Goal: Information Seeking & Learning: Find specific page/section

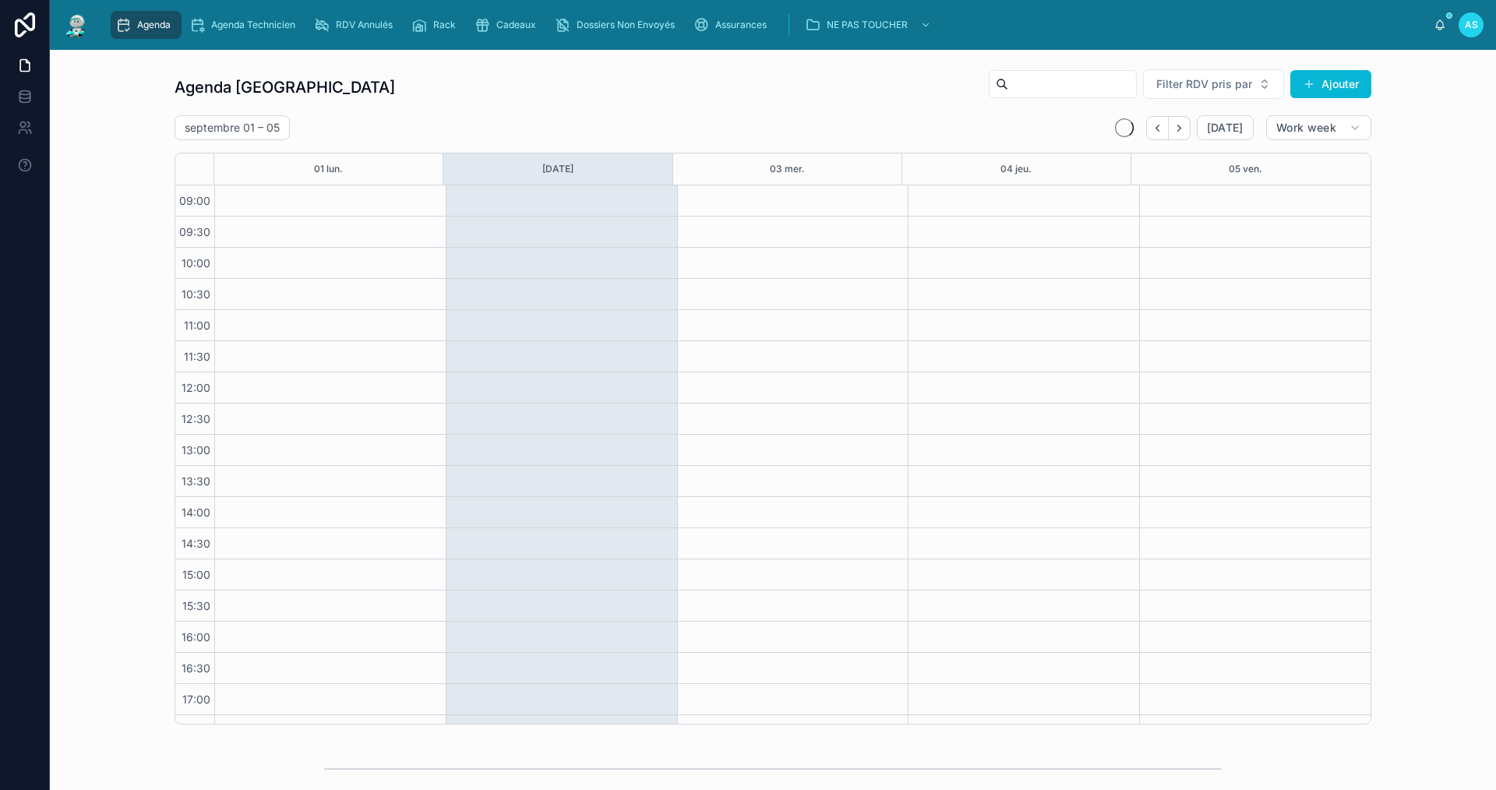
scroll to position [23, 0]
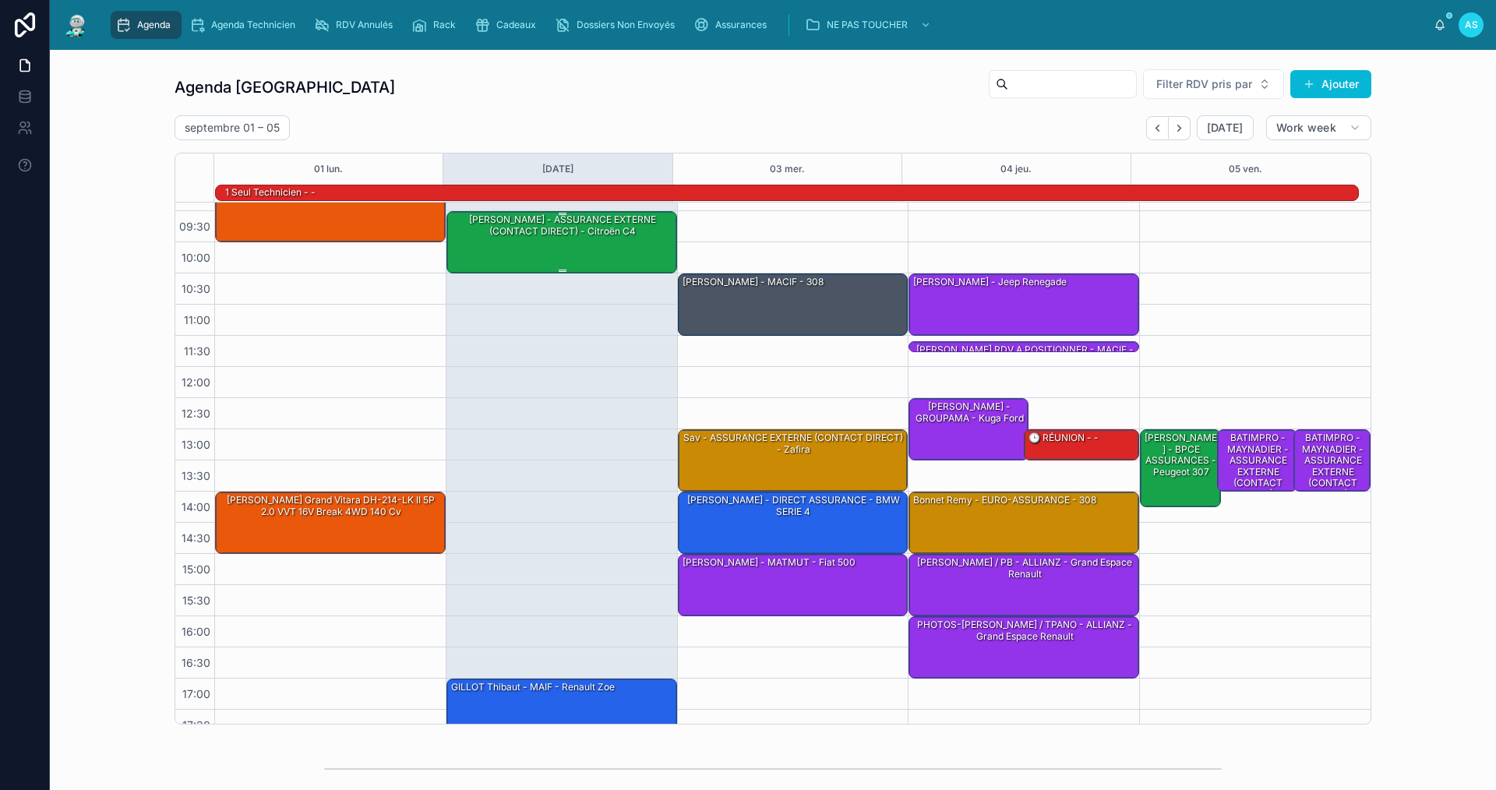
click at [621, 249] on div "[PERSON_NAME] - ASSURANCE EXTERNE (CONTACT DIRECT) - Citroën C4" at bounding box center [563, 241] width 226 height 59
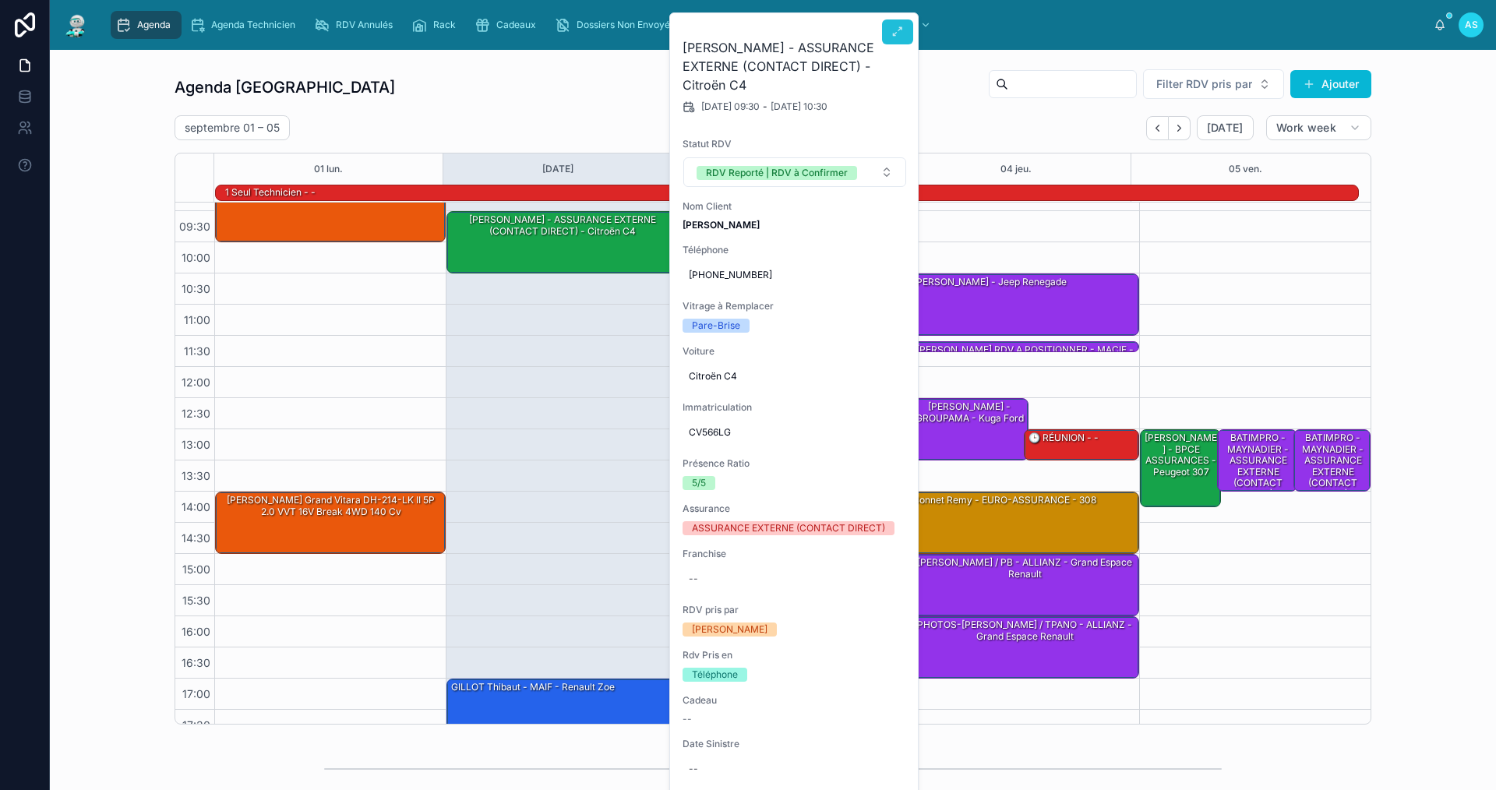
click at [895, 40] on button at bounding box center [897, 31] width 31 height 25
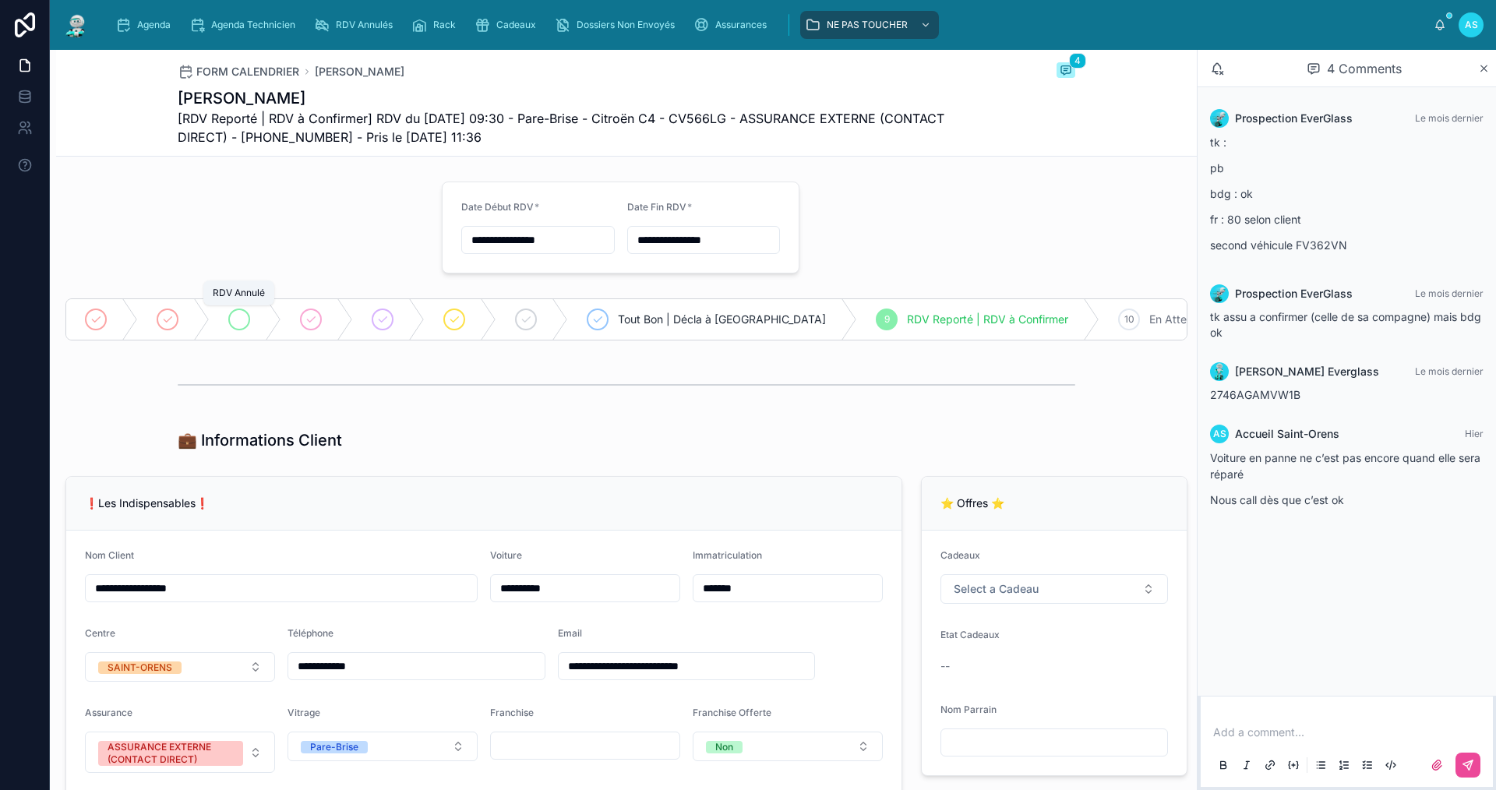
click at [243, 320] on icon at bounding box center [239, 319] width 12 height 12
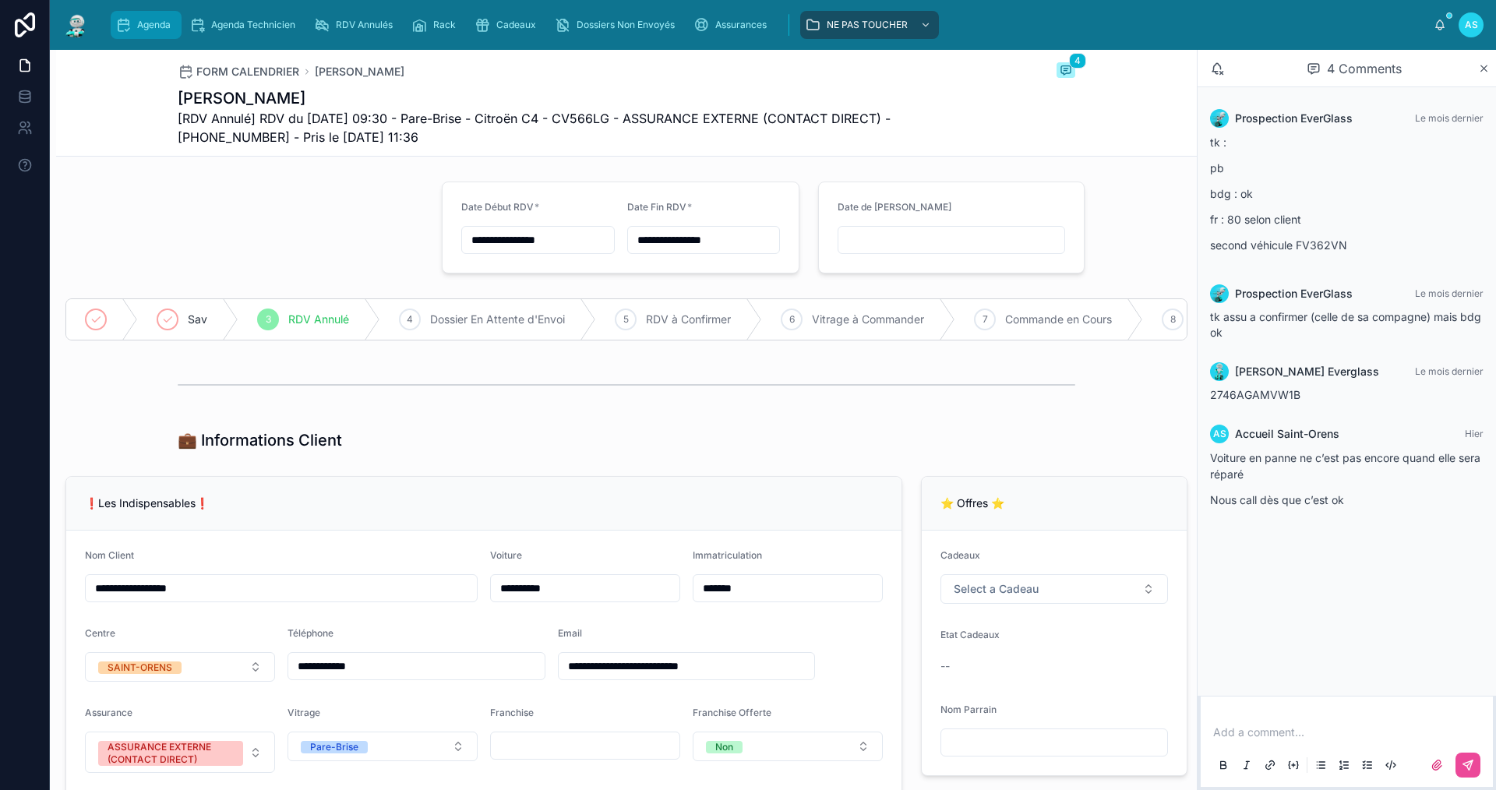
click at [149, 23] on span "Agenda" at bounding box center [154, 25] width 34 height 12
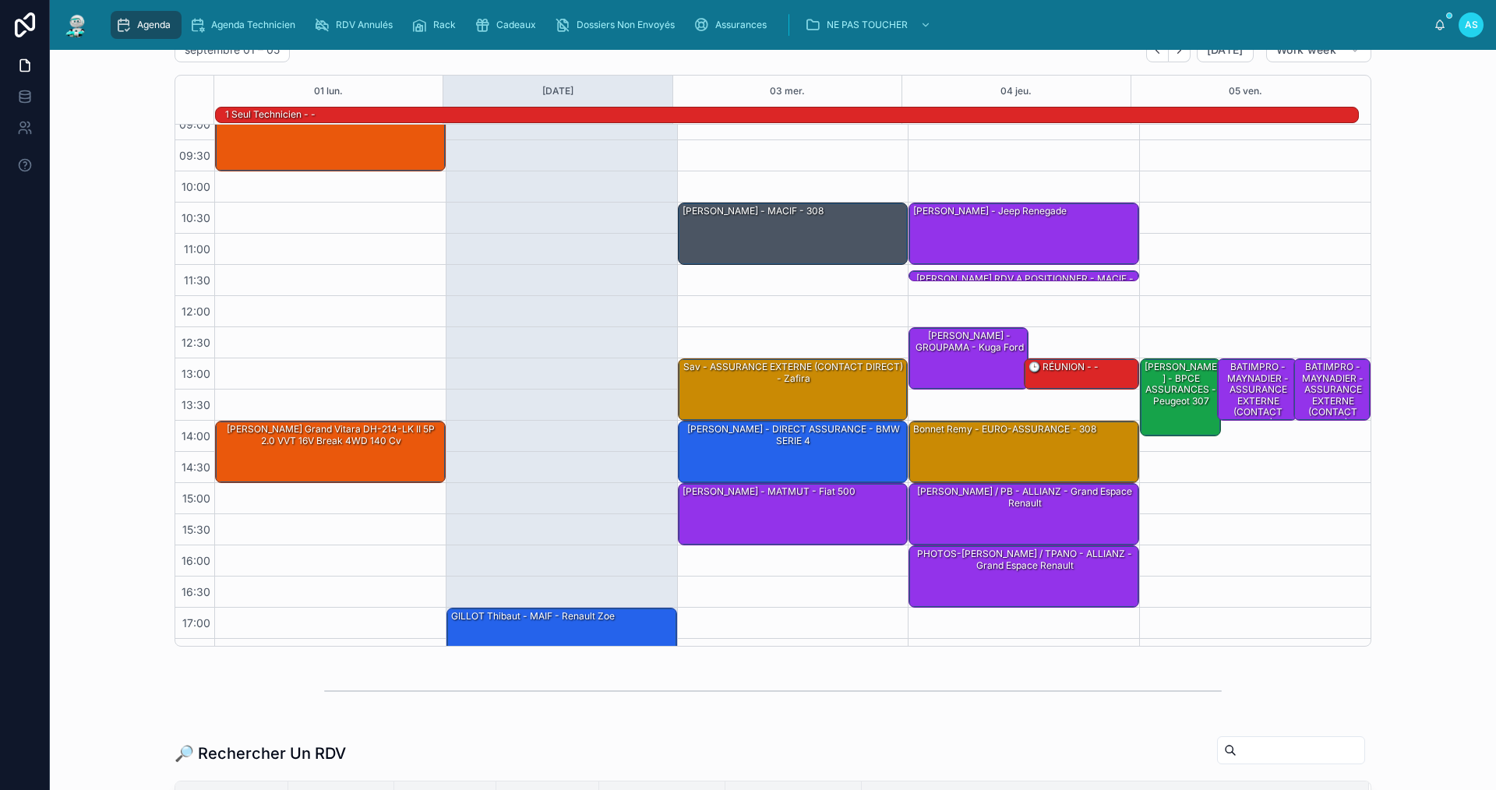
scroll to position [40, 0]
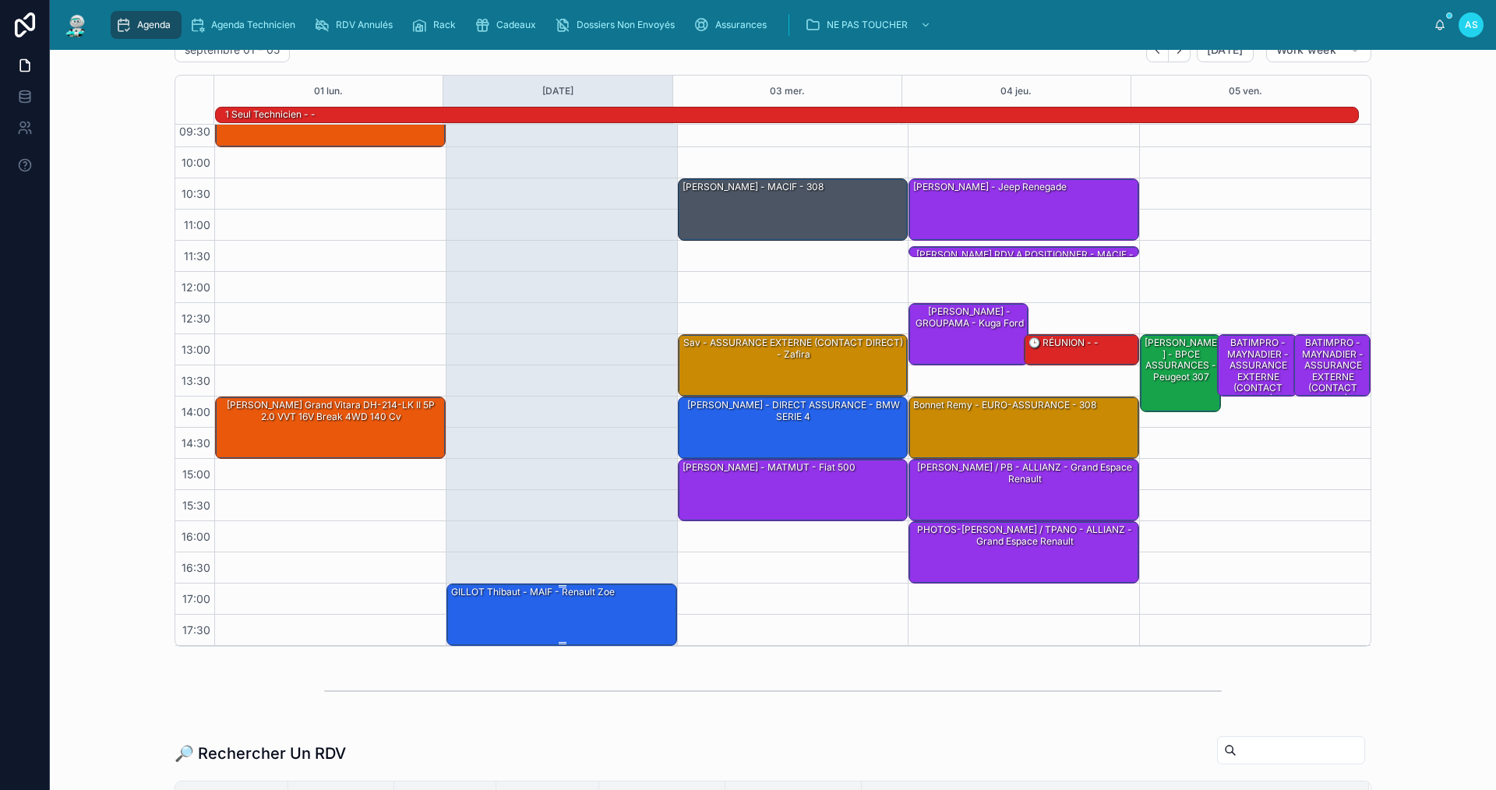
click at [572, 594] on div "GILLOT Thibaut - MAIF - Renault Zoe" at bounding box center [533, 592] width 167 height 14
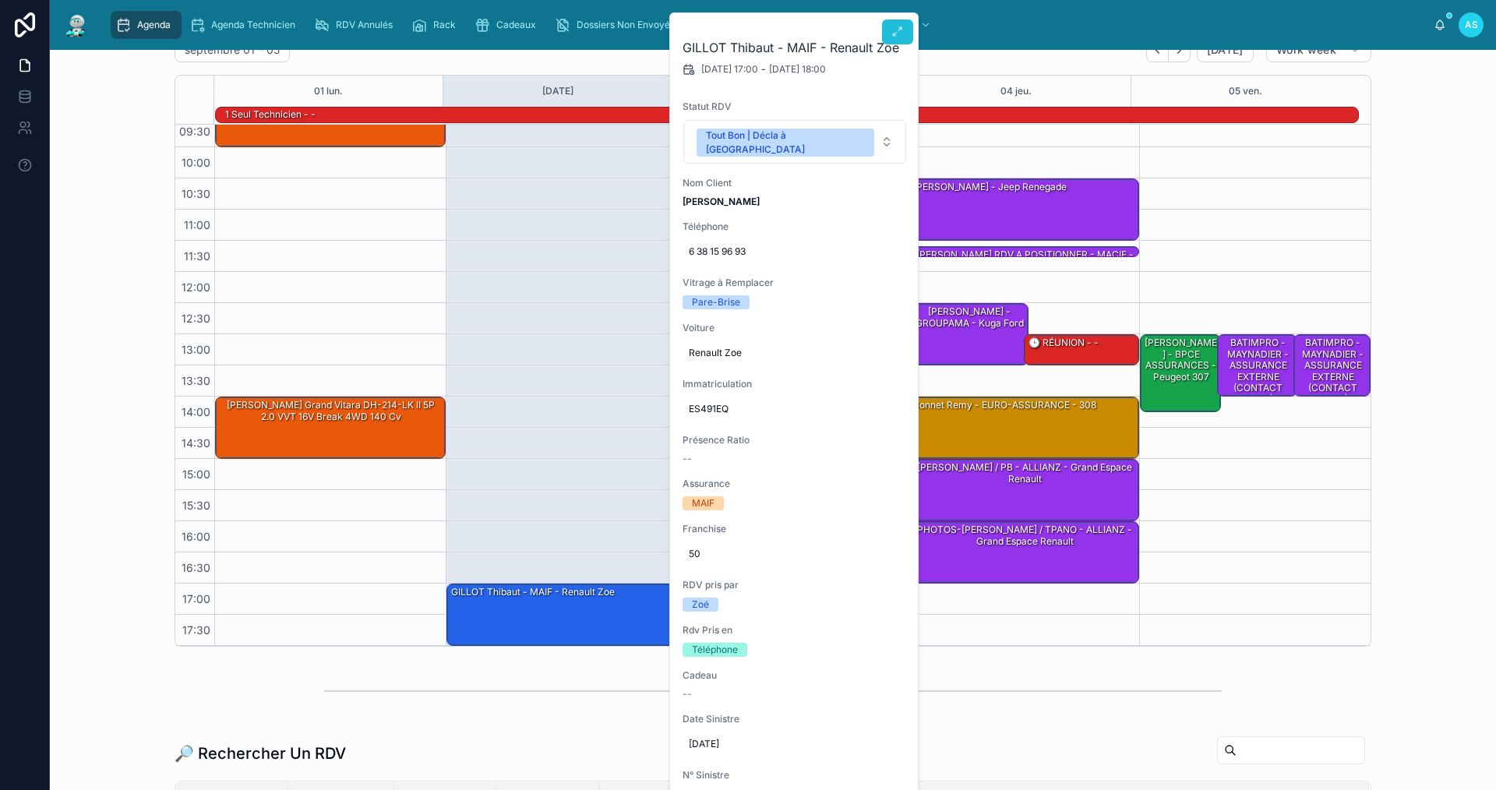
click at [901, 30] on icon at bounding box center [898, 32] width 12 height 12
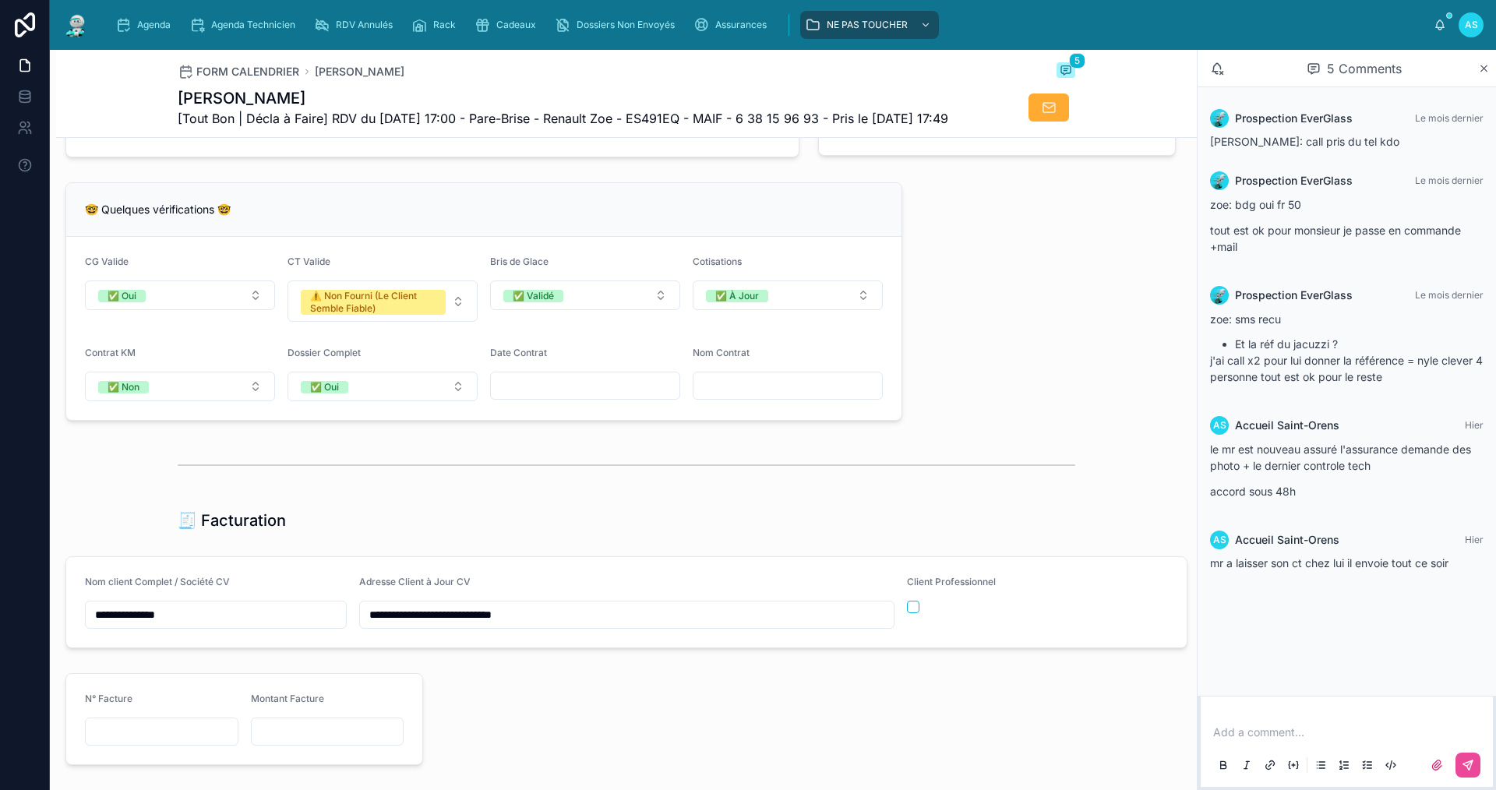
scroll to position [1169, 0]
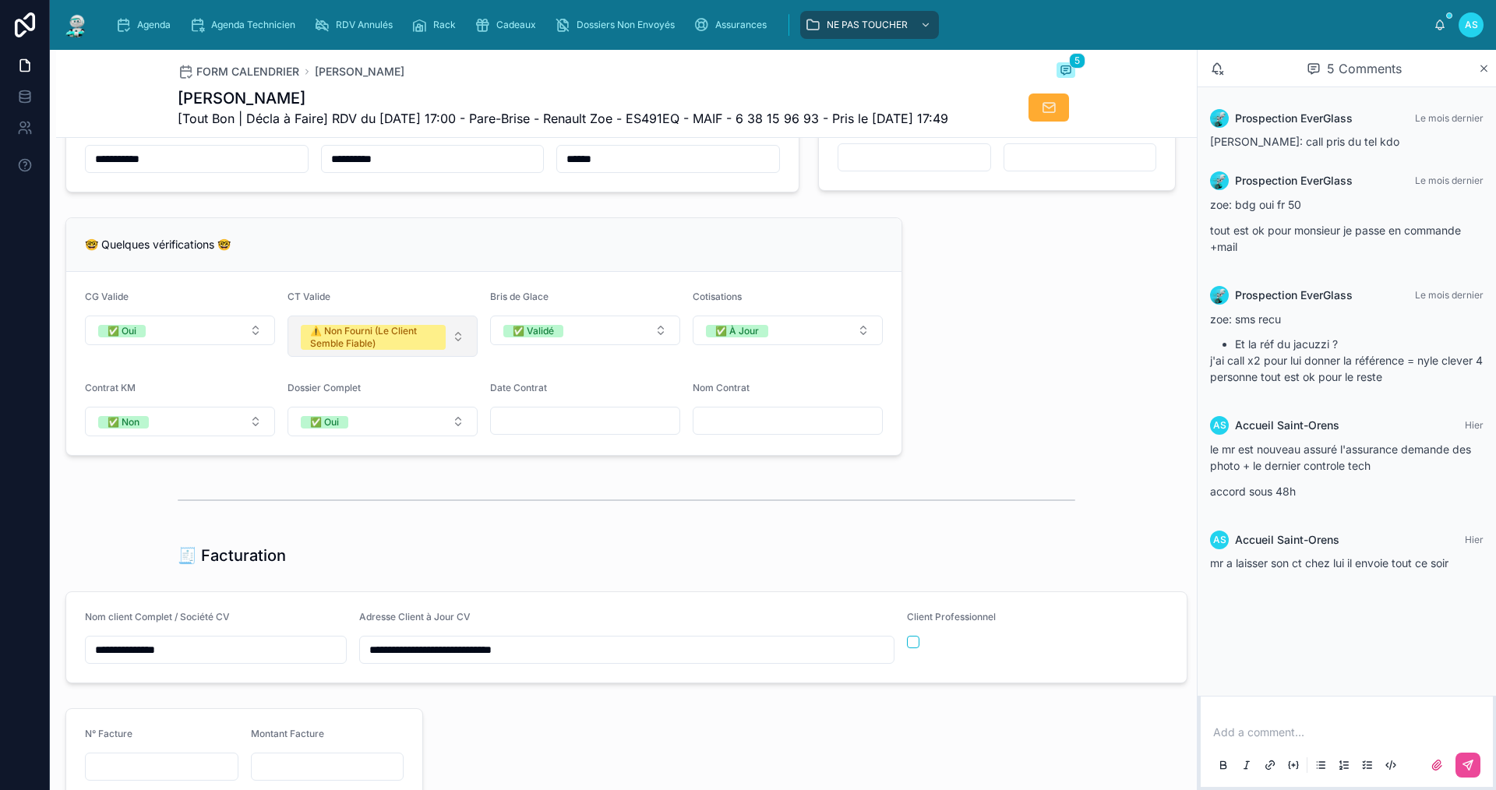
click at [422, 350] on div "⚠️ Non Fourni (Le Client Semble Fiable)" at bounding box center [373, 337] width 126 height 25
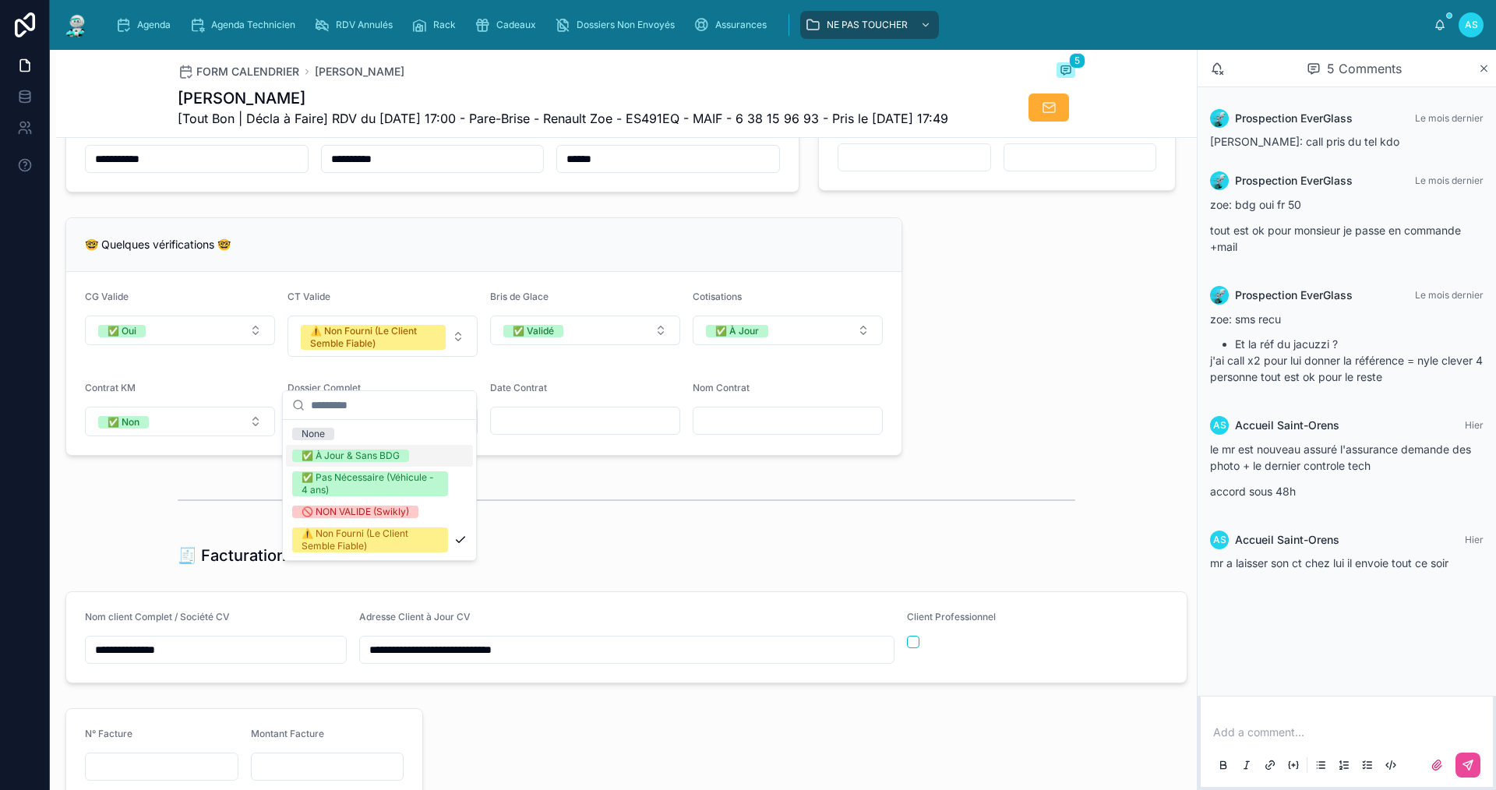
click at [337, 462] on div "✅ À Jour & Sans BDG" at bounding box center [379, 456] width 187 height 22
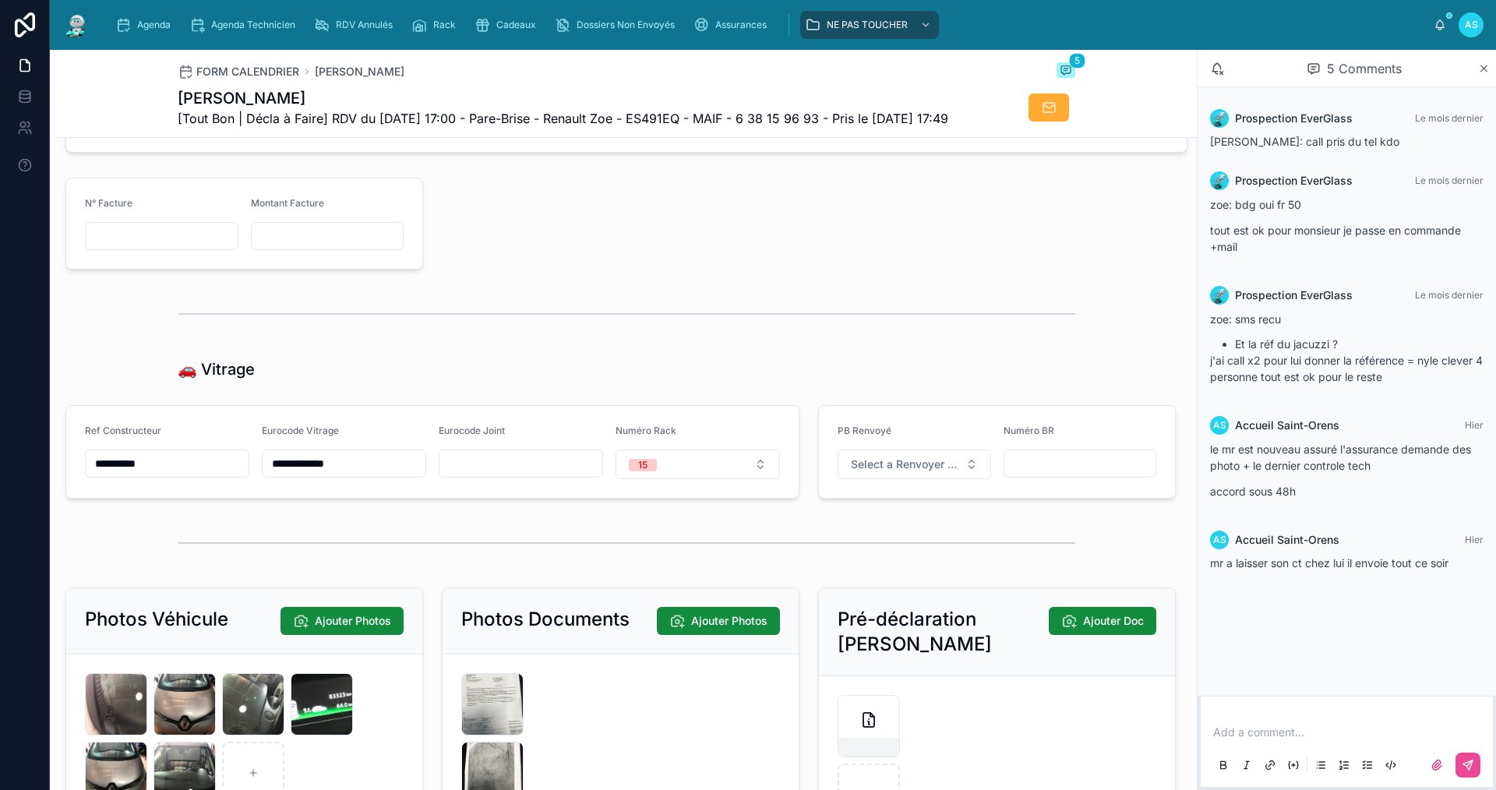
scroll to position [1948, 0]
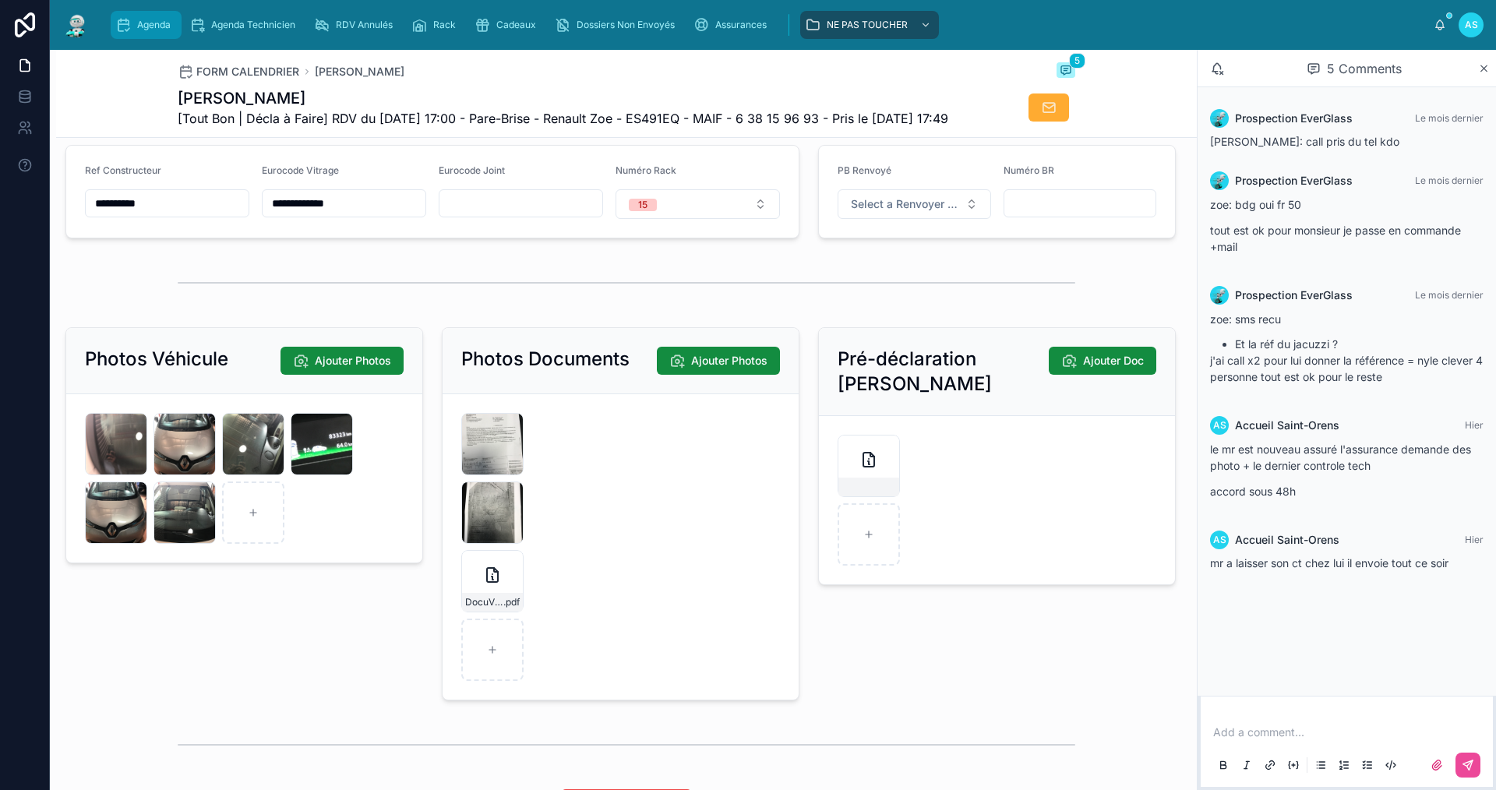
click at [152, 19] on span "Agenda" at bounding box center [154, 25] width 34 height 12
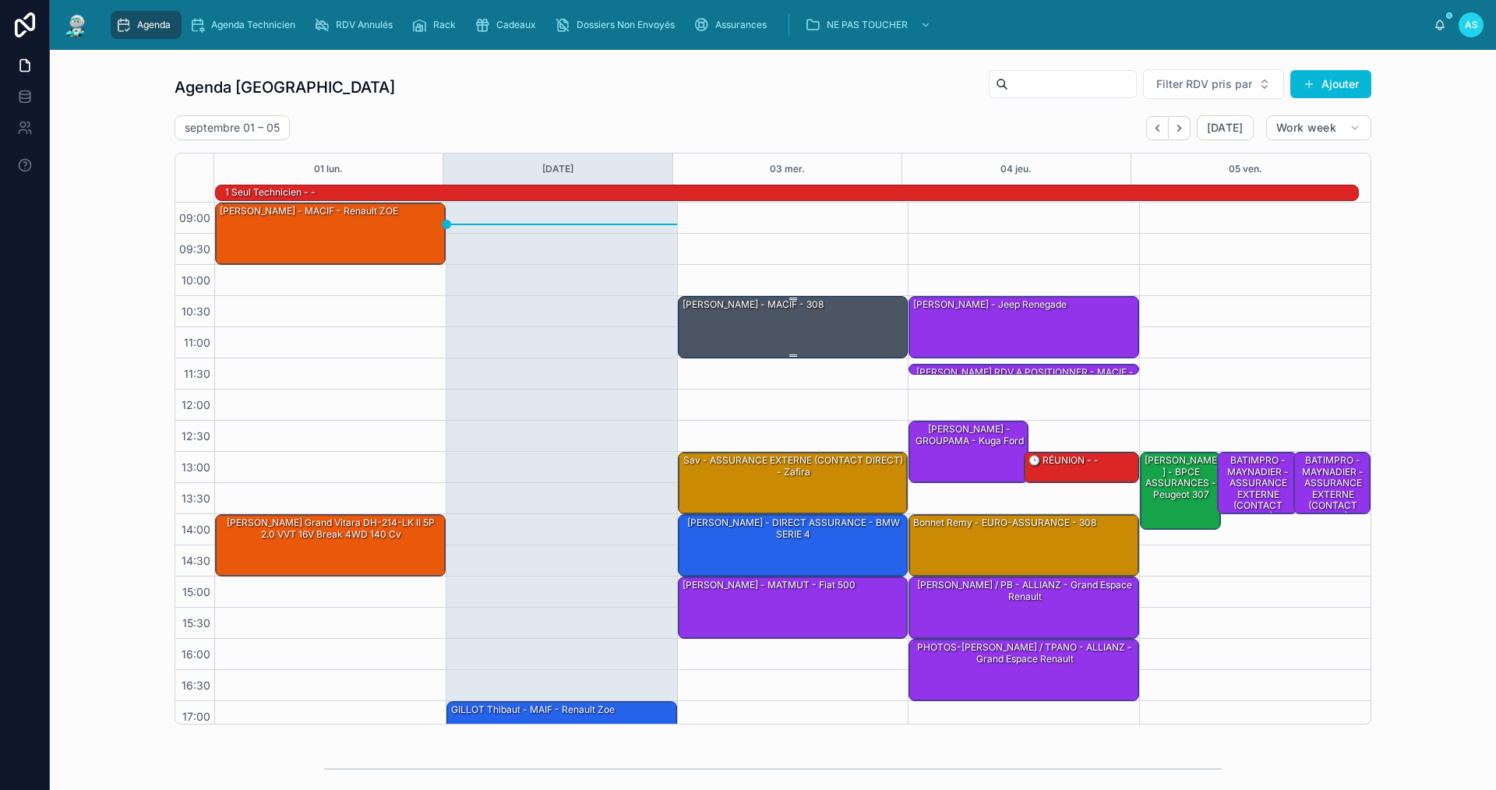
click at [702, 324] on div "[PERSON_NAME] - MACIF - 308" at bounding box center [794, 326] width 226 height 59
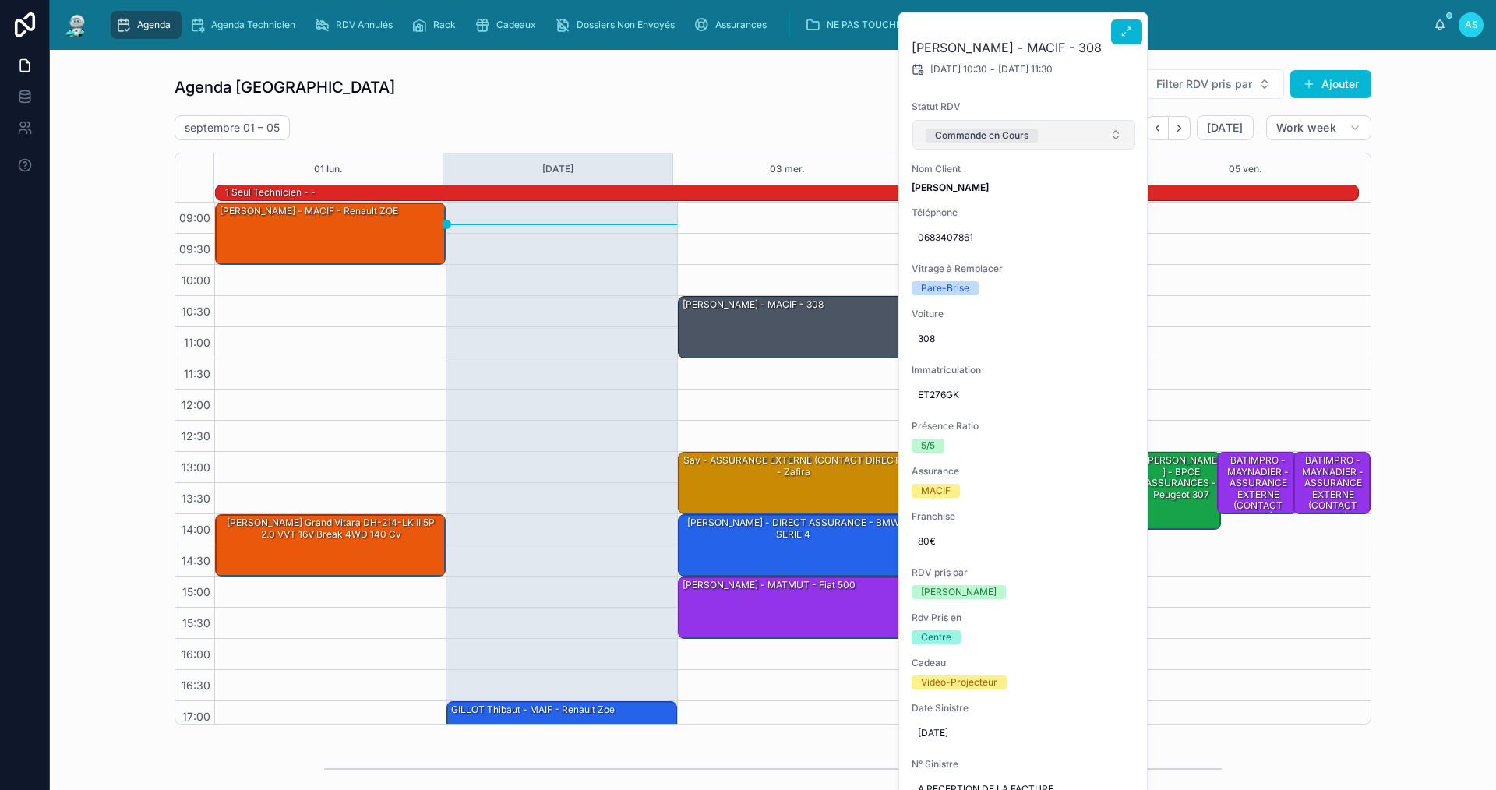
click at [989, 130] on div "Commande en Cours" at bounding box center [982, 136] width 94 height 14
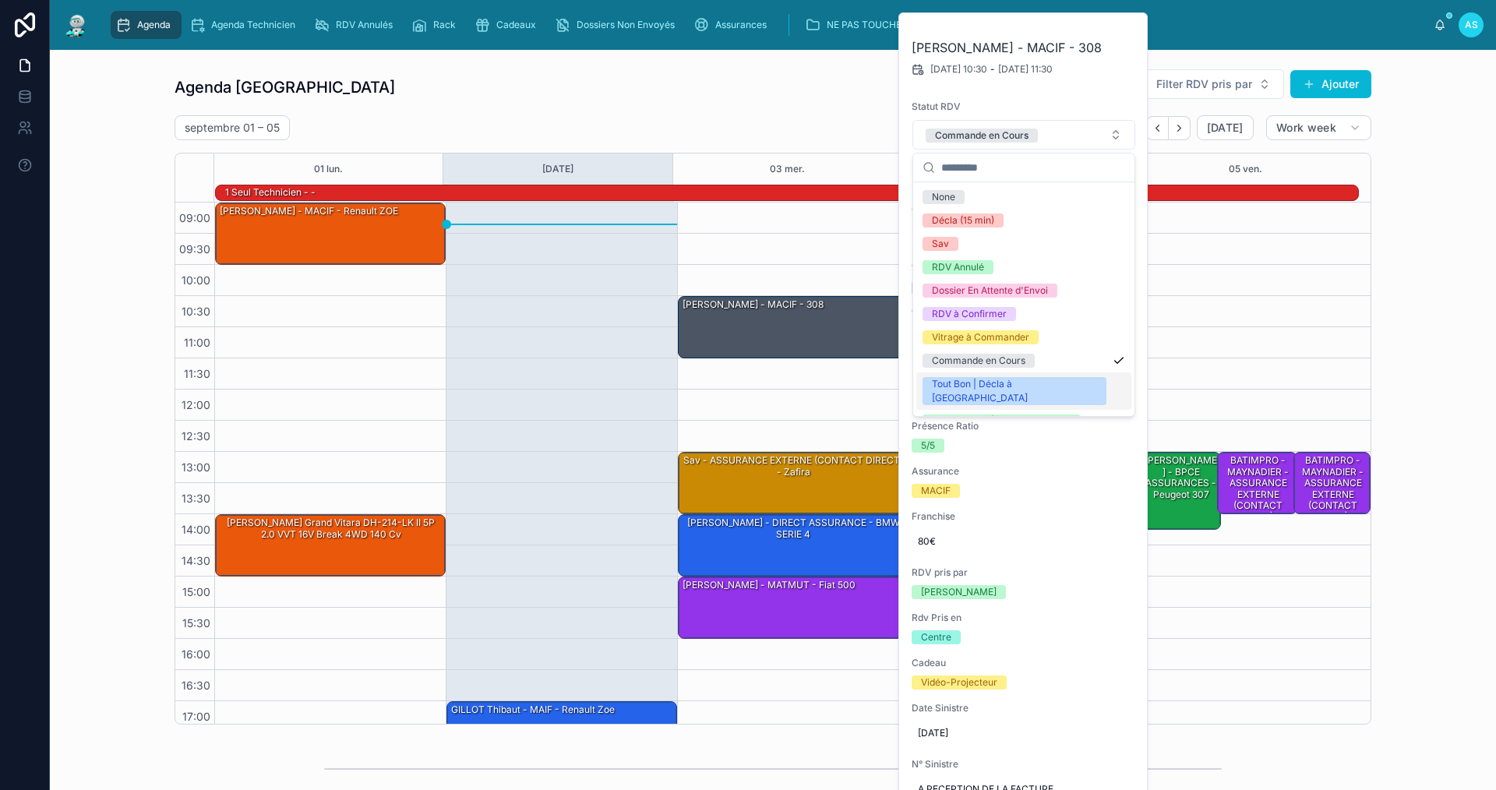
click at [994, 382] on div "Tout Bon | Décla à [GEOGRAPHIC_DATA]" at bounding box center [1014, 391] width 165 height 28
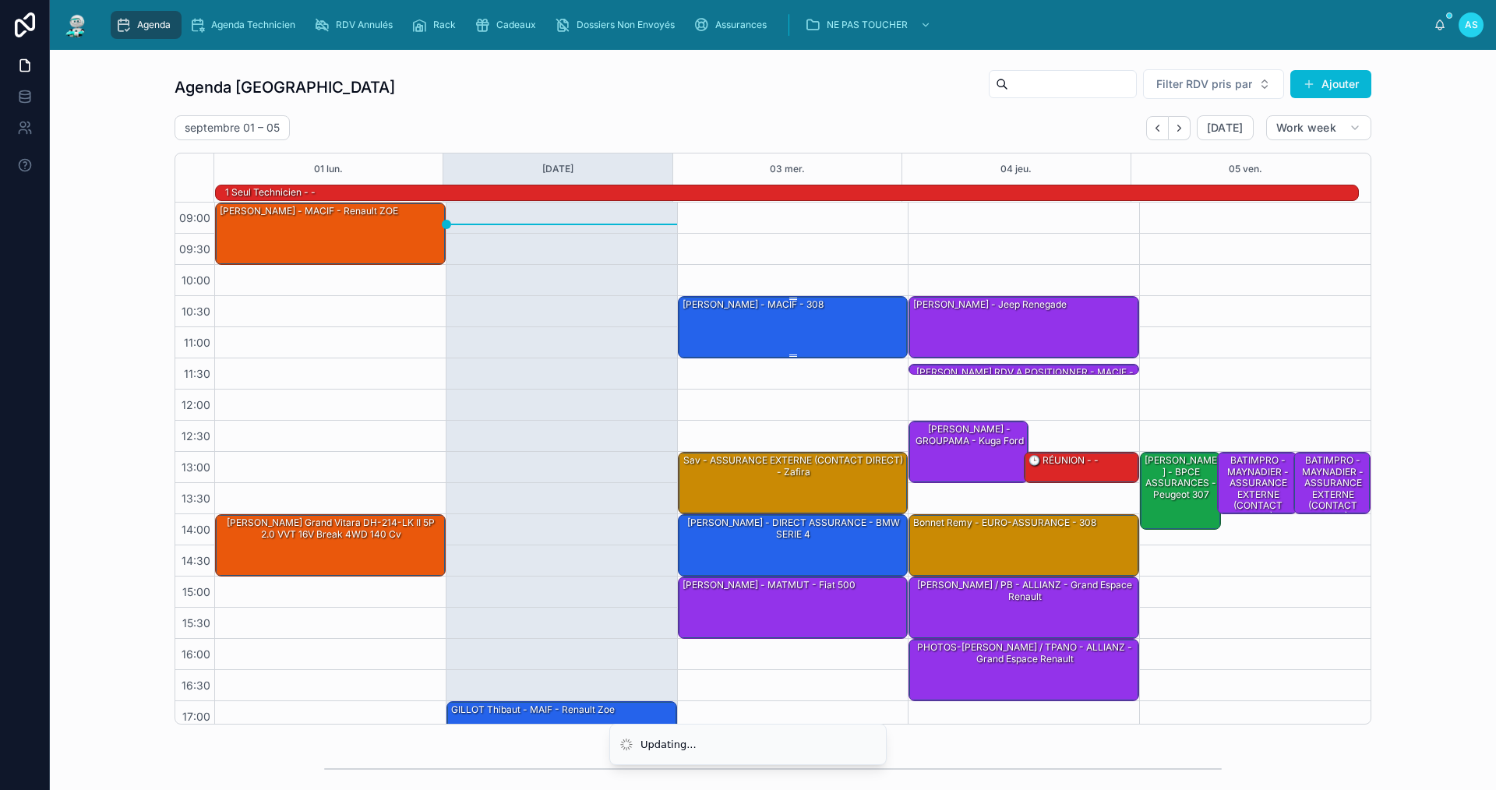
click at [791, 306] on div "[PERSON_NAME] - MACIF - 308" at bounding box center [753, 305] width 144 height 14
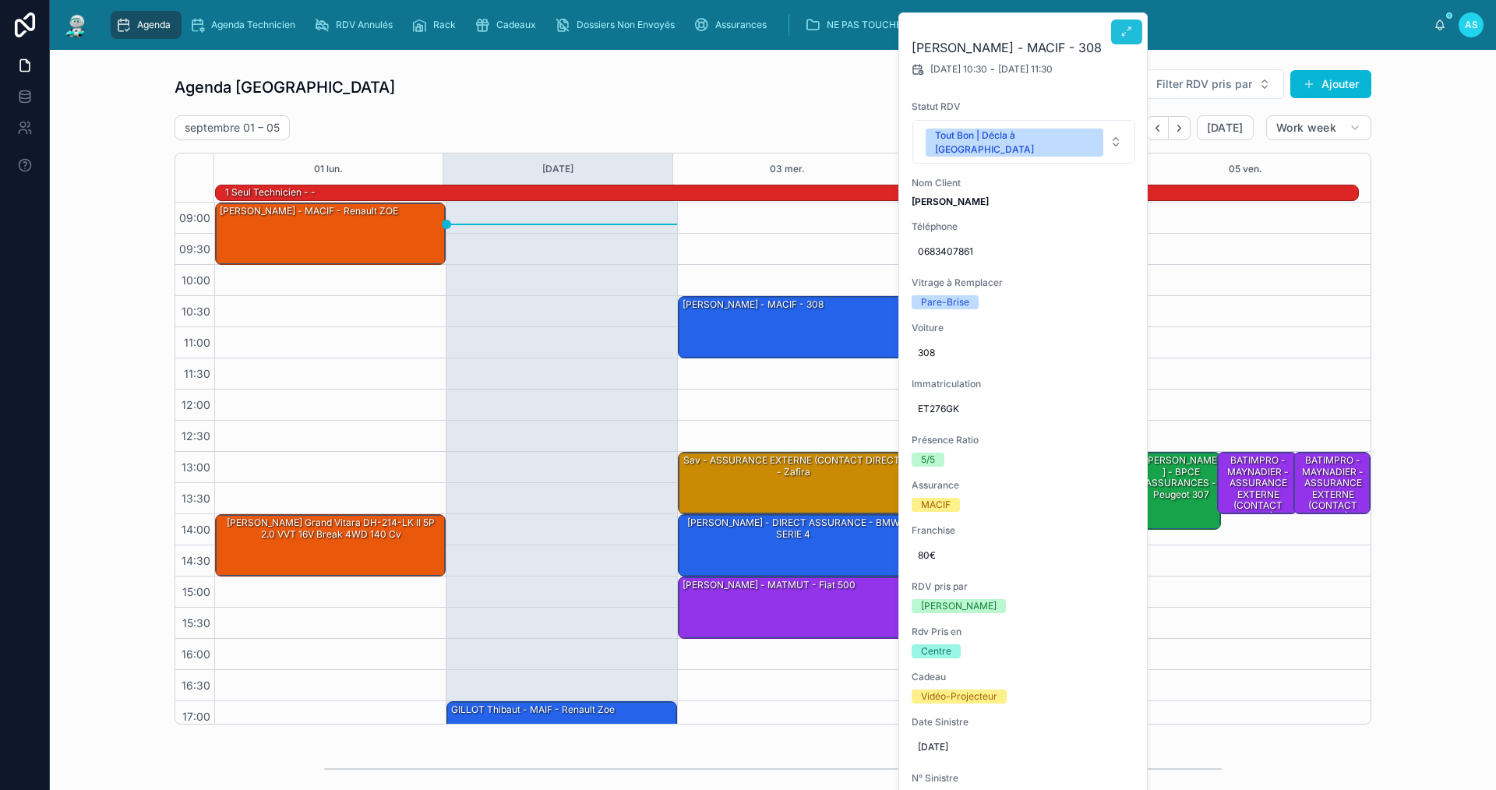
click at [1140, 28] on button at bounding box center [1126, 31] width 31 height 25
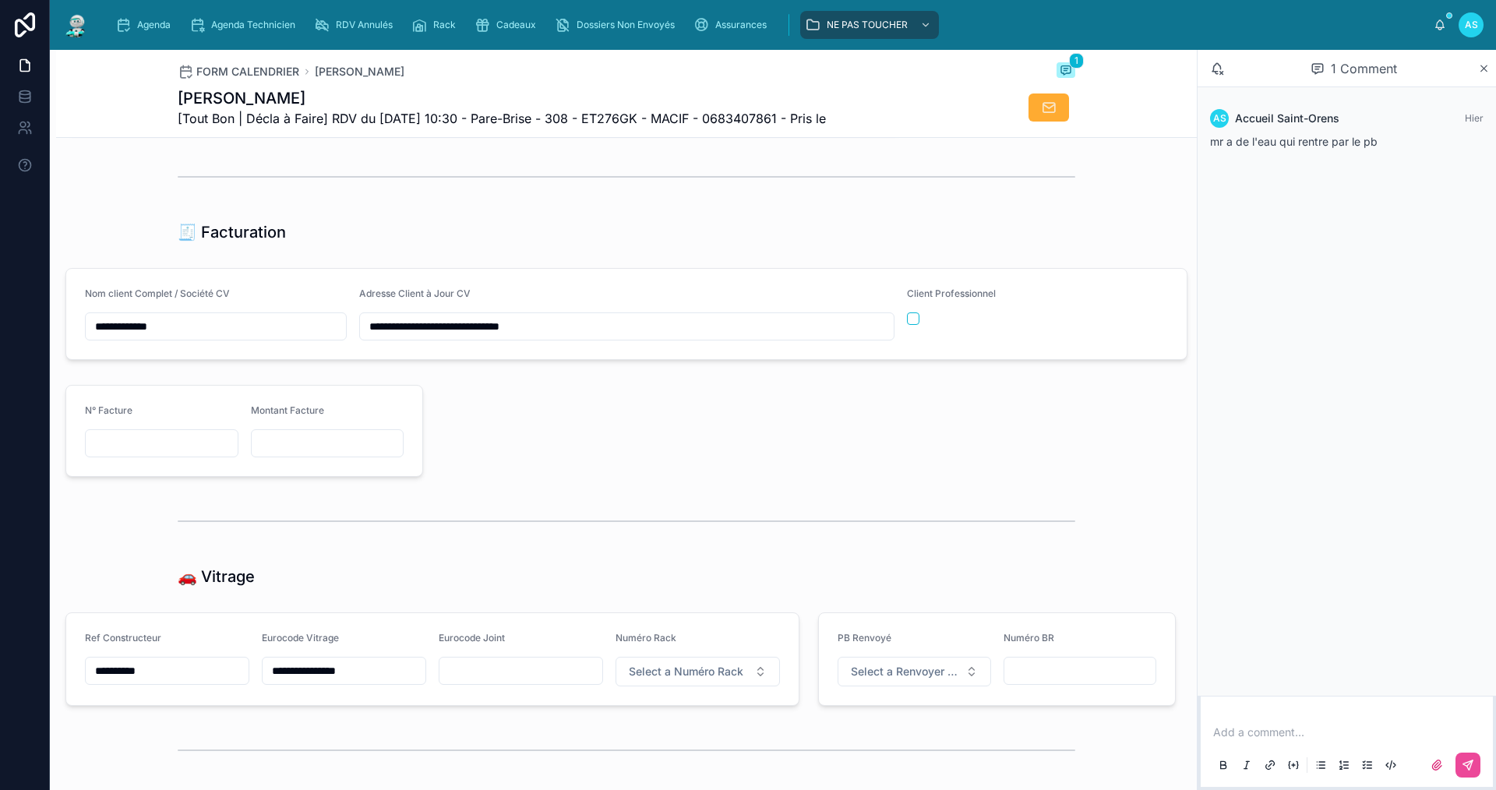
scroll to position [1870, 0]
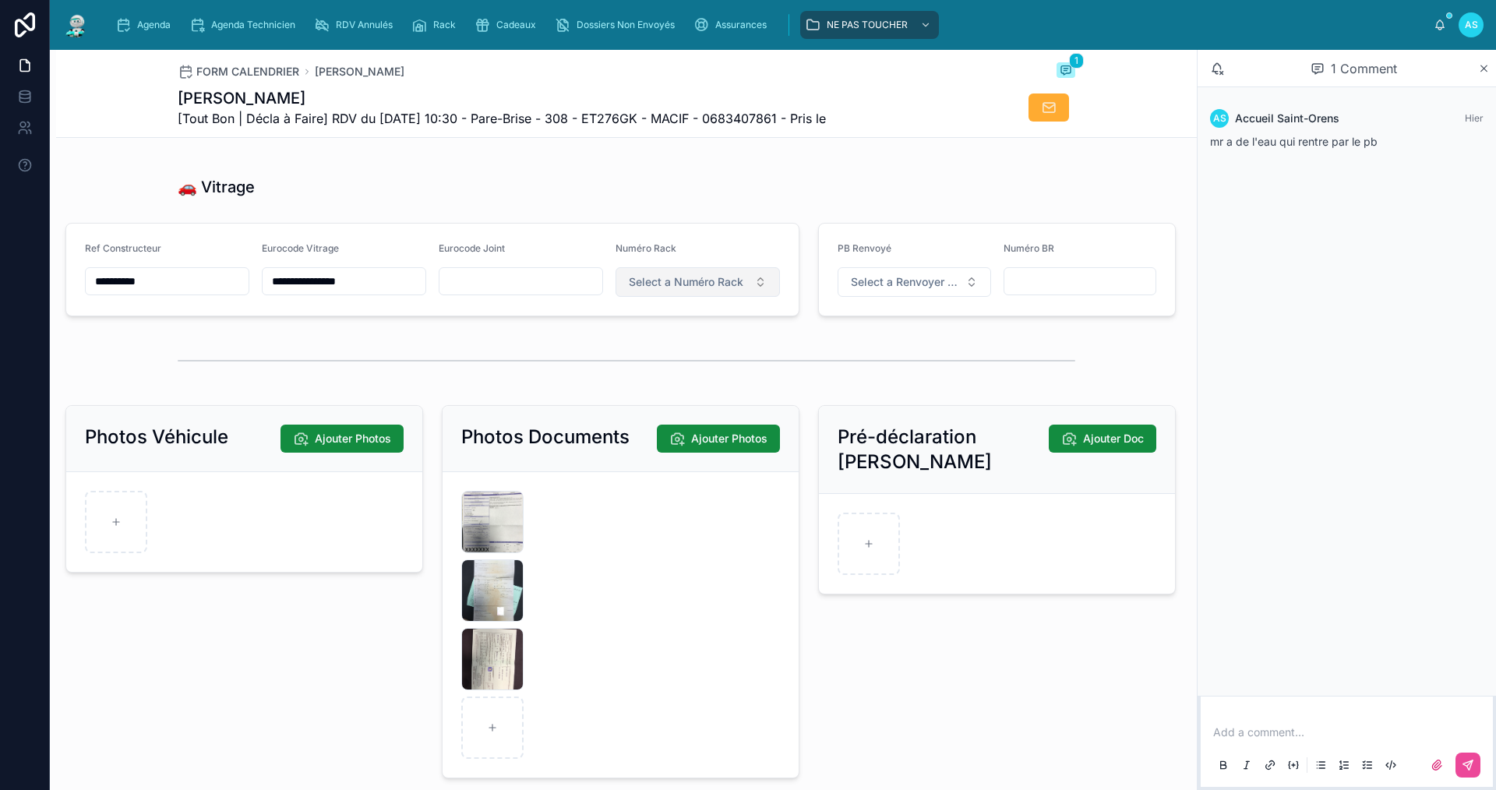
click at [717, 297] on button "Select a Numéro Rack" at bounding box center [698, 282] width 164 height 30
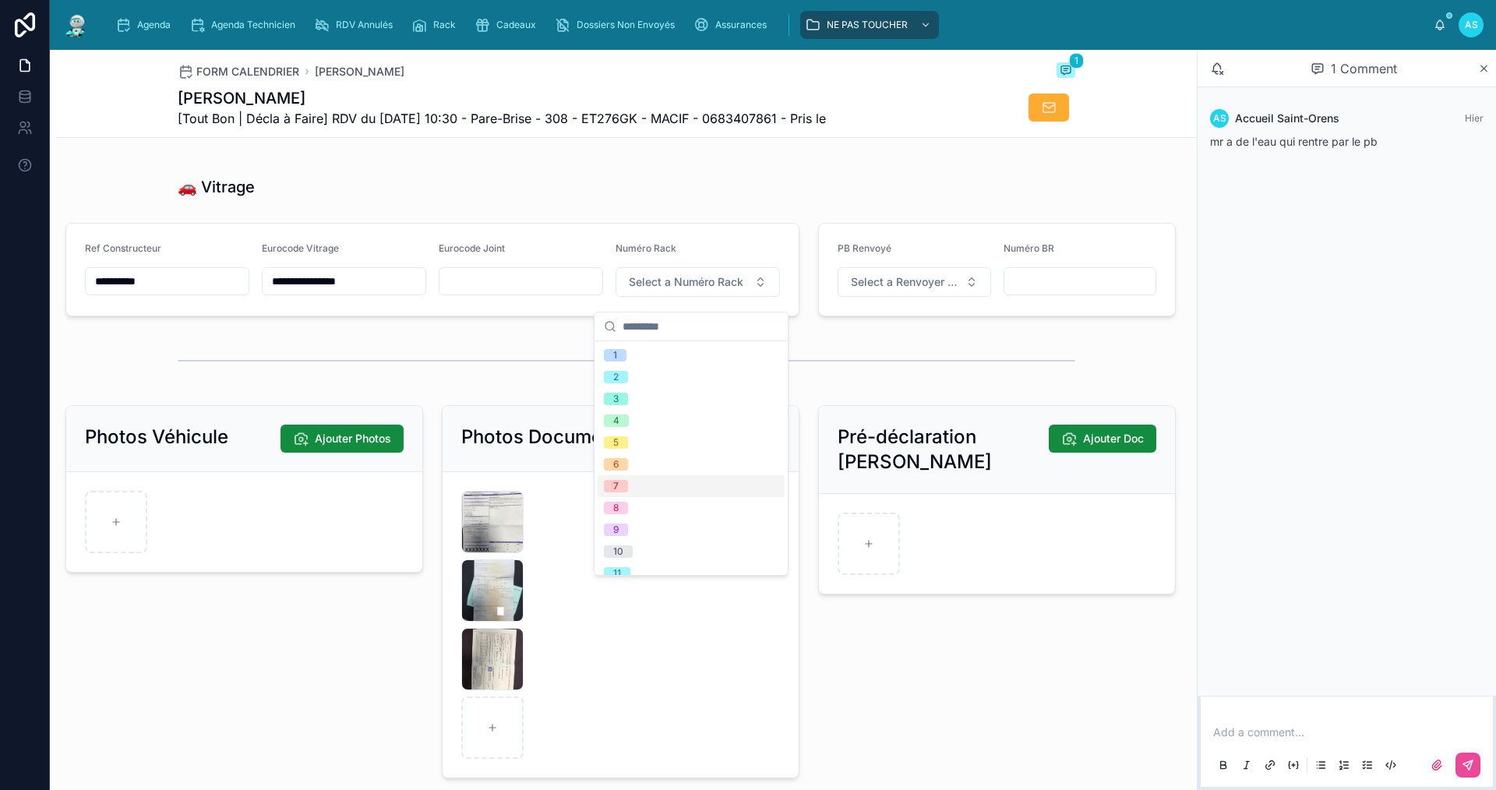
click at [656, 488] on div "7" at bounding box center [691, 486] width 187 height 22
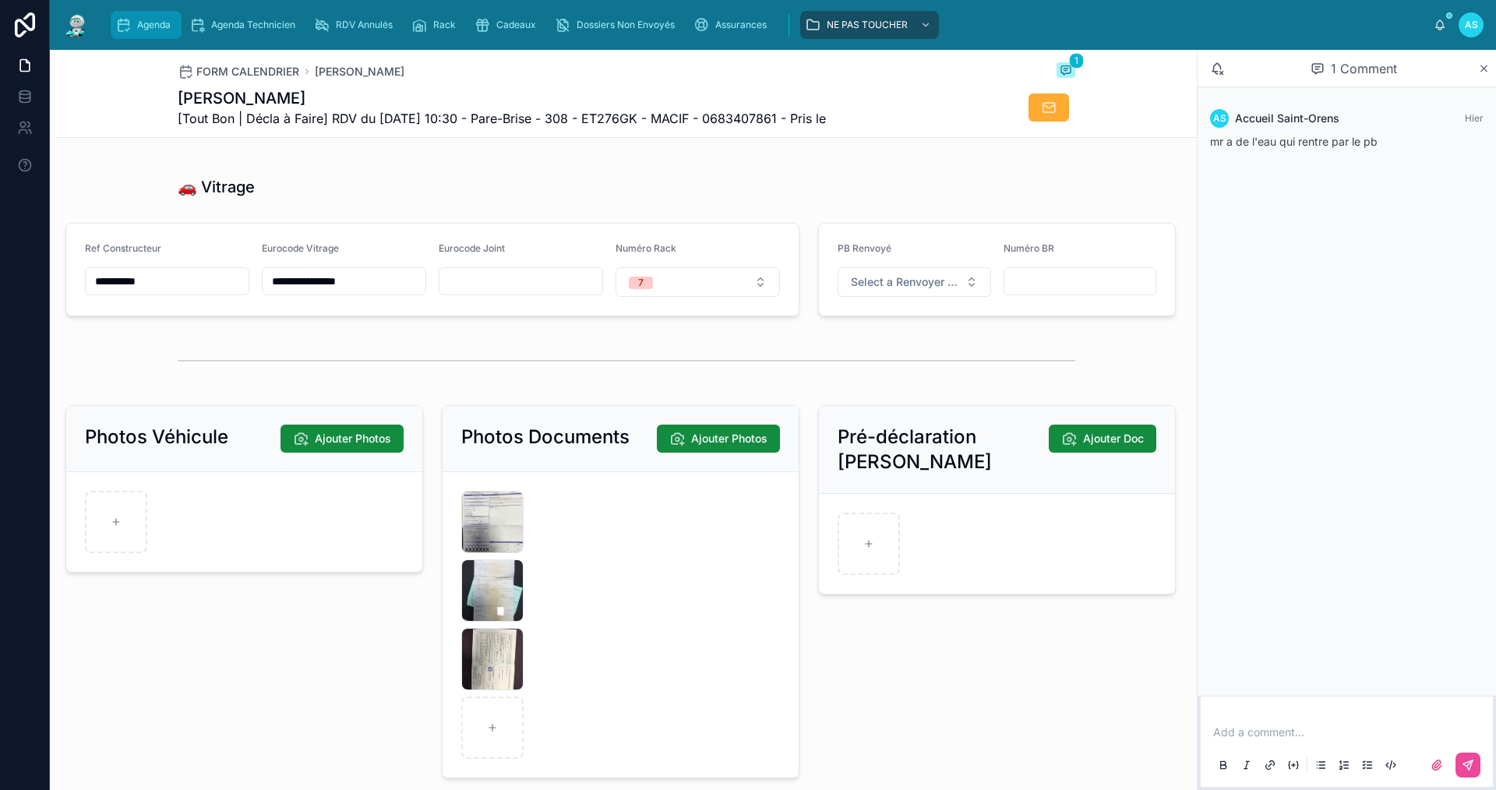
click at [147, 27] on span "Agenda" at bounding box center [154, 25] width 34 height 12
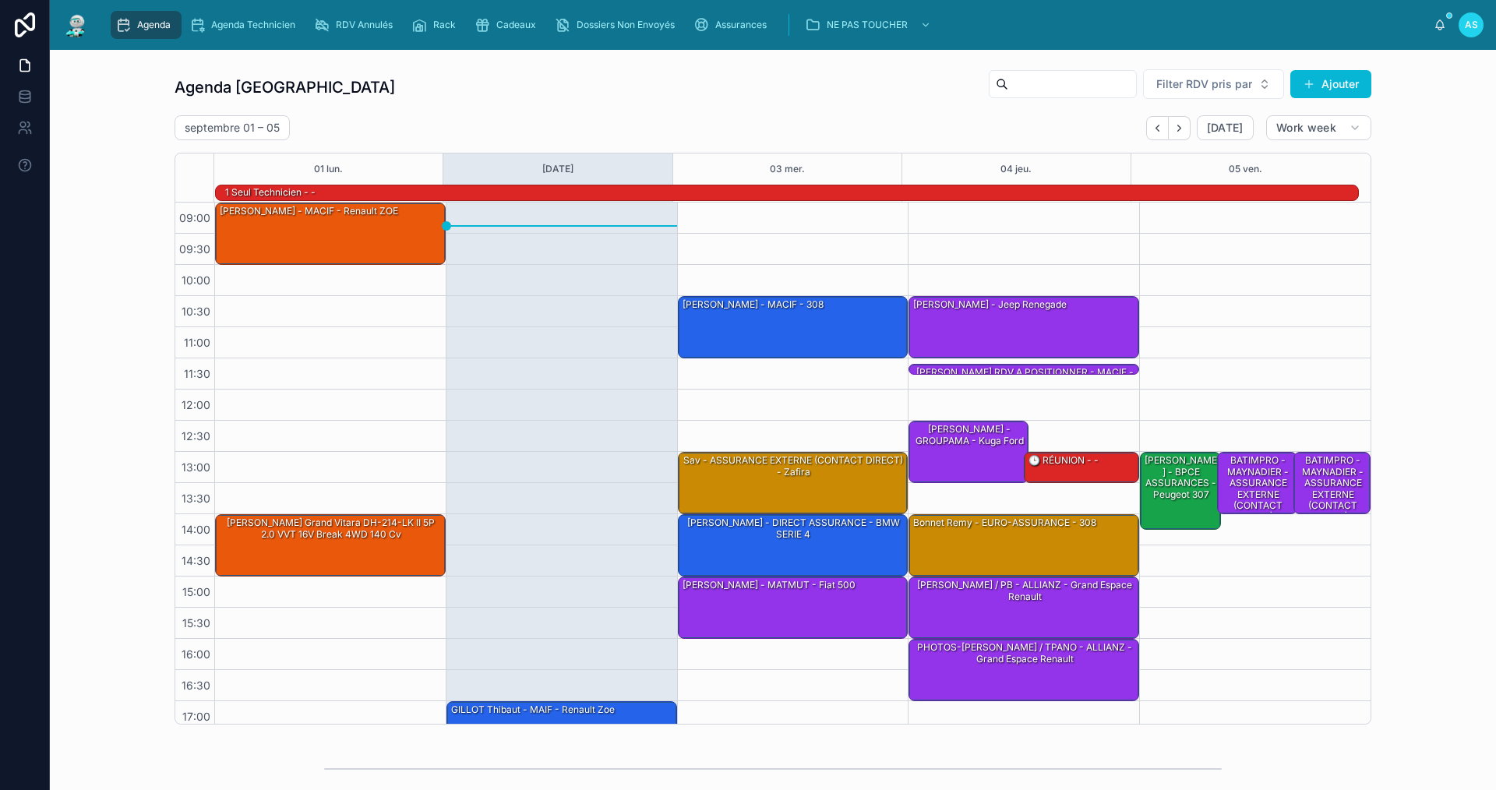
scroll to position [41, 0]
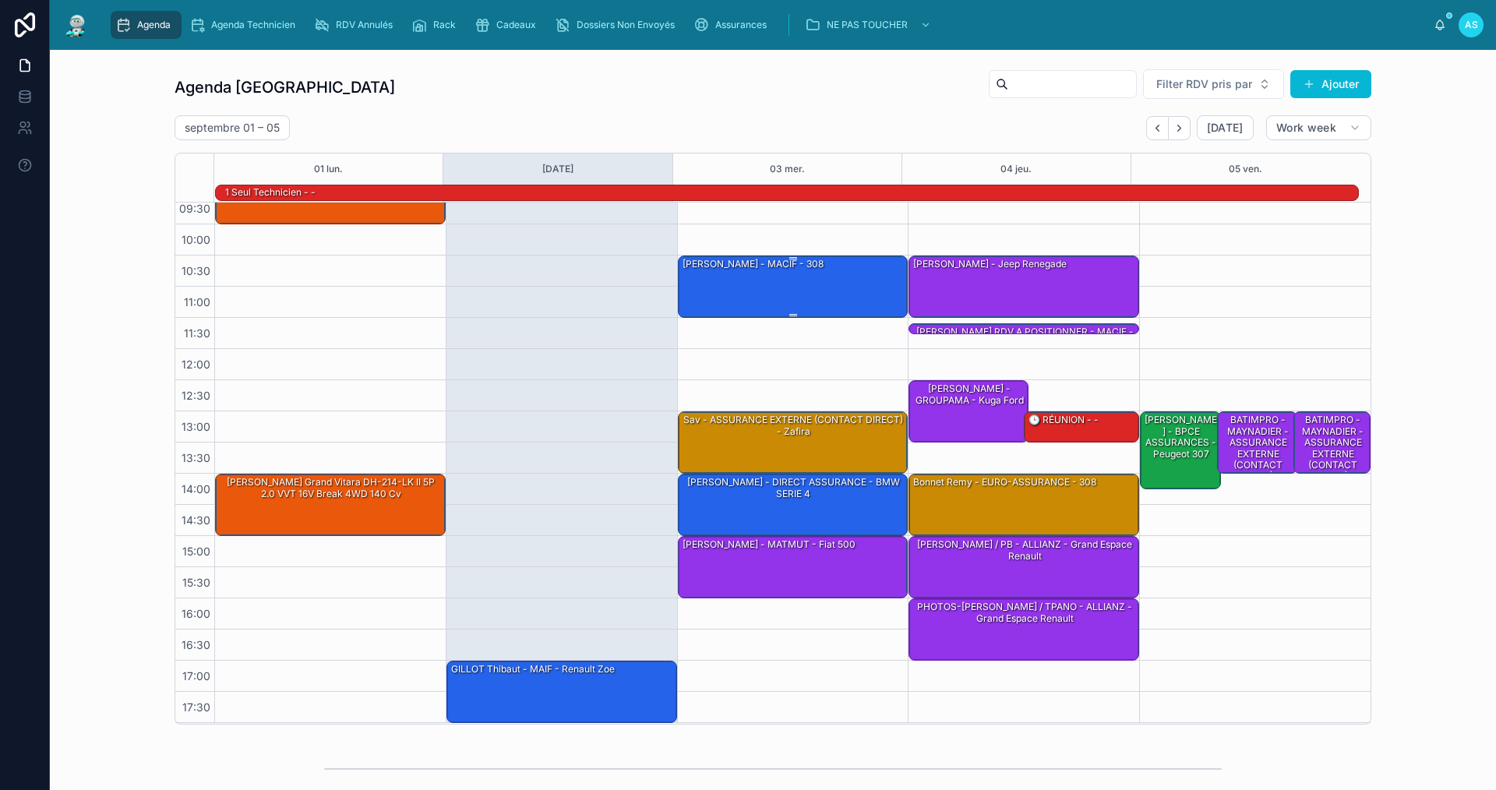
click at [762, 296] on div "[PERSON_NAME] - MACIF - 308" at bounding box center [794, 285] width 226 height 59
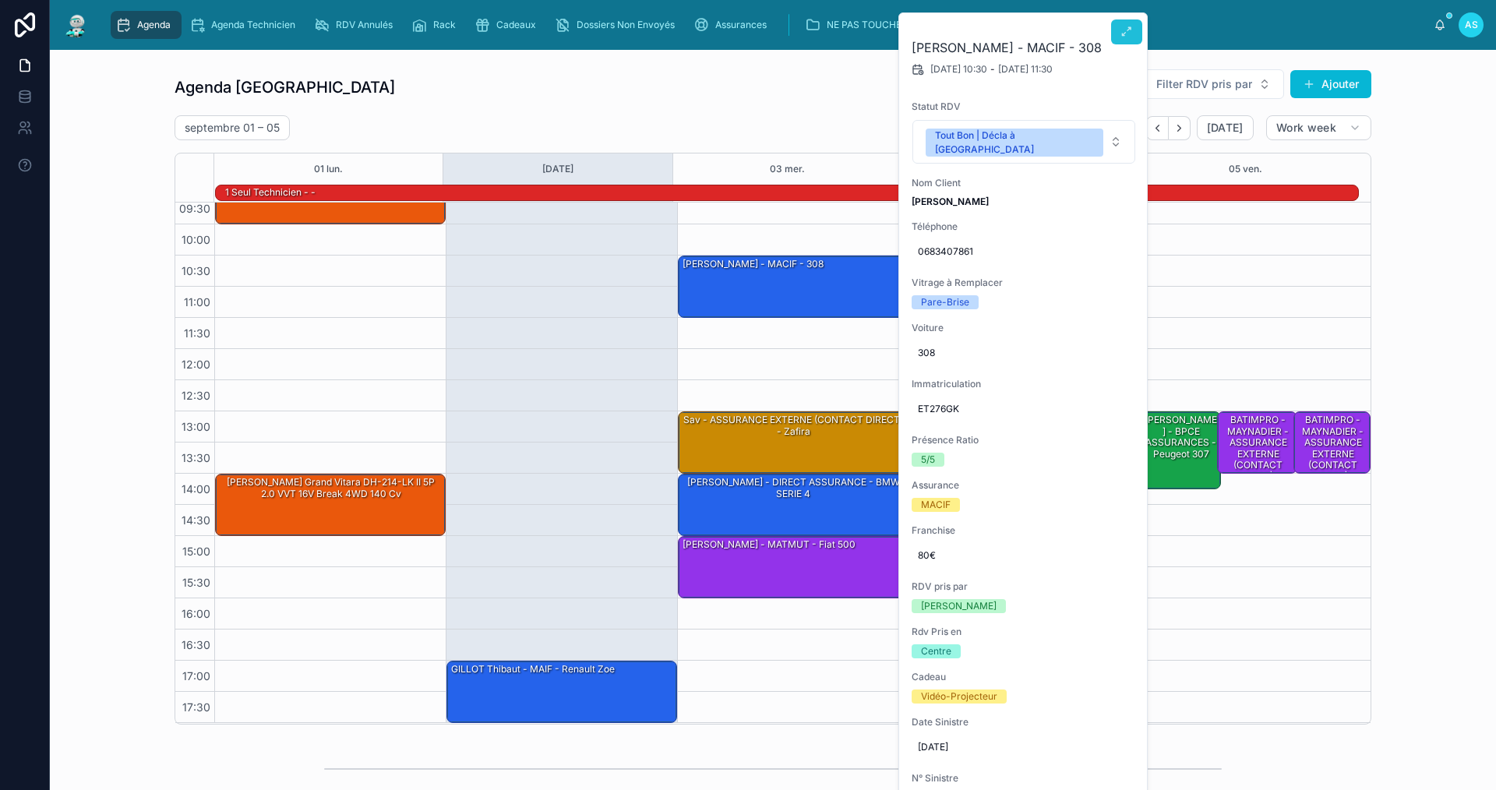
click at [1116, 28] on button at bounding box center [1126, 31] width 31 height 25
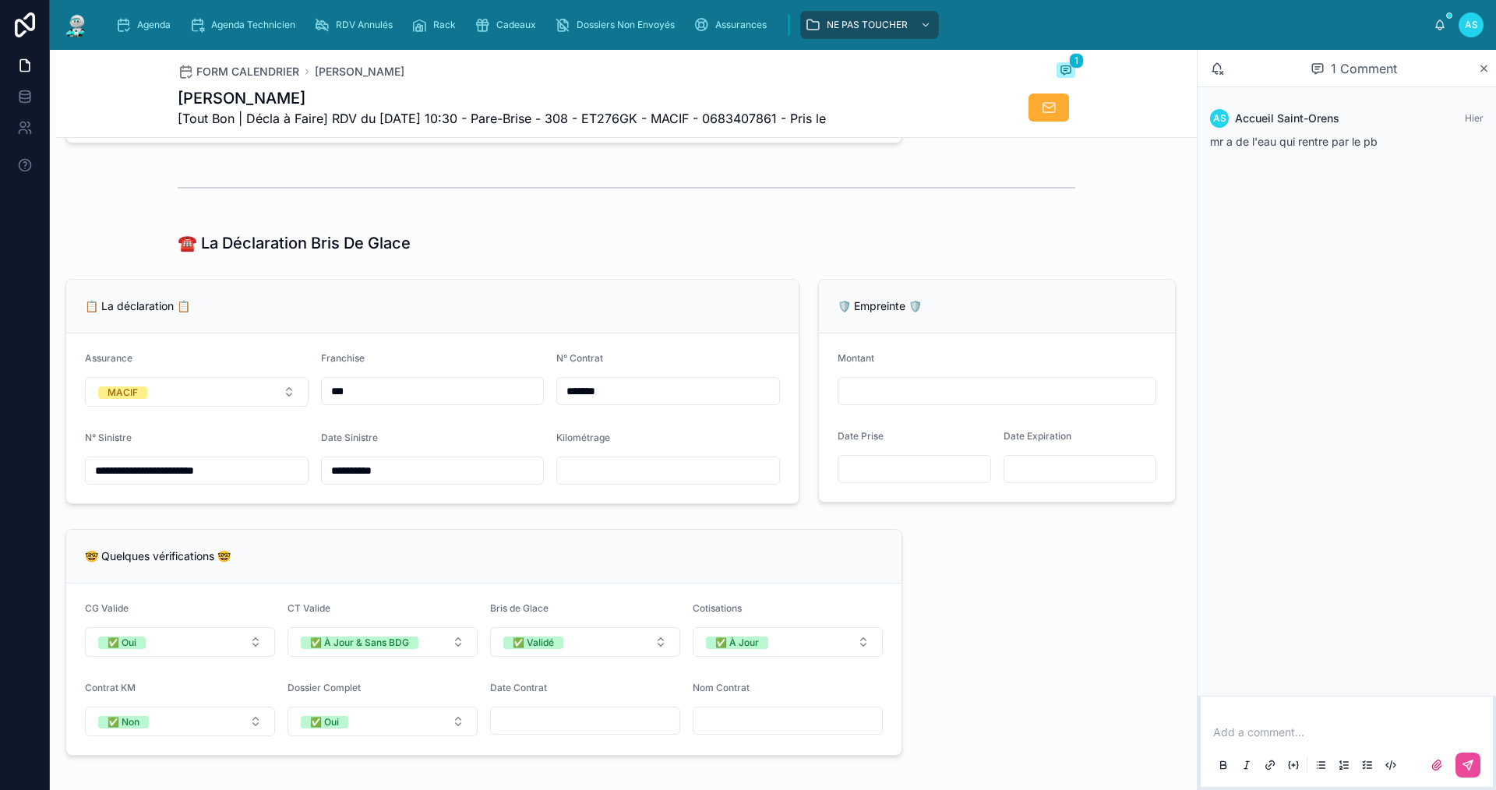
scroll to position [935, 0]
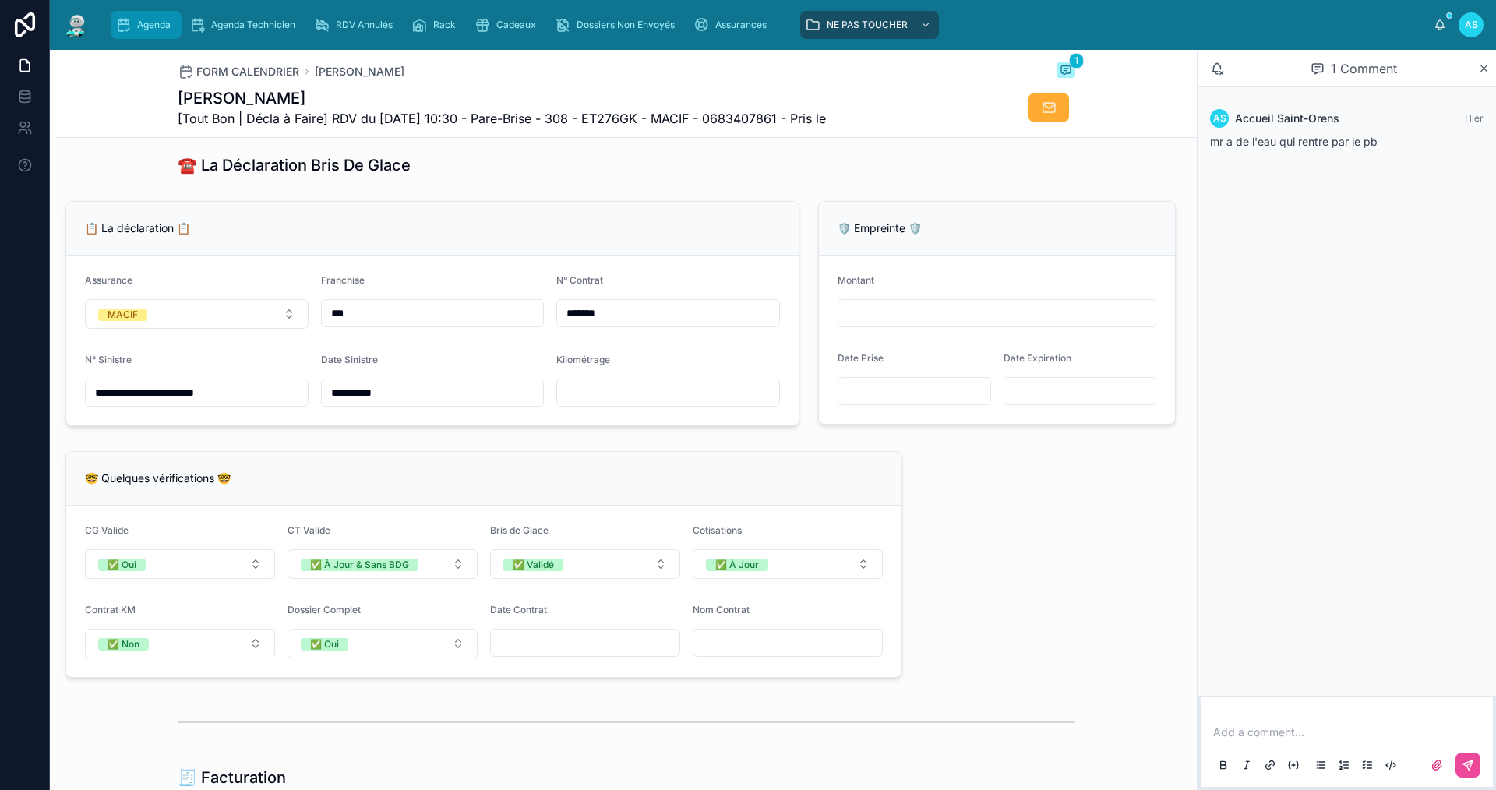
click at [154, 22] on span "Agenda" at bounding box center [154, 25] width 34 height 12
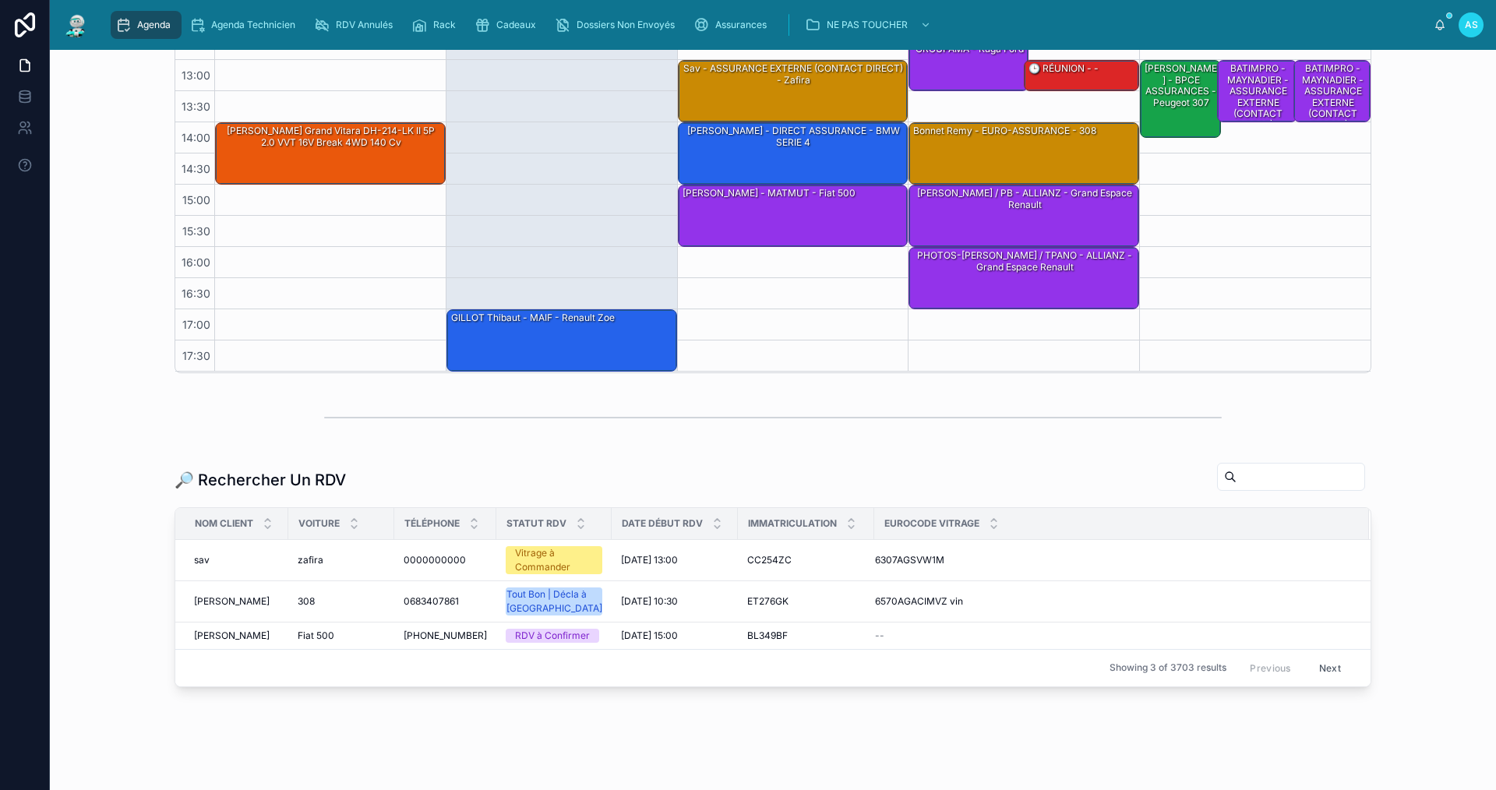
scroll to position [390, 0]
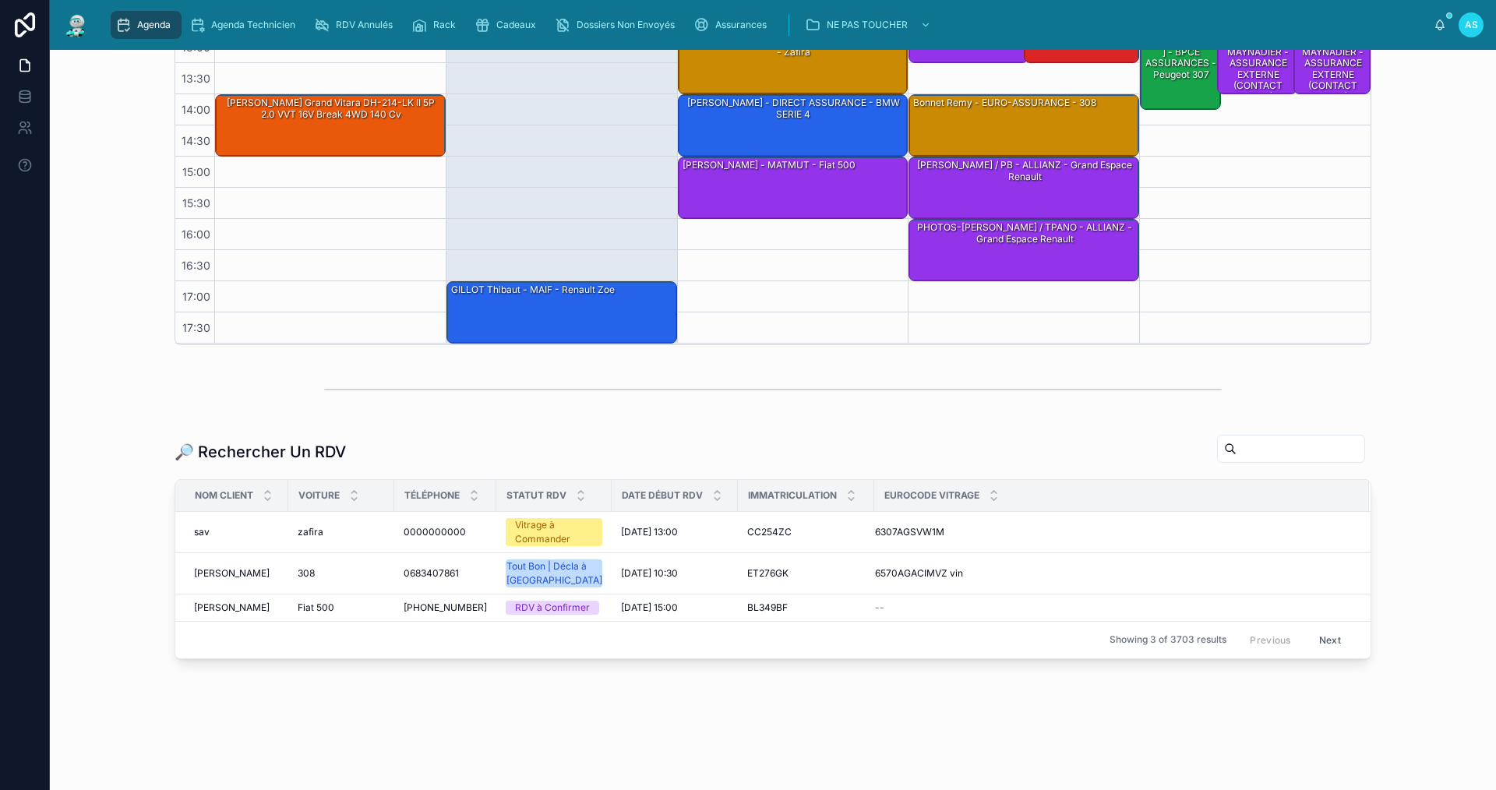
click at [1237, 443] on input "text" at bounding box center [1301, 449] width 128 height 22
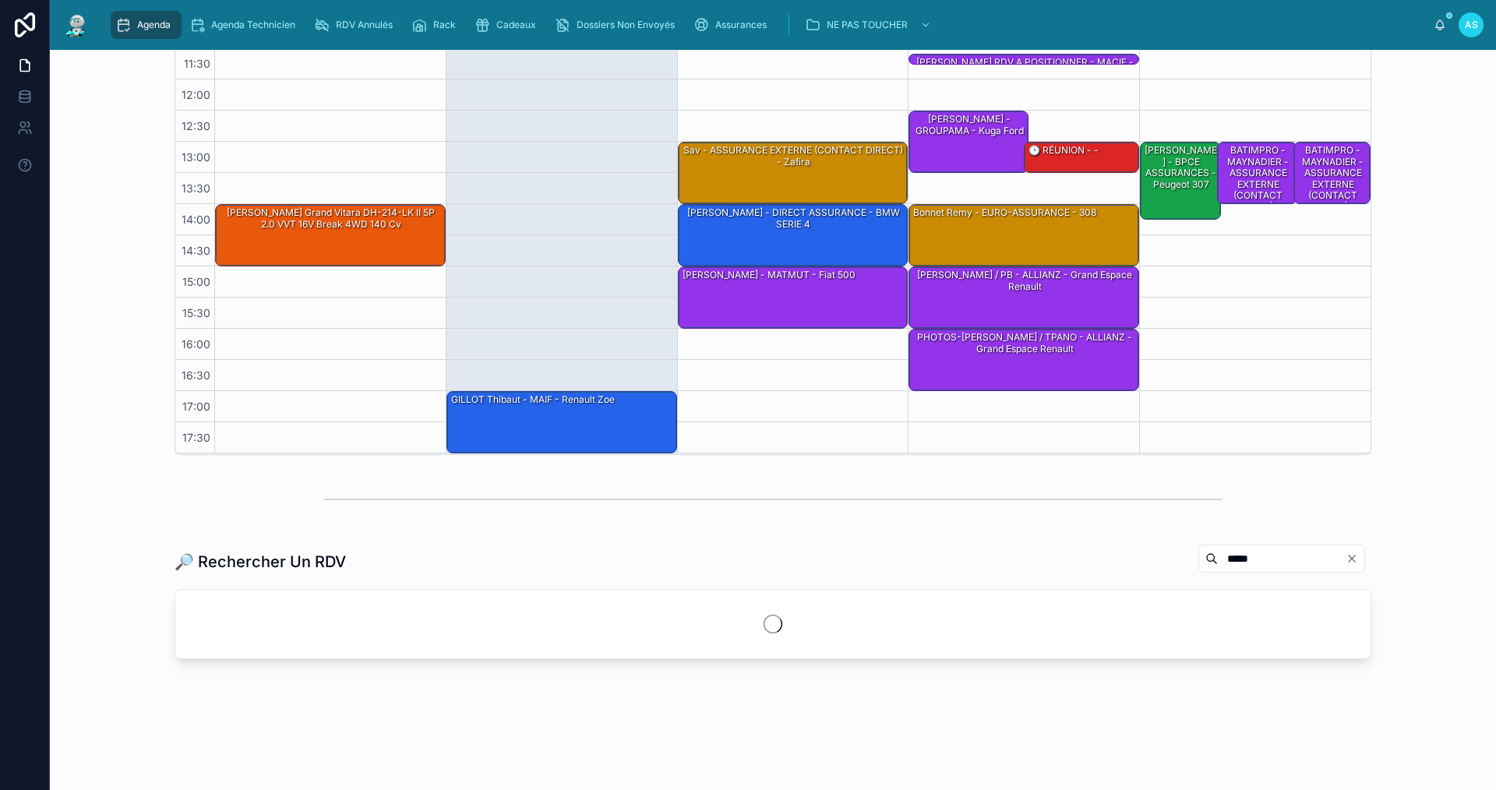
scroll to position [390, 0]
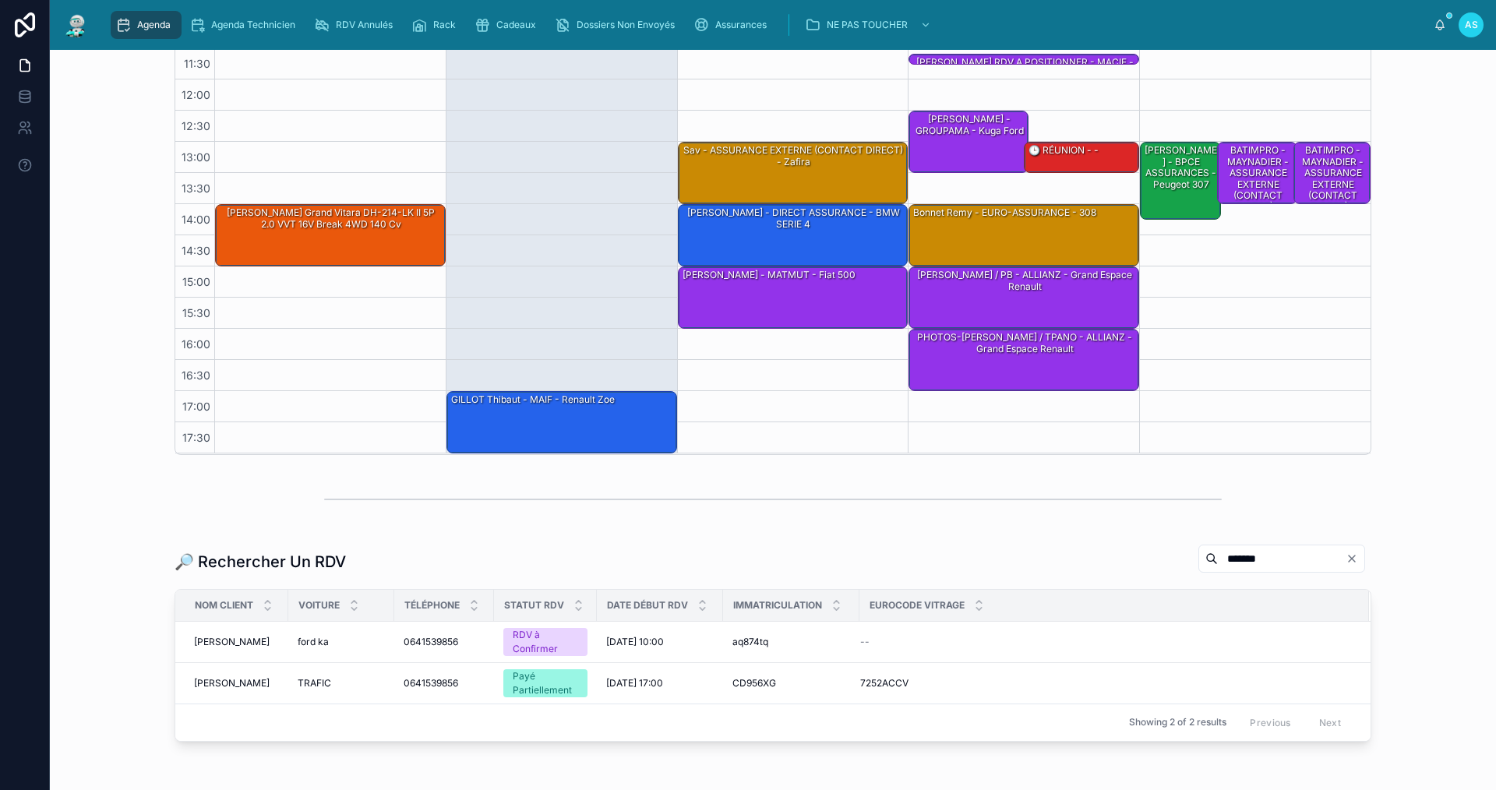
scroll to position [352, 0]
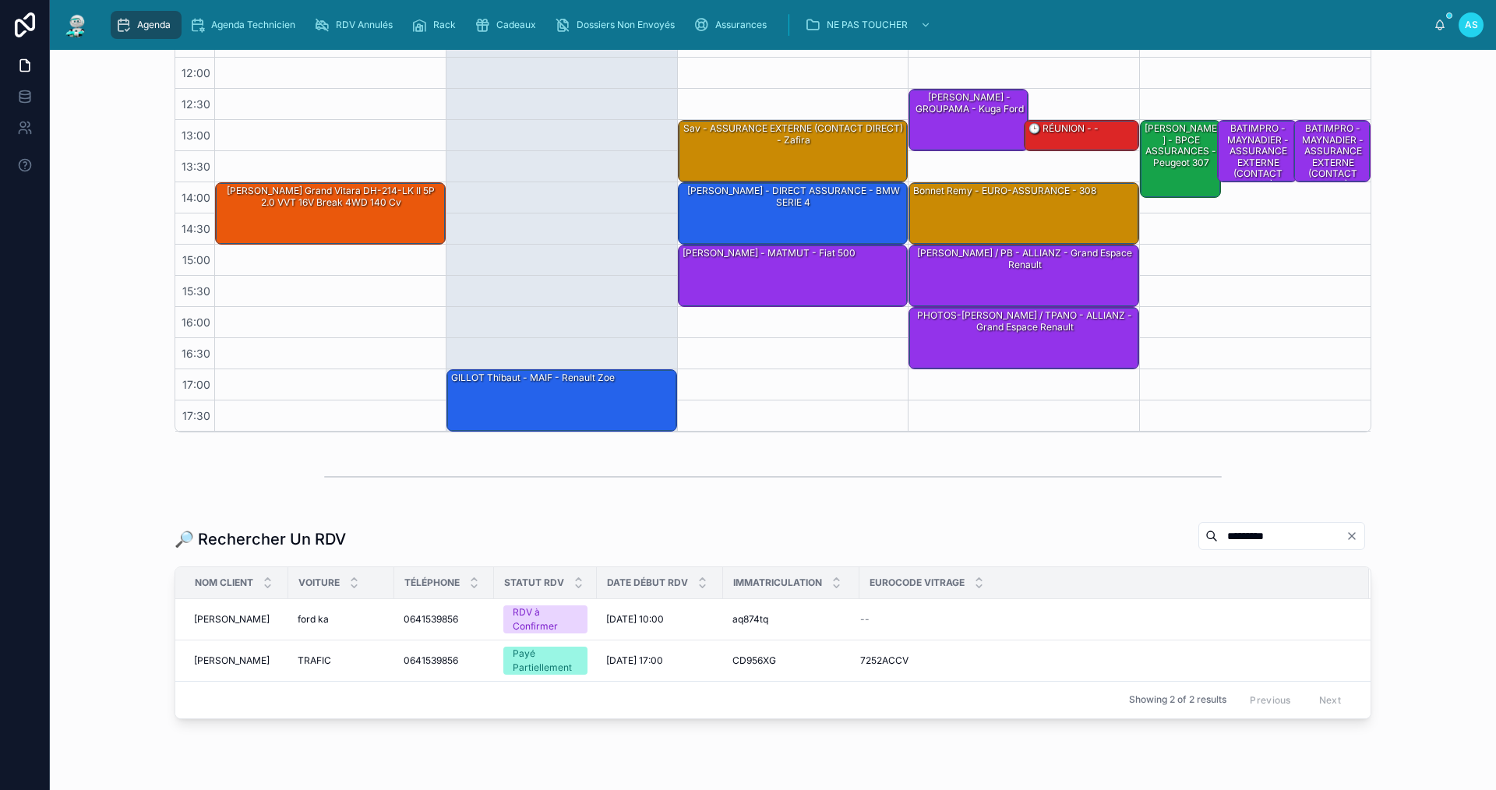
scroll to position [312, 0]
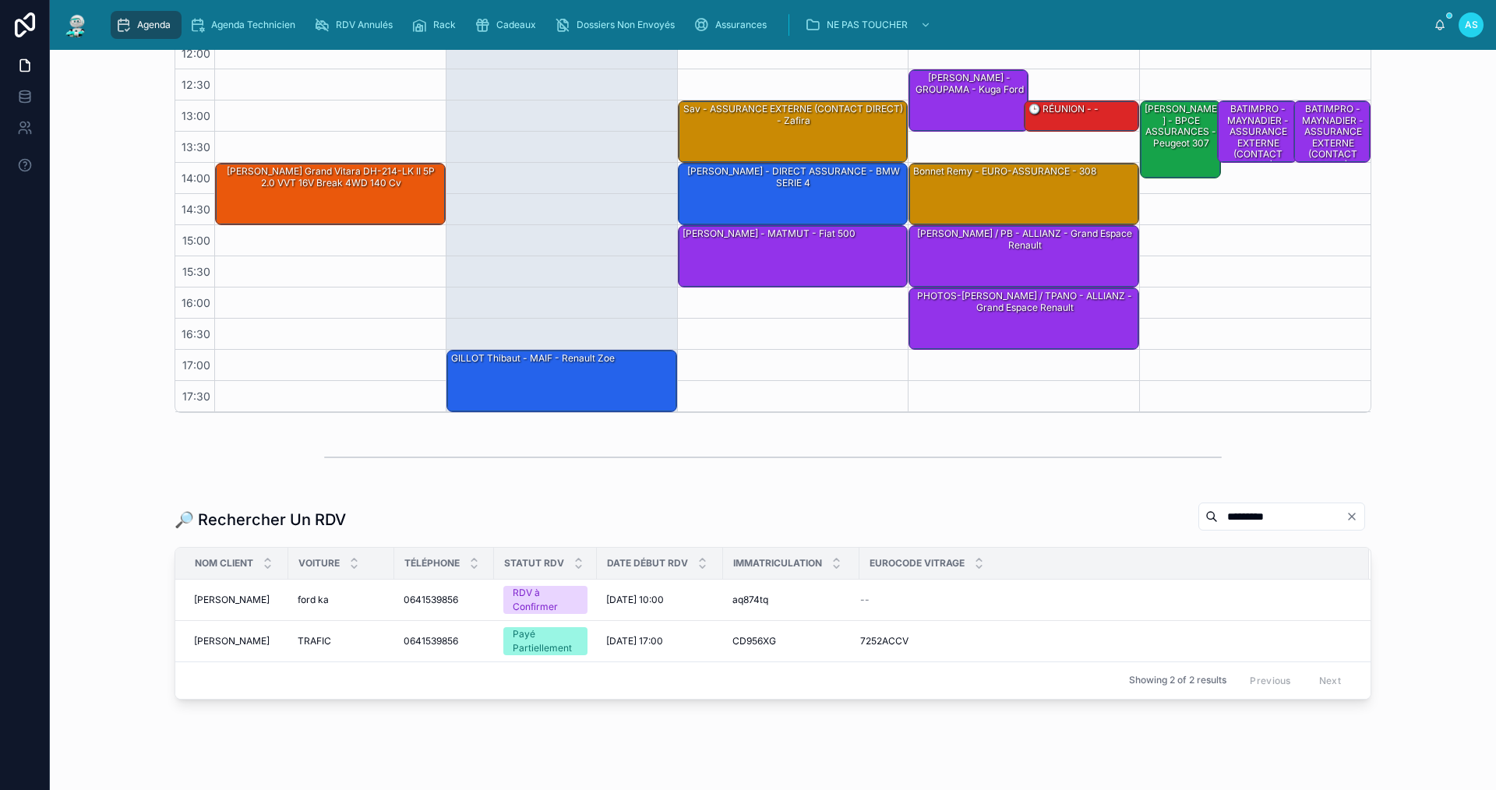
type input "*********"
click at [149, 19] on span "Agenda" at bounding box center [154, 25] width 34 height 12
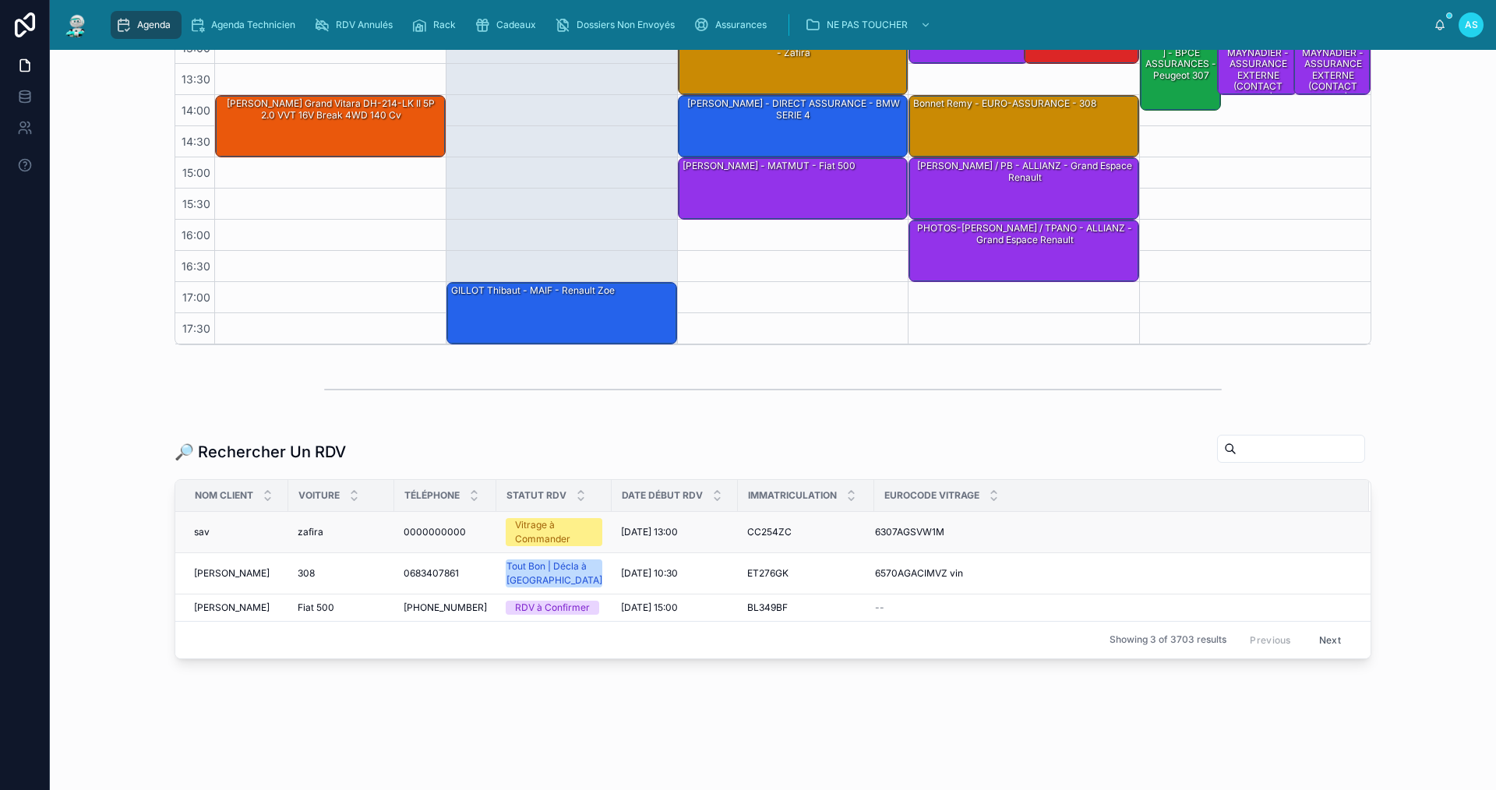
scroll to position [394, 0]
click at [1429, 588] on div "🔎 Rechercher Un RDV Nom Client Voiture Téléphone Statut RDV Date Début RDV Imma…" at bounding box center [772, 547] width 1421 height 238
click at [1282, 446] on div at bounding box center [1291, 449] width 148 height 28
click at [1277, 438] on input "text" at bounding box center [1301, 449] width 128 height 22
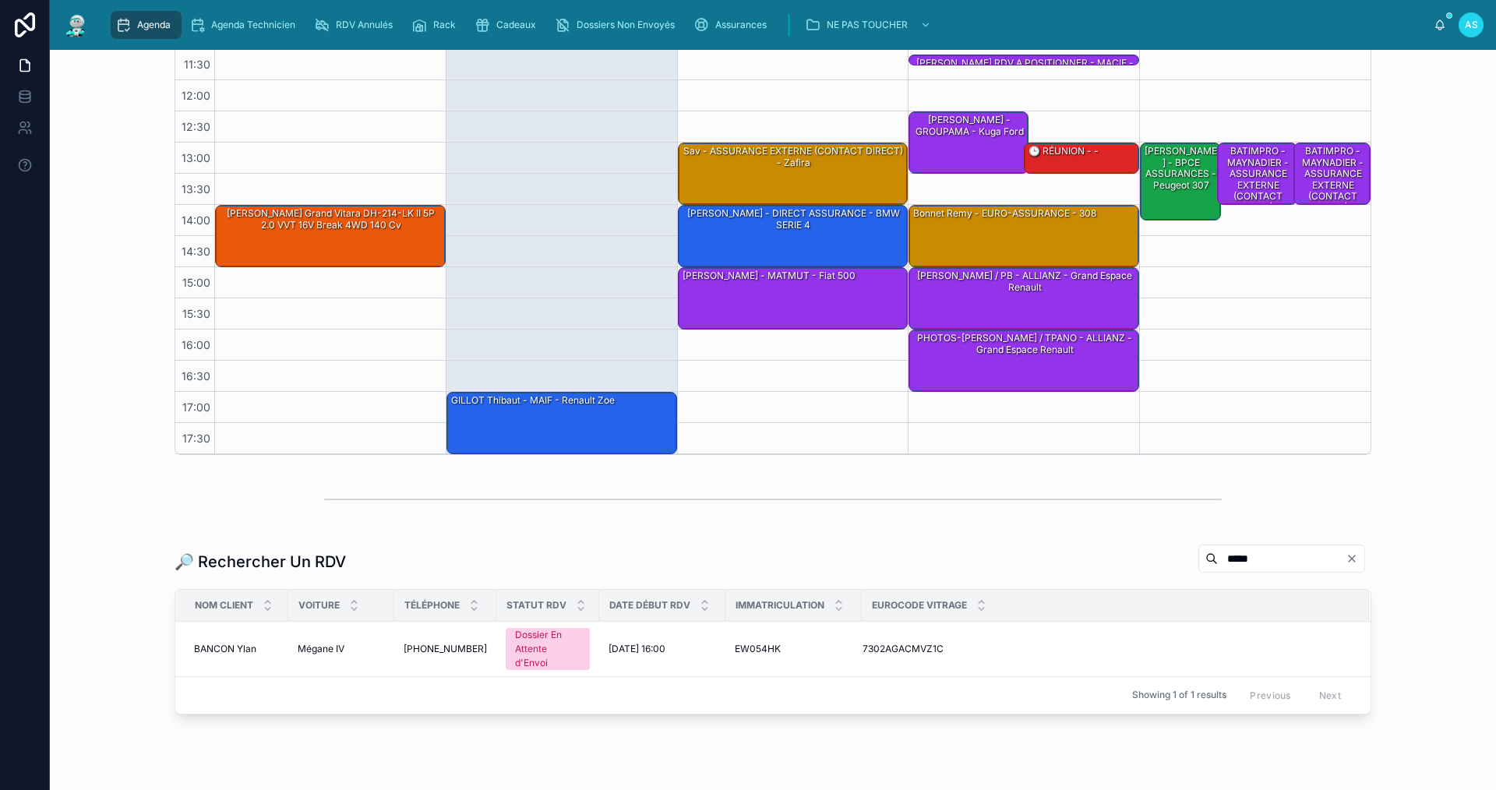
scroll to position [325, 0]
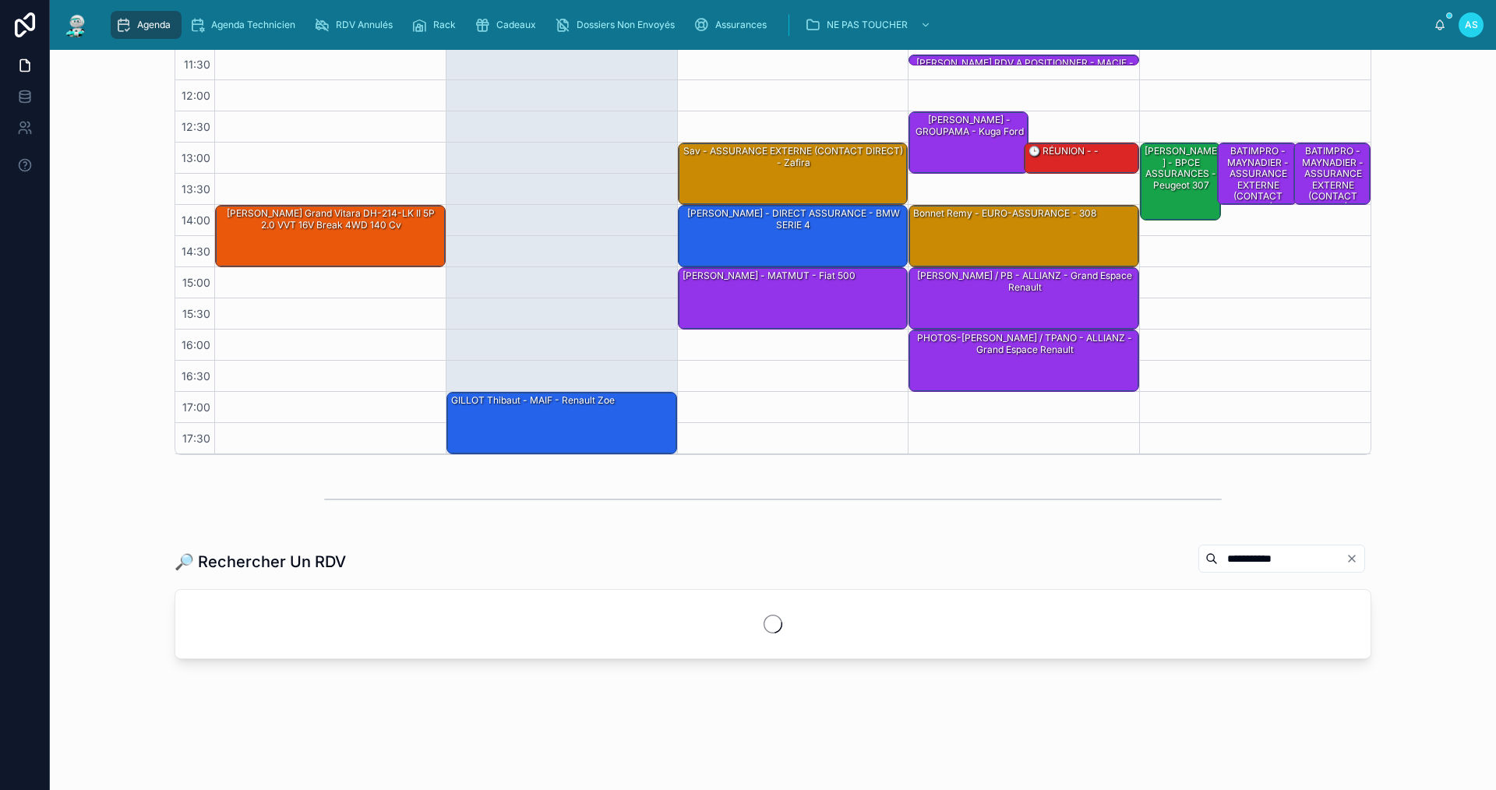
scroll to position [325, 0]
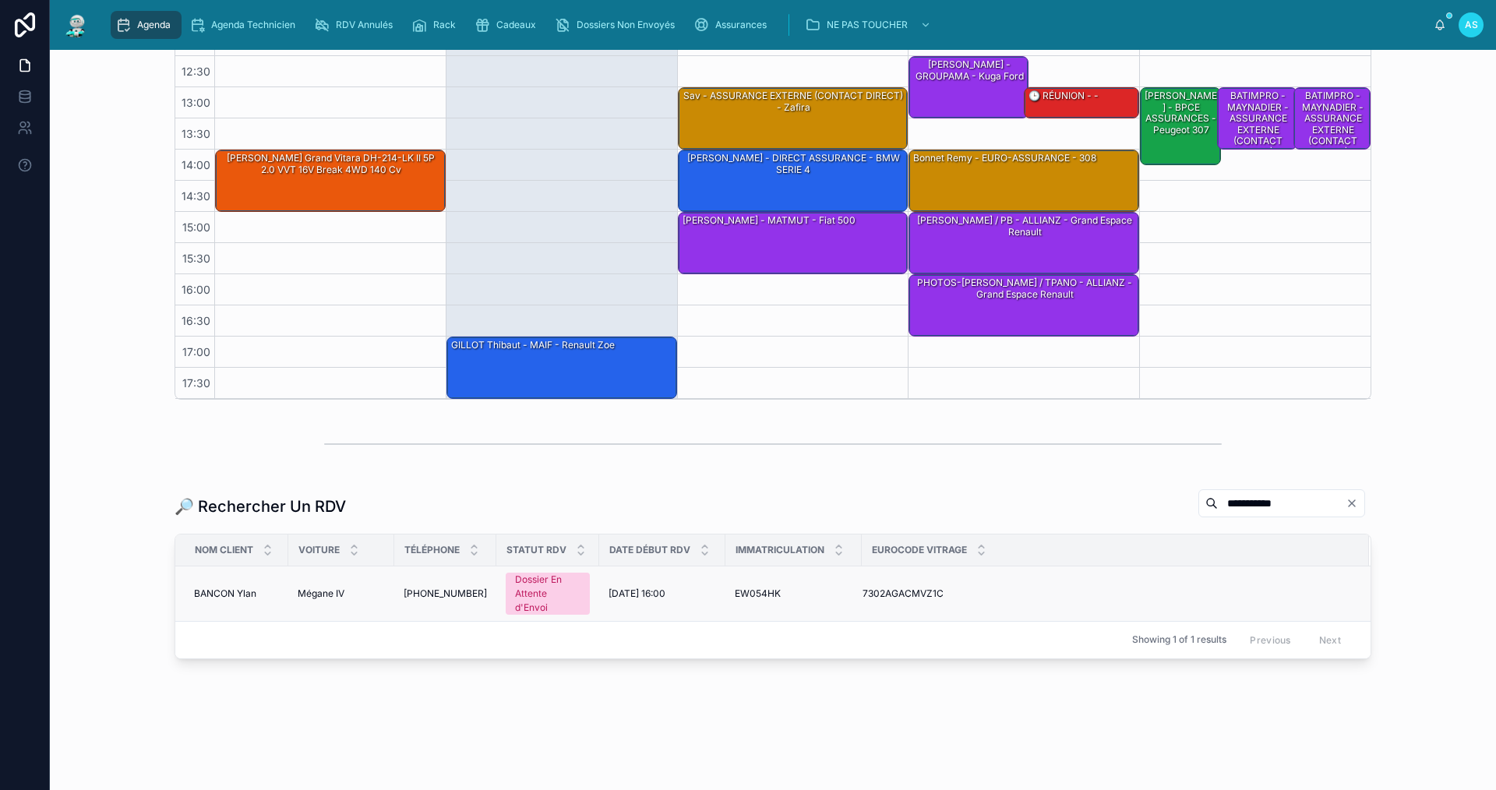
type input "**********"
click at [440, 593] on span "[PHONE_NUMBER]" at bounding box center [445, 594] width 83 height 12
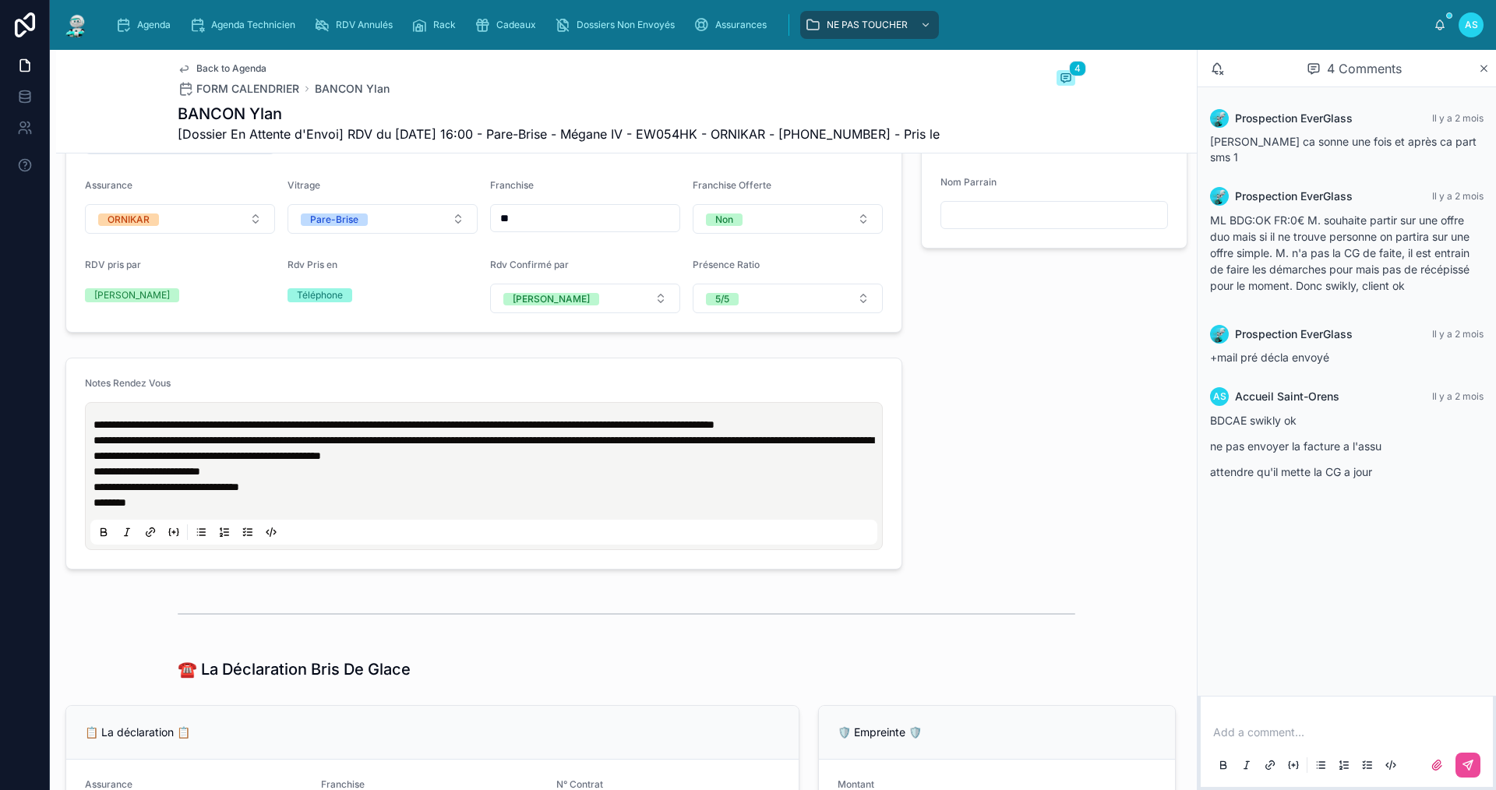
scroll to position [701, 0]
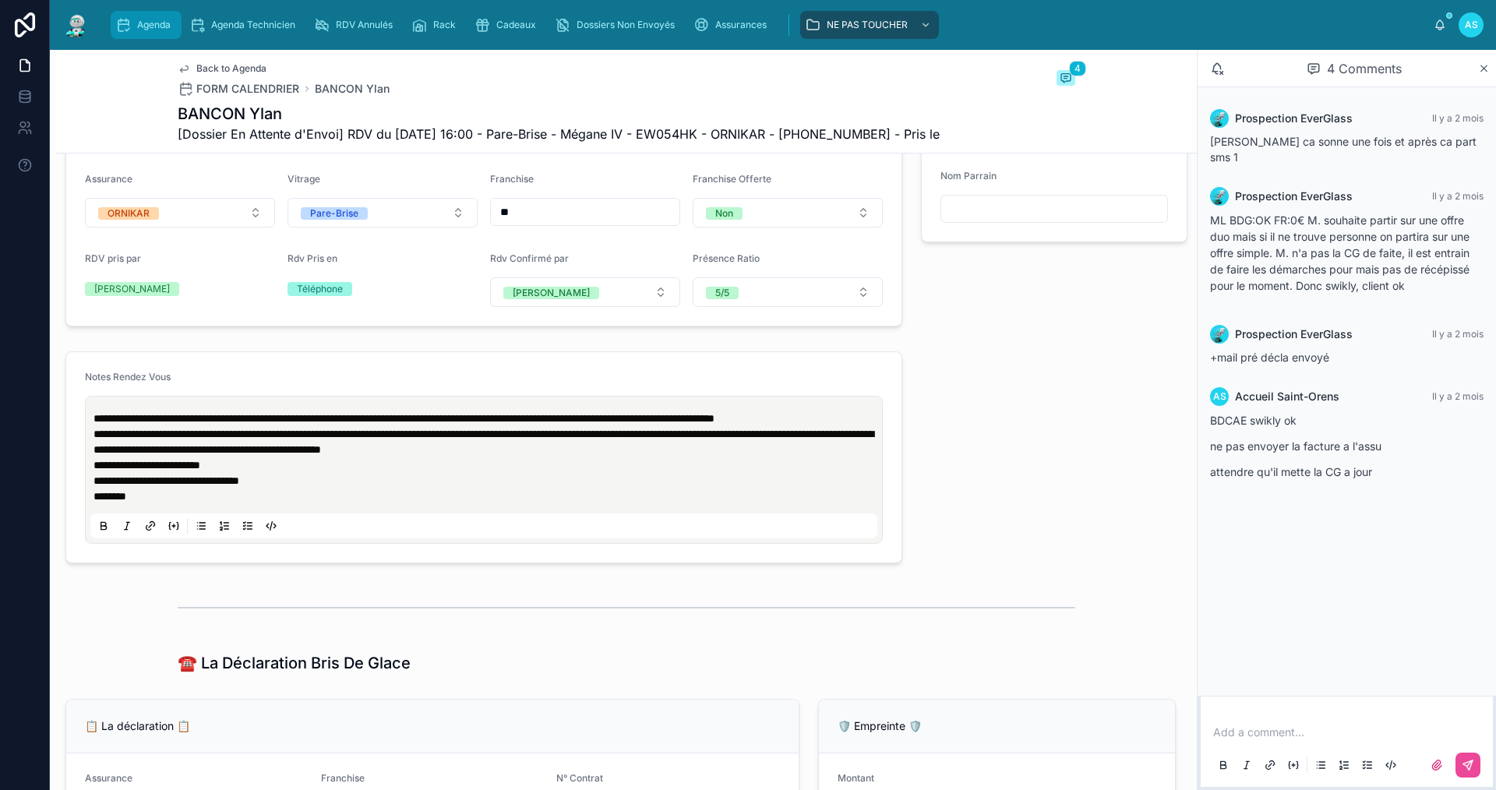
click at [144, 18] on div "Agenda" at bounding box center [146, 24] width 62 height 25
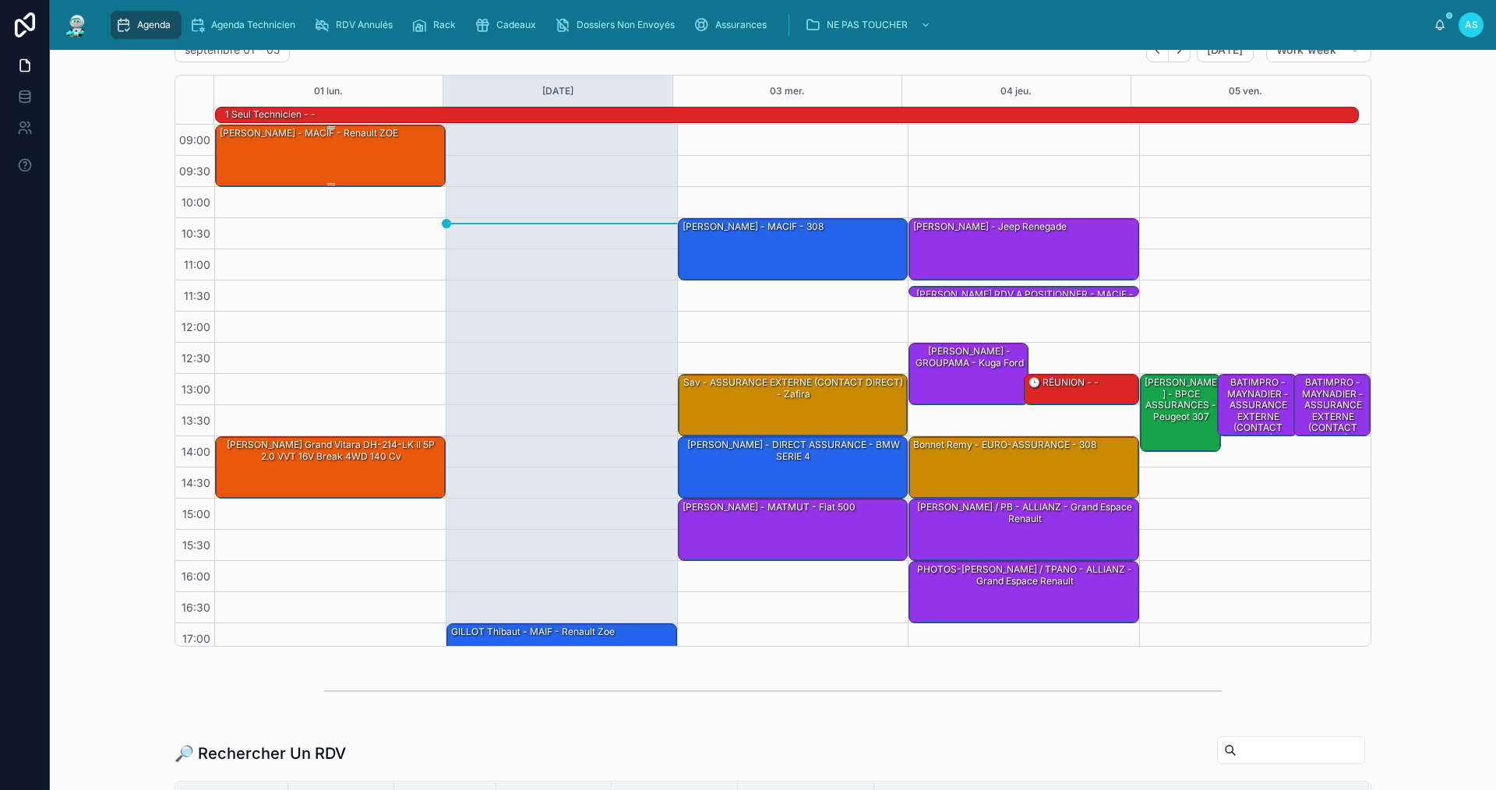
click at [300, 156] on div "[PERSON_NAME] - MACIF - Renault ZOE" at bounding box center [331, 154] width 226 height 59
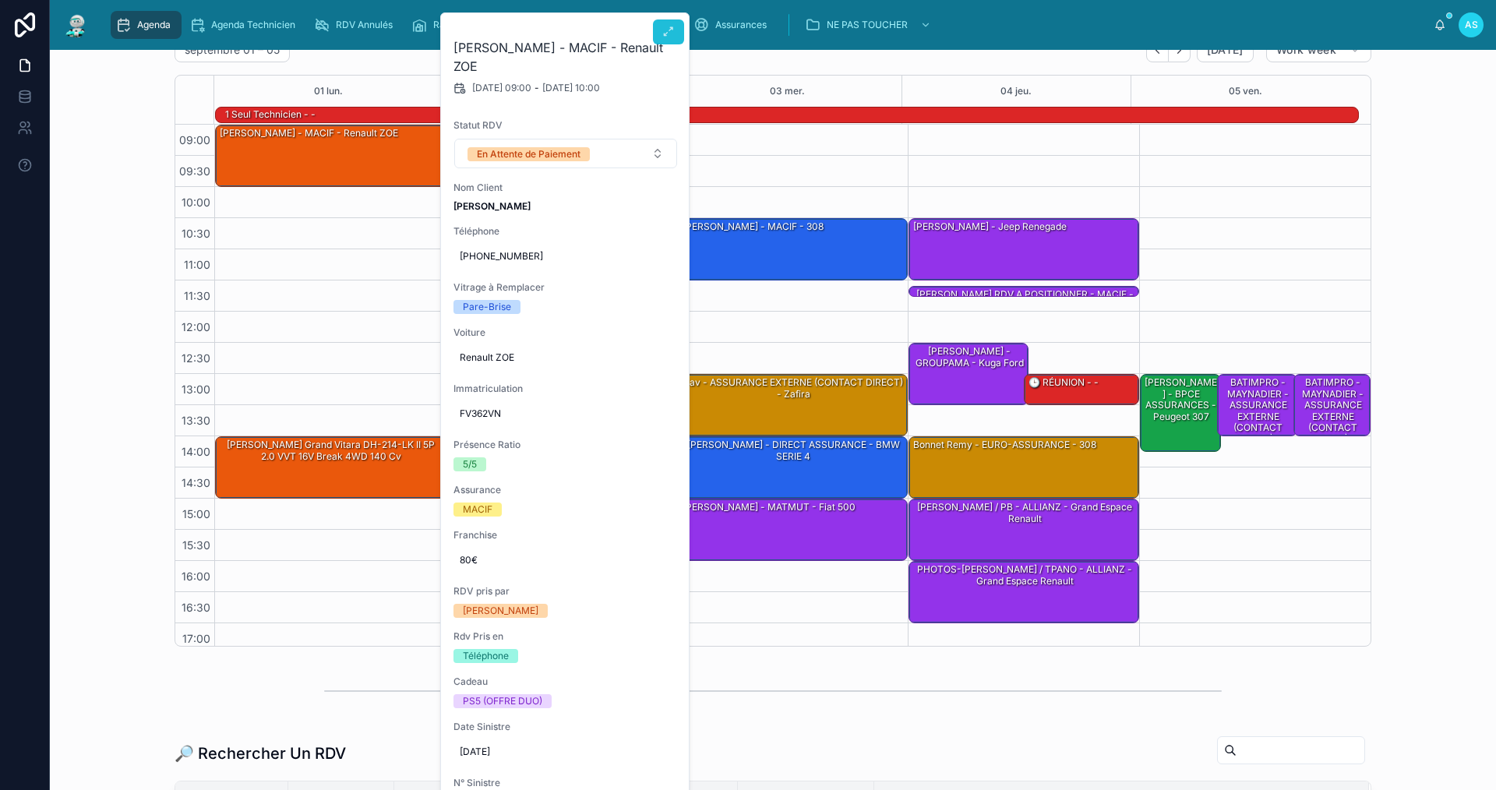
click at [673, 27] on icon at bounding box center [668, 32] width 12 height 12
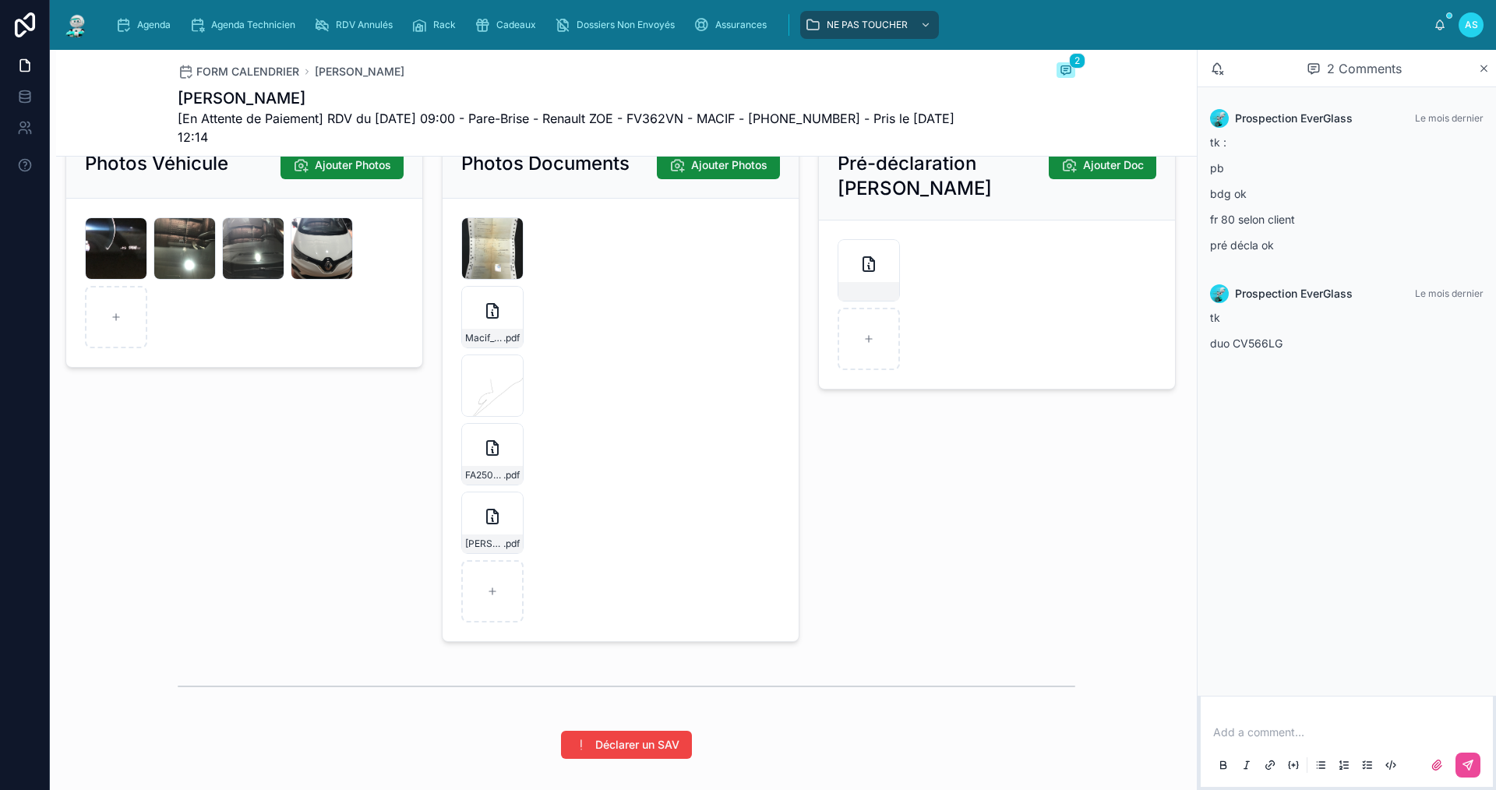
scroll to position [2260, 0]
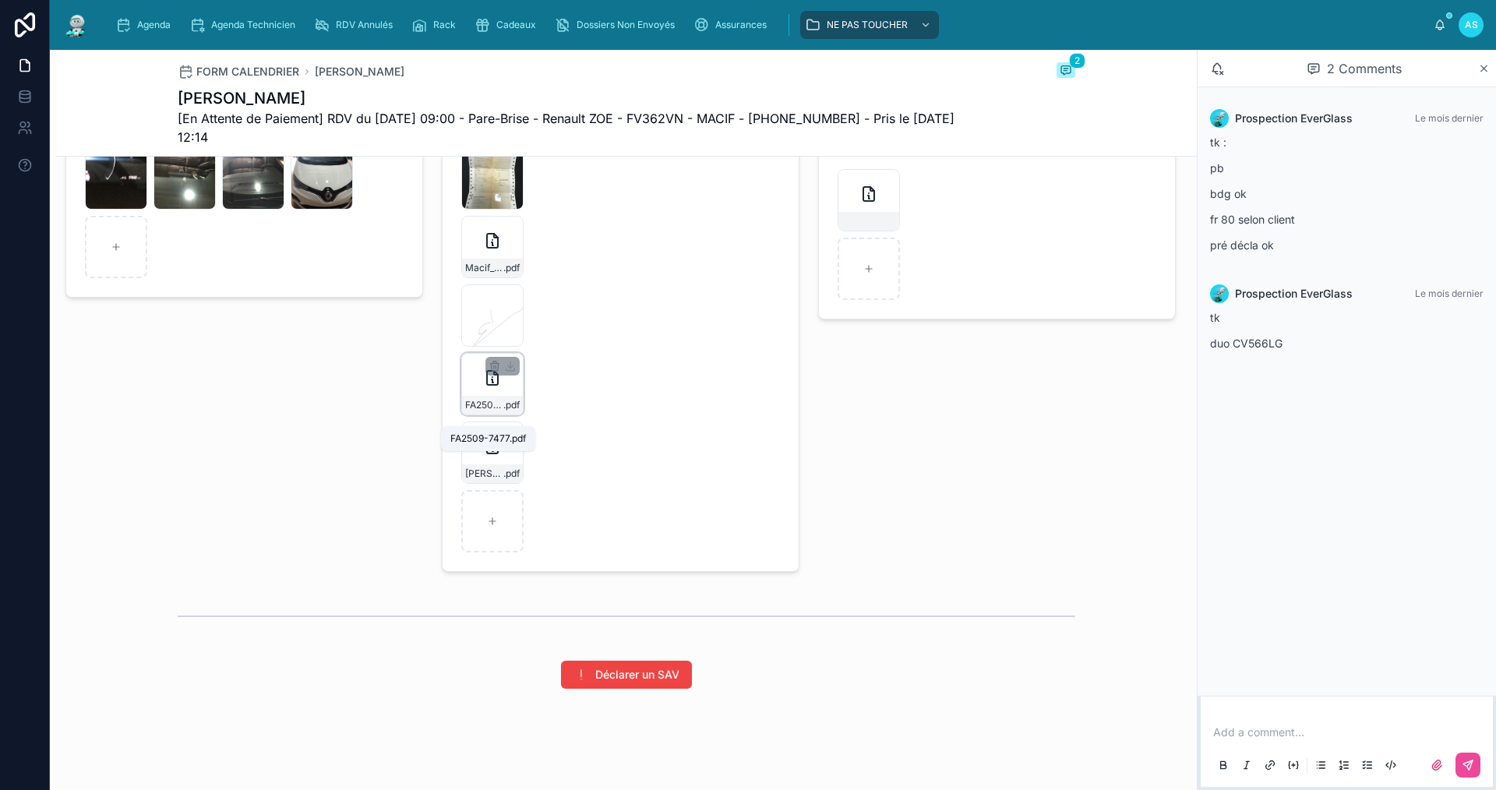
click at [475, 411] on span "FA2509-7477" at bounding box center [484, 405] width 38 height 12
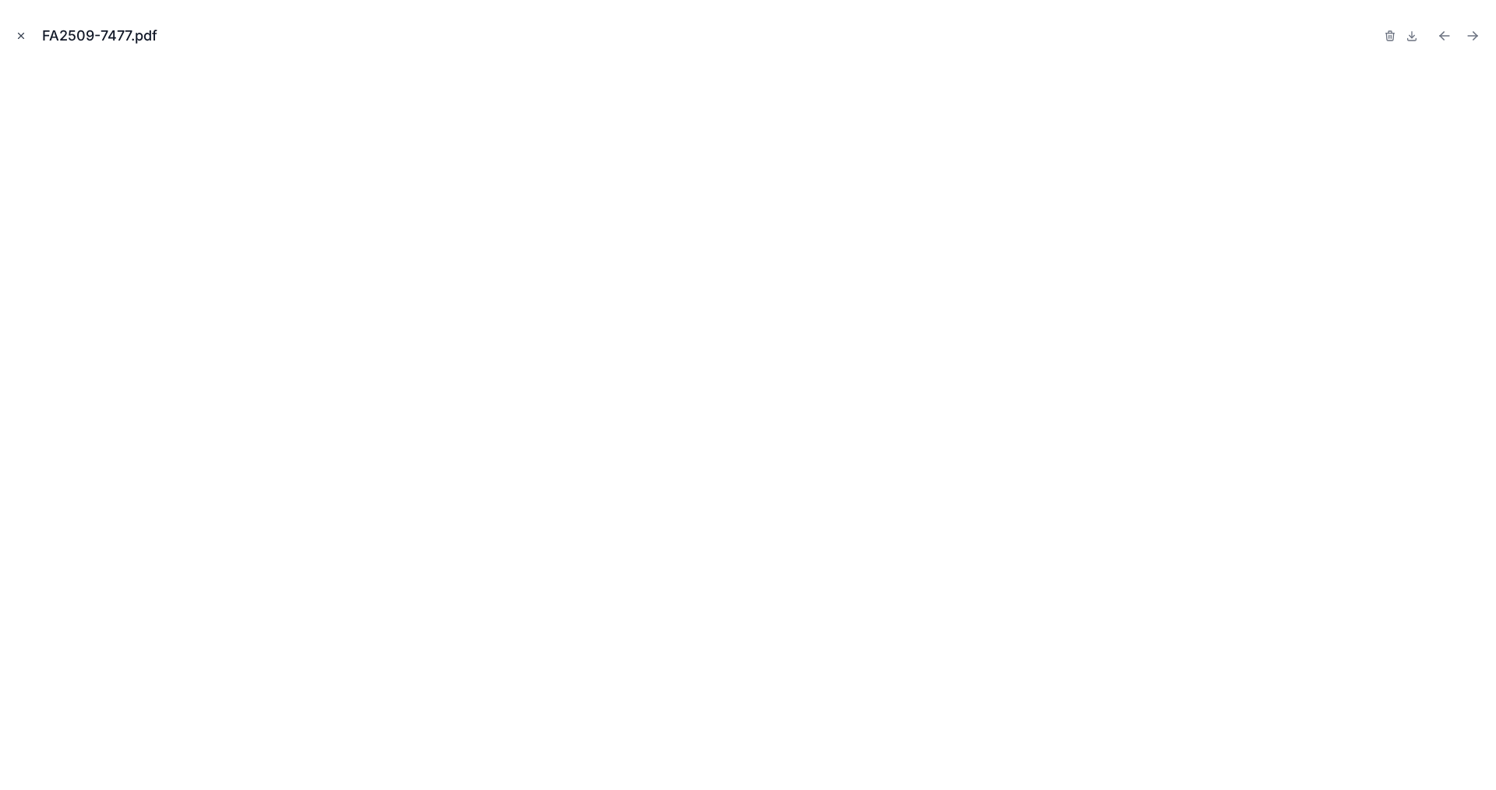
click at [26, 29] on button "Close modal" at bounding box center [20, 35] width 17 height 17
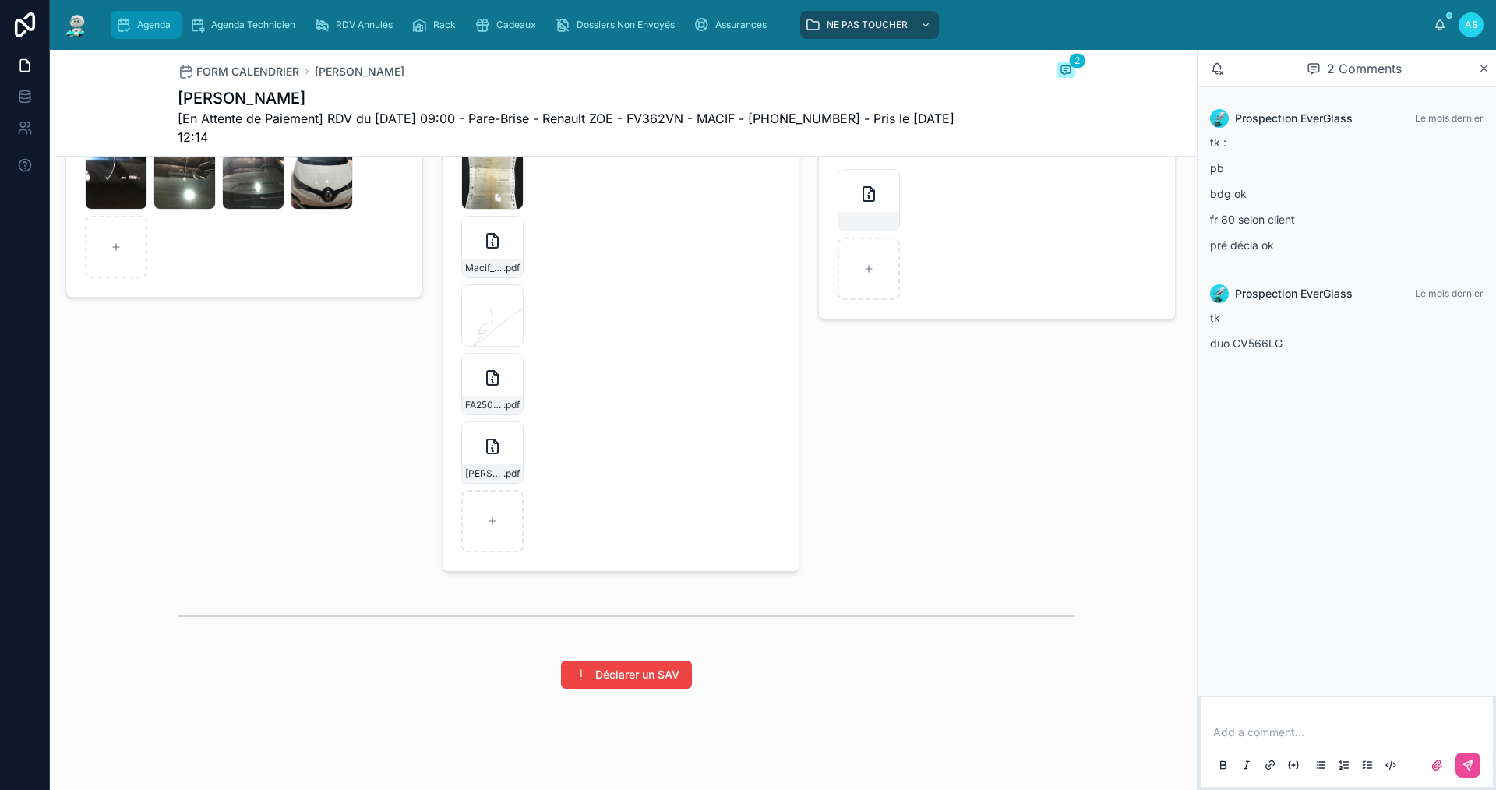
click at [161, 29] on span "Agenda" at bounding box center [154, 25] width 34 height 12
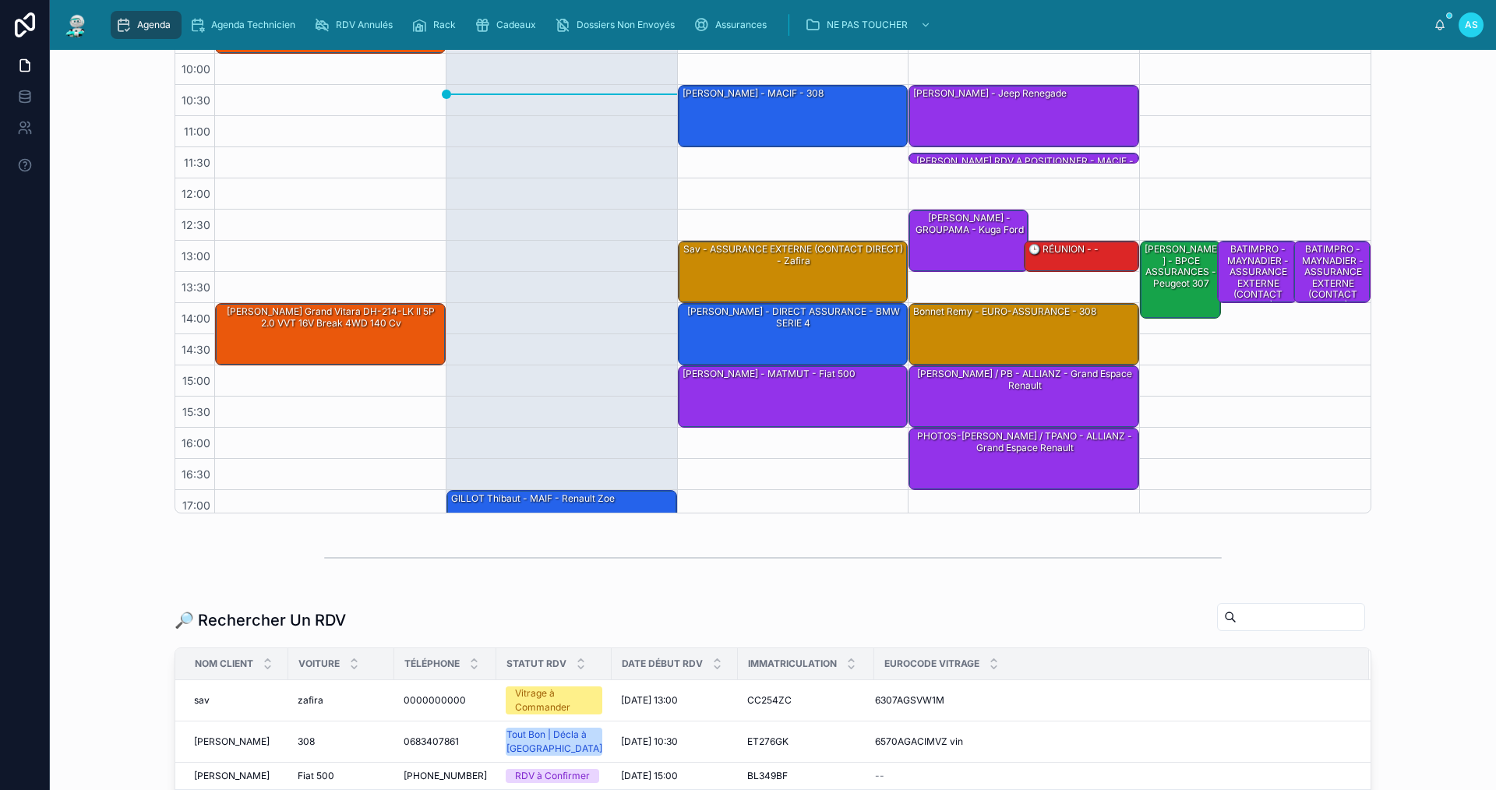
scroll to position [234, 0]
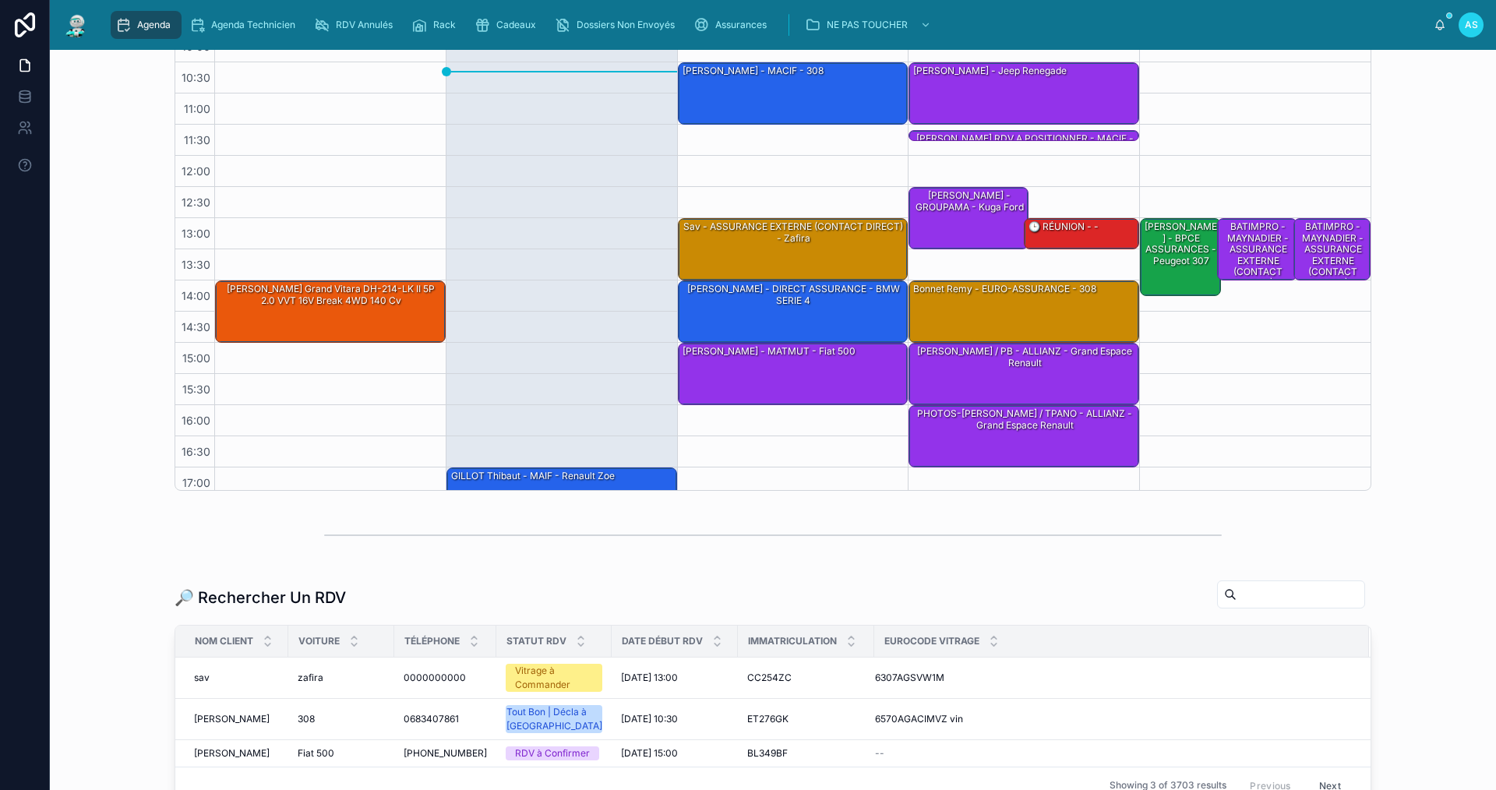
click at [1276, 595] on input "text" at bounding box center [1301, 595] width 128 height 22
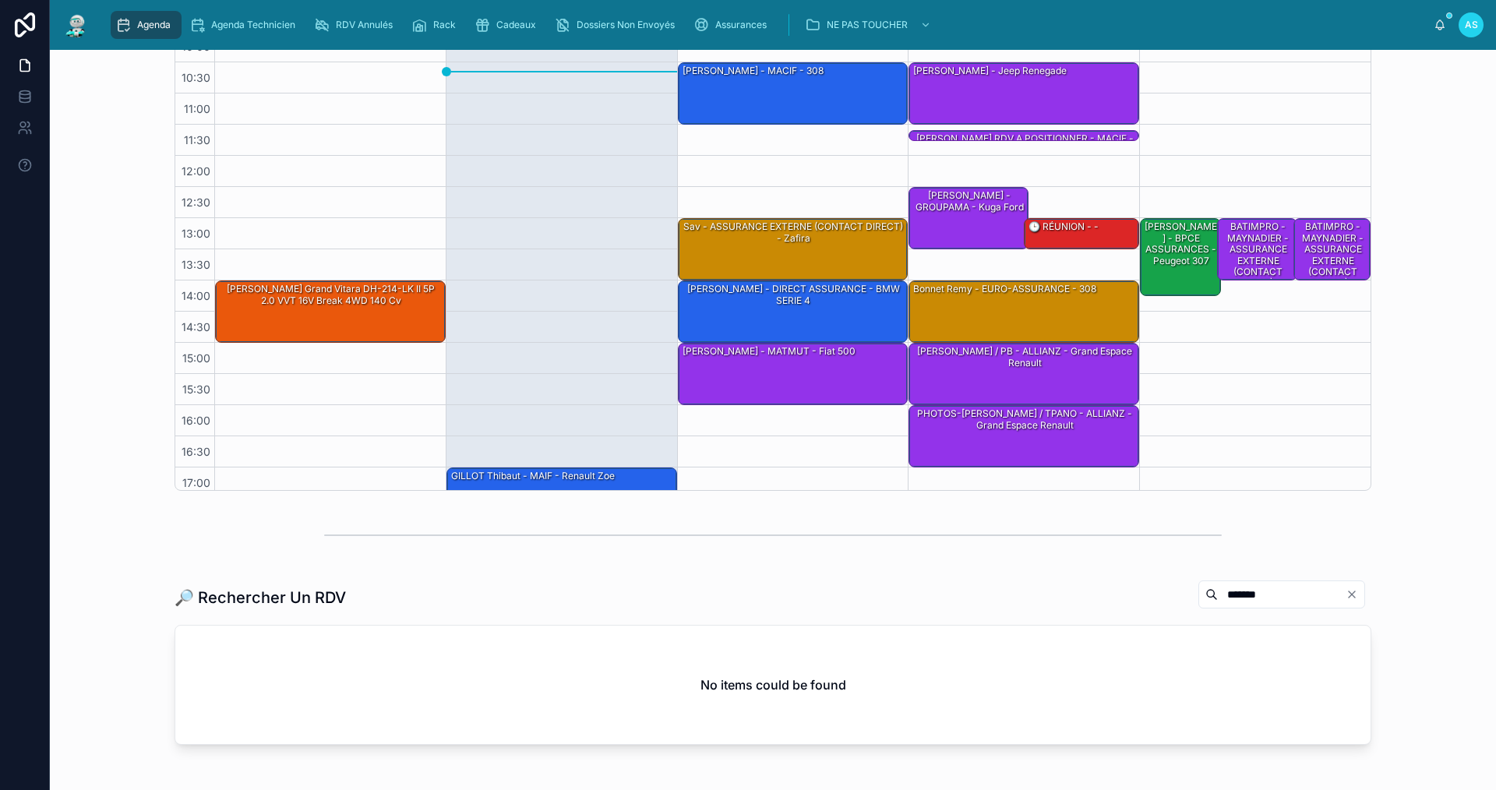
drag, startPoint x: 1233, startPoint y: 594, endPoint x: 1181, endPoint y: 594, distance: 52.2
click at [1218, 594] on input "*******" at bounding box center [1282, 595] width 128 height 22
type input "*******"
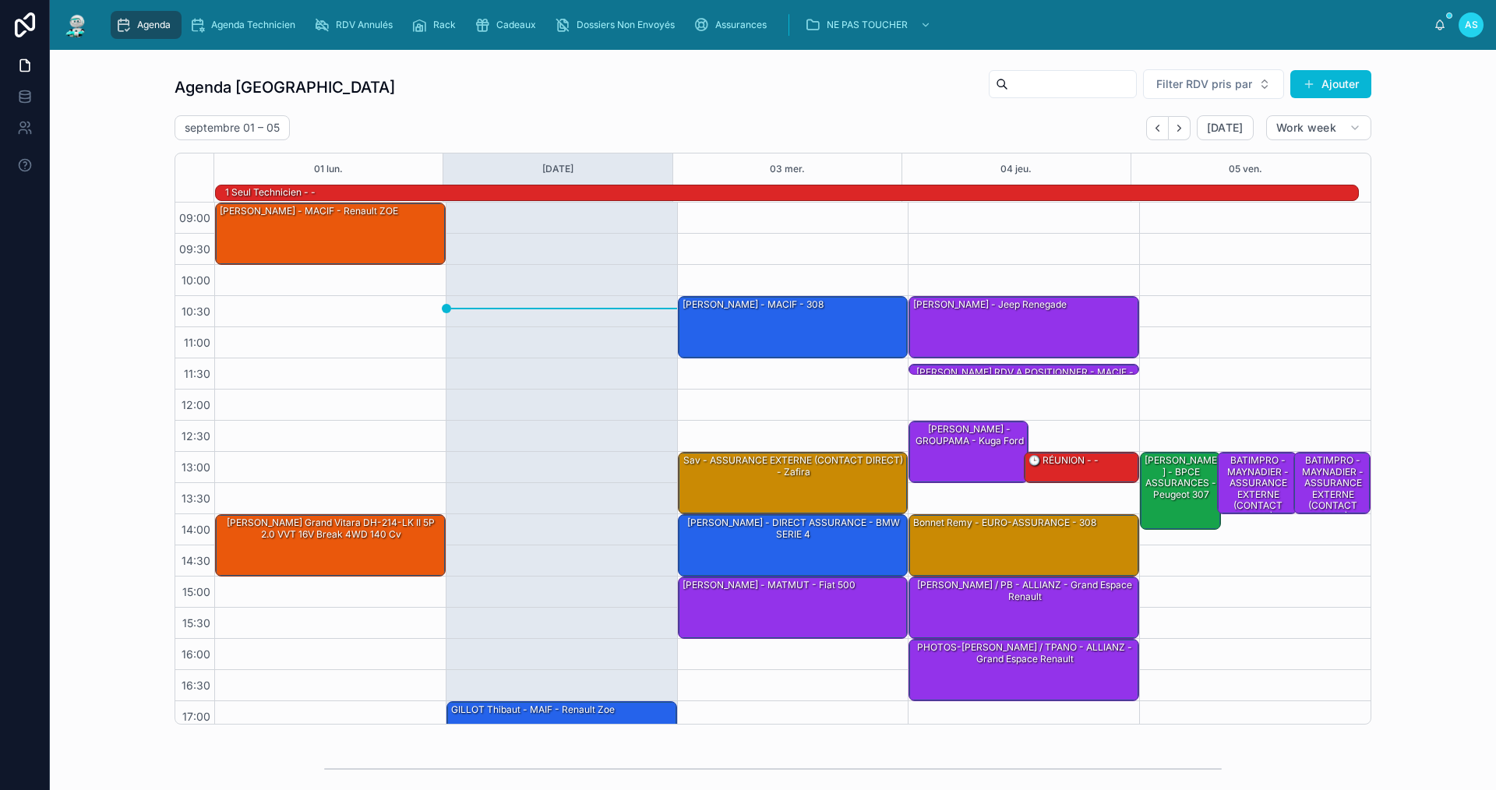
scroll to position [78, 0]
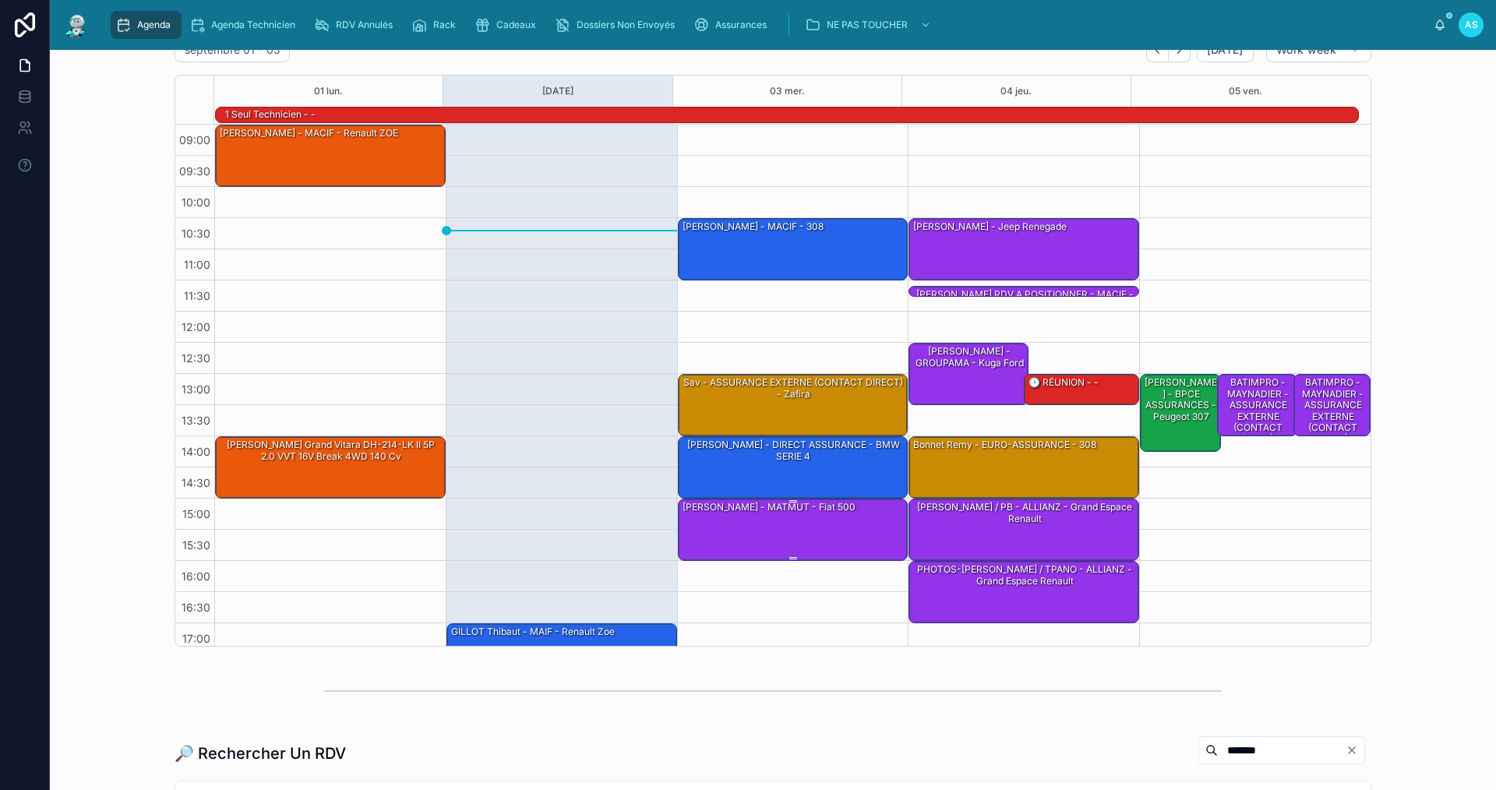
click at [780, 525] on div "[PERSON_NAME] - MATMUT - Fiat 500" at bounding box center [794, 529] width 226 height 59
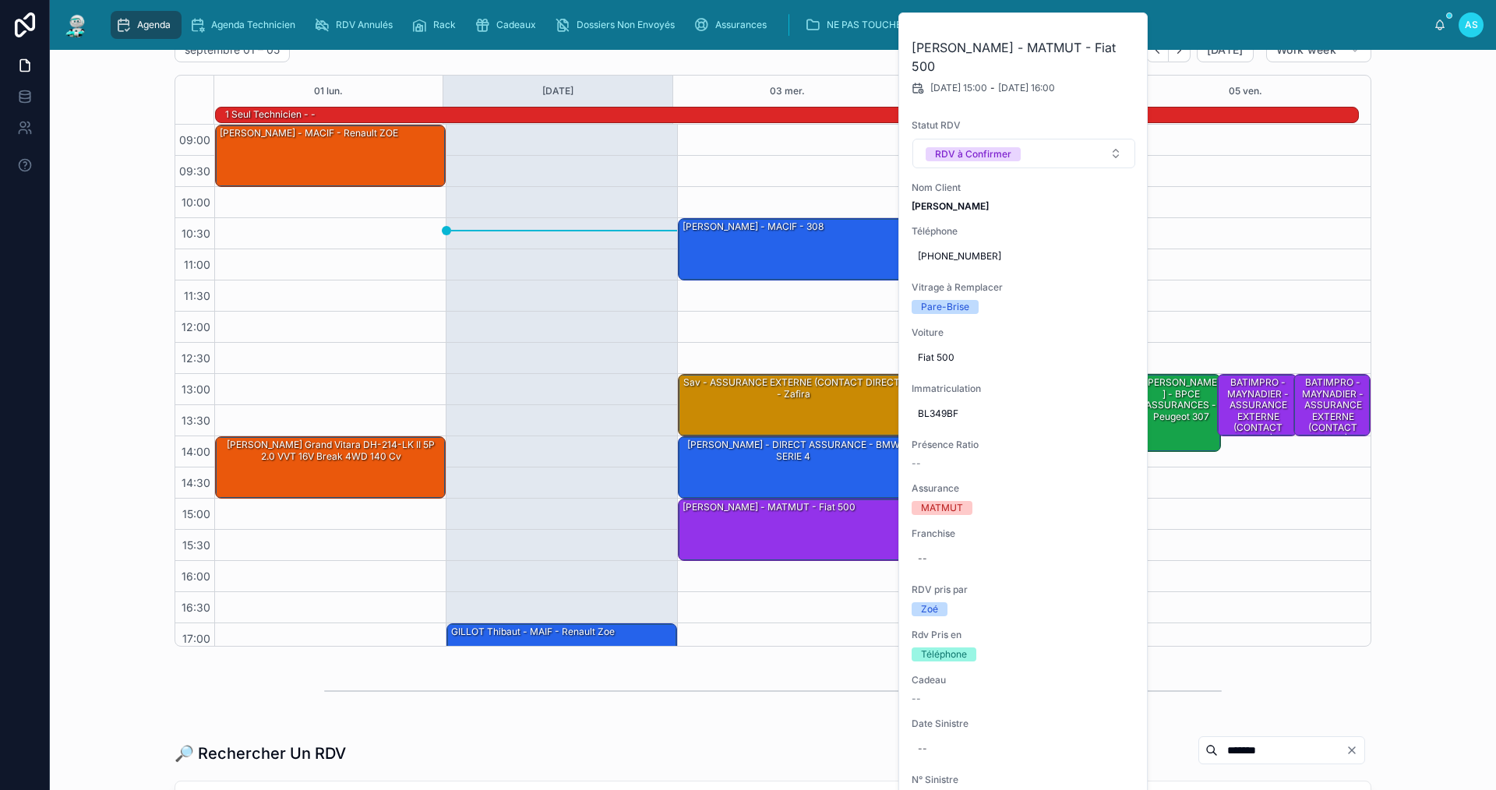
click at [815, 639] on div "10:30 – 11:30 [PERSON_NAME] - MACIF - 308 13:00 – 14:00 sav - ASSURANCE EXTERNE…" at bounding box center [792, 405] width 231 height 561
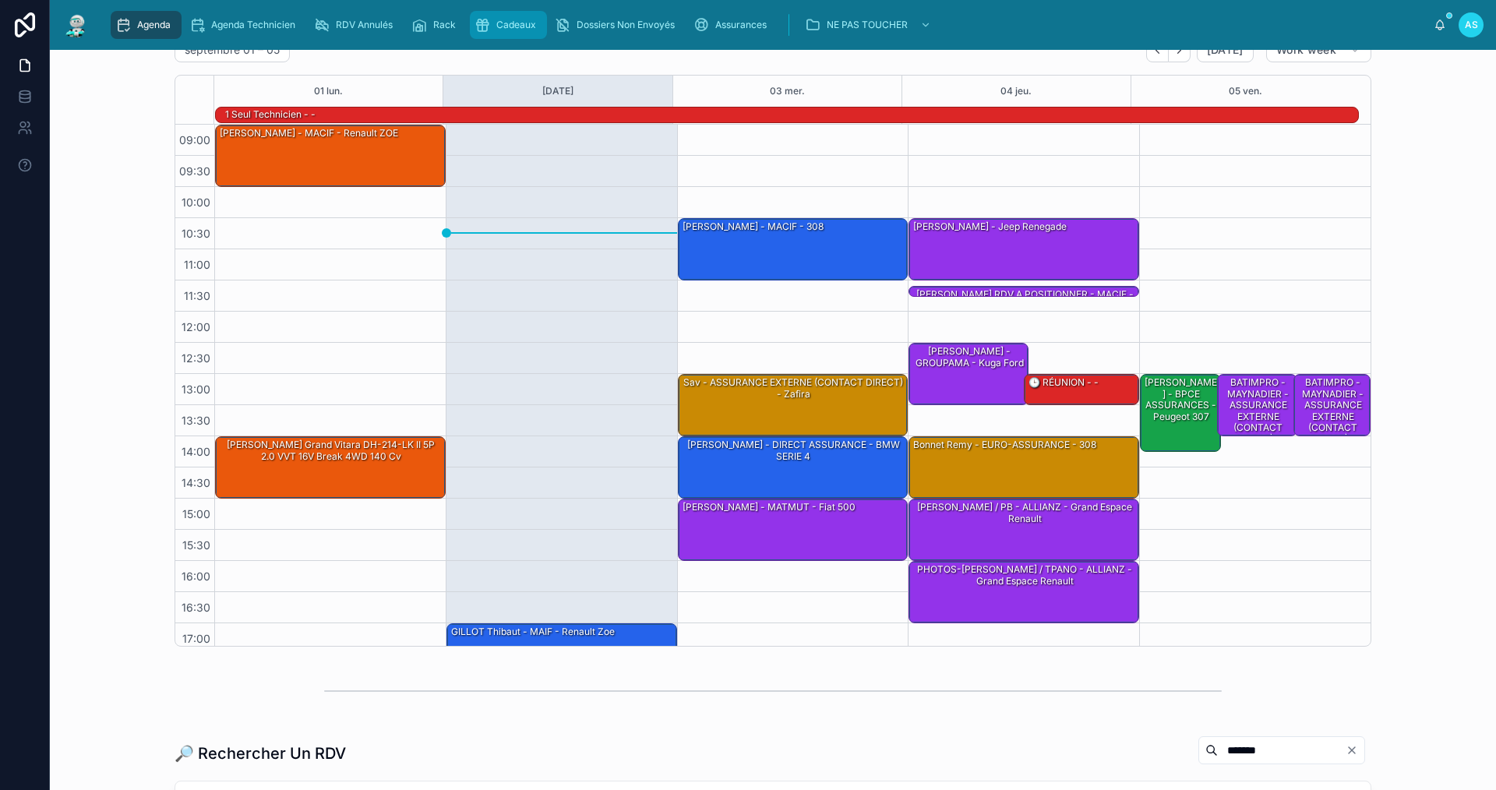
click at [524, 37] on link "Cadeaux" at bounding box center [508, 25] width 77 height 28
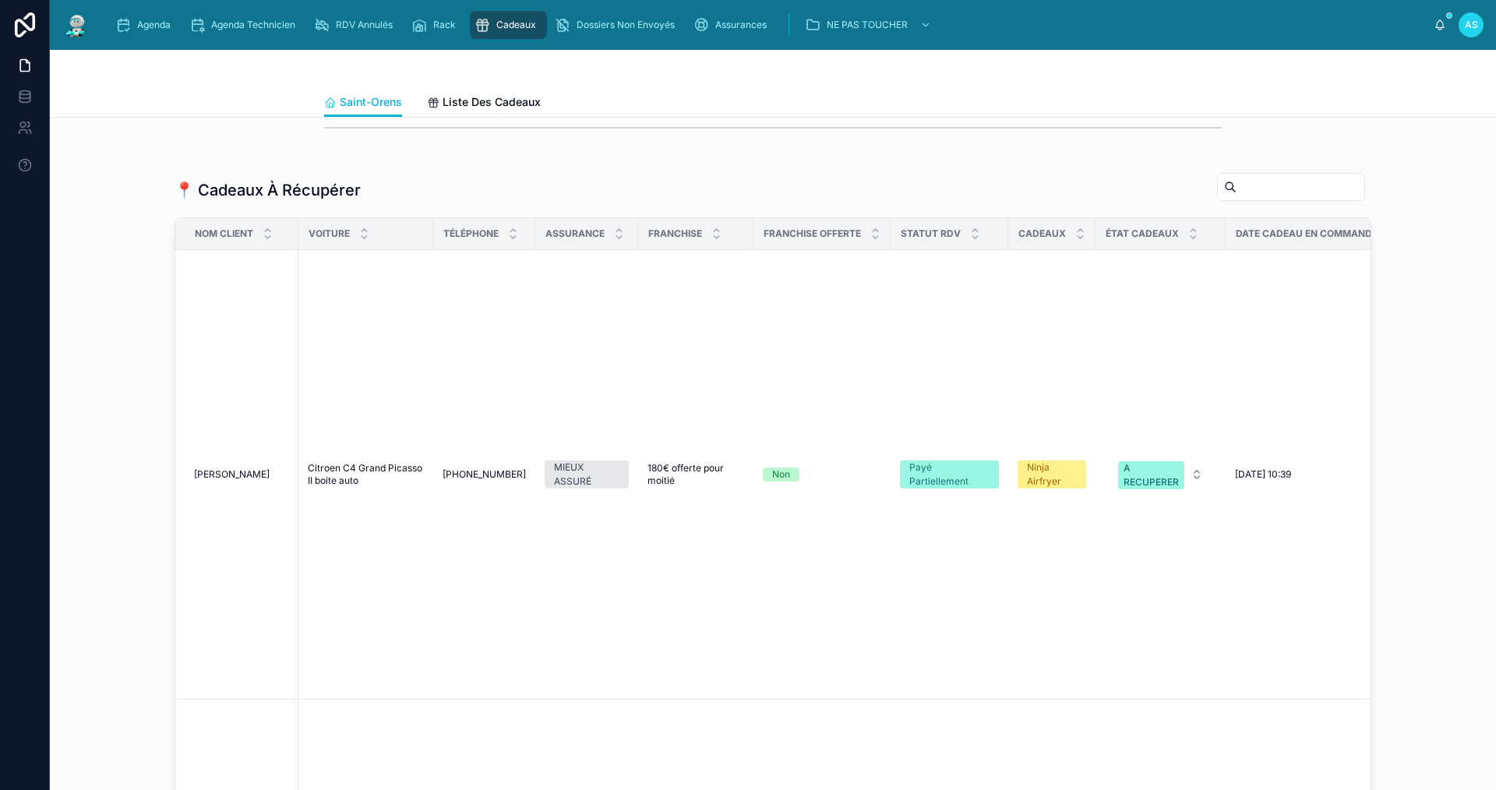
scroll to position [1169, 0]
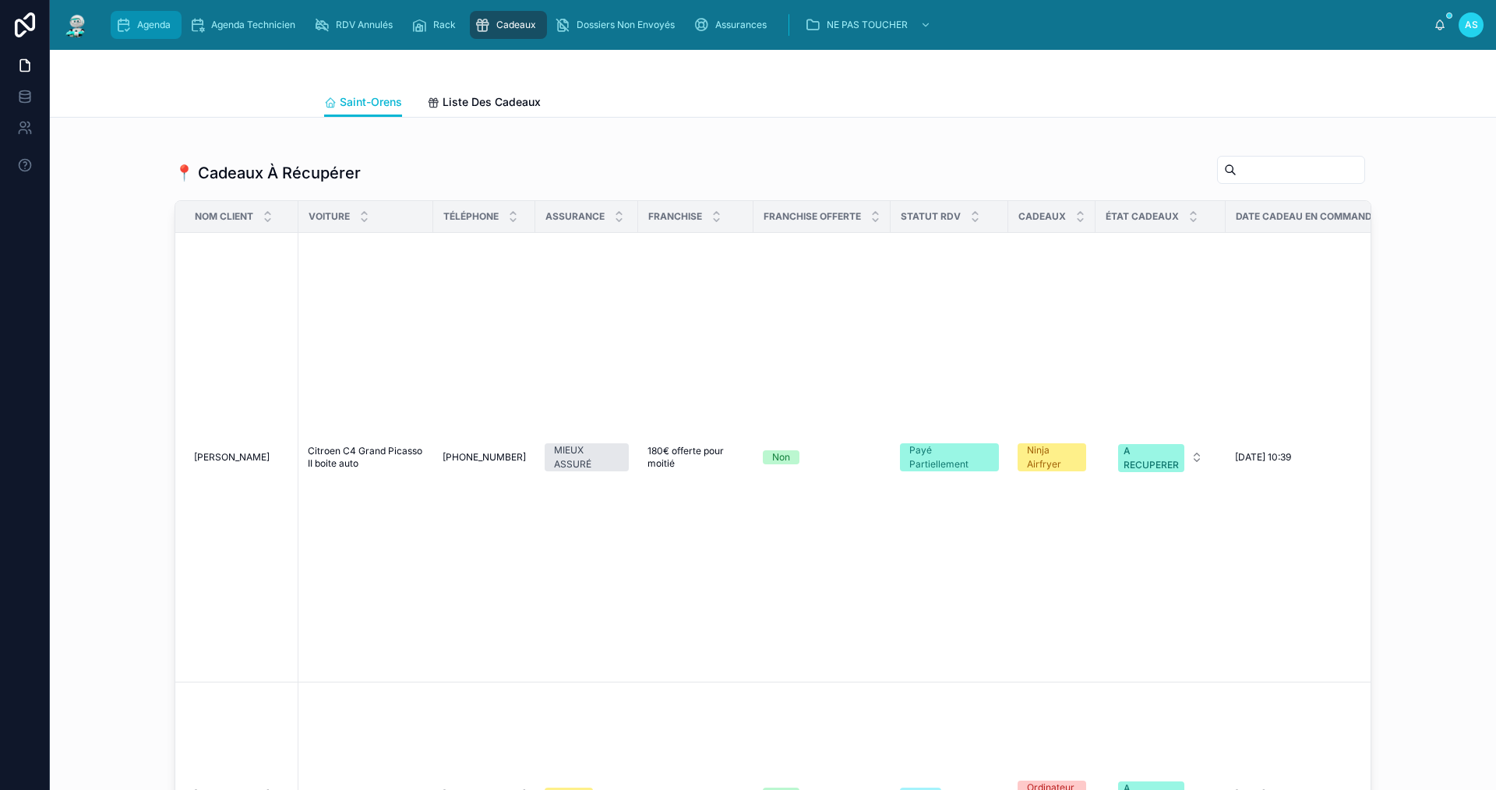
click at [147, 31] on div "Agenda" at bounding box center [146, 24] width 62 height 25
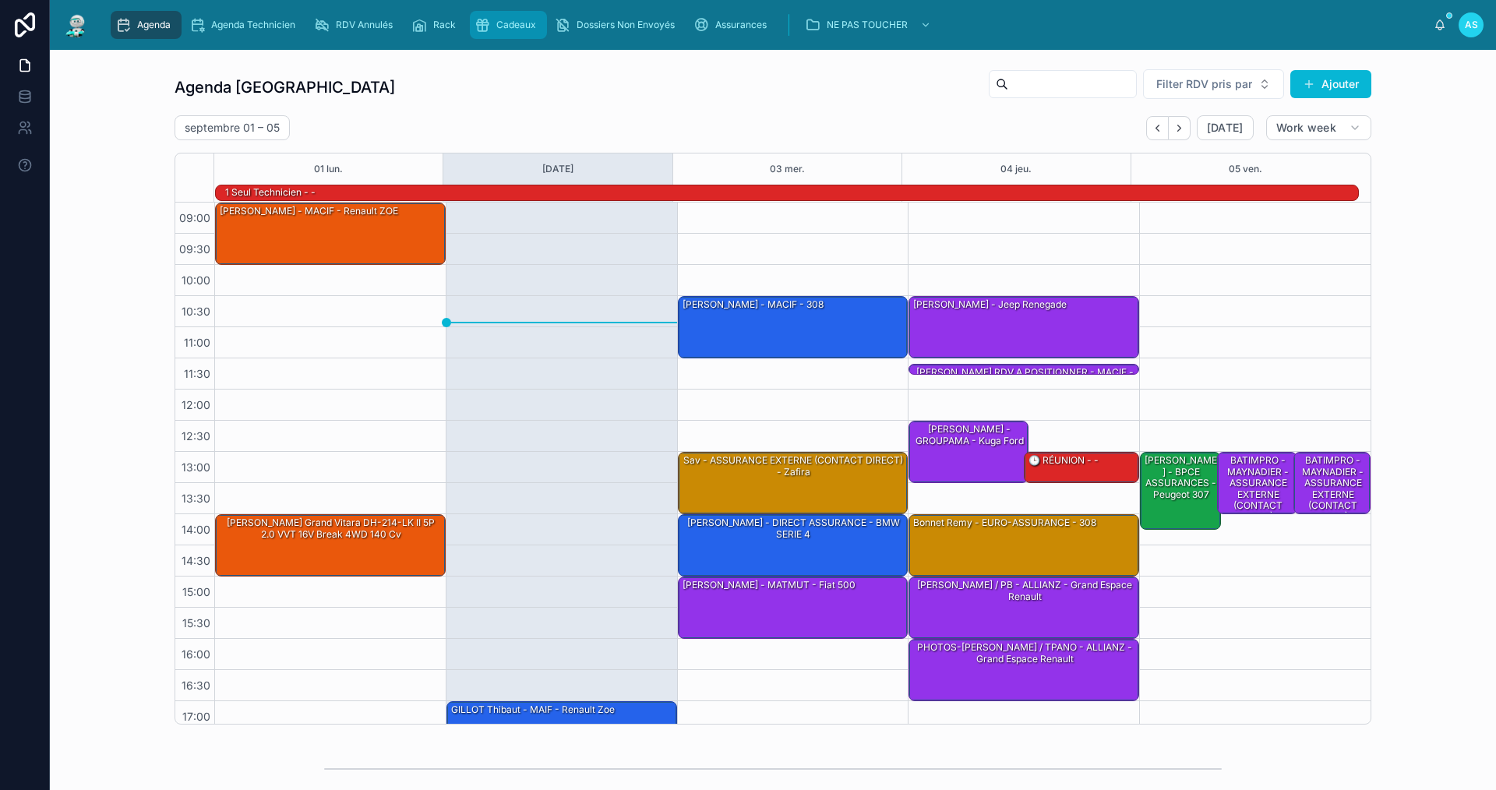
click at [509, 20] on span "Cadeaux" at bounding box center [516, 25] width 40 height 12
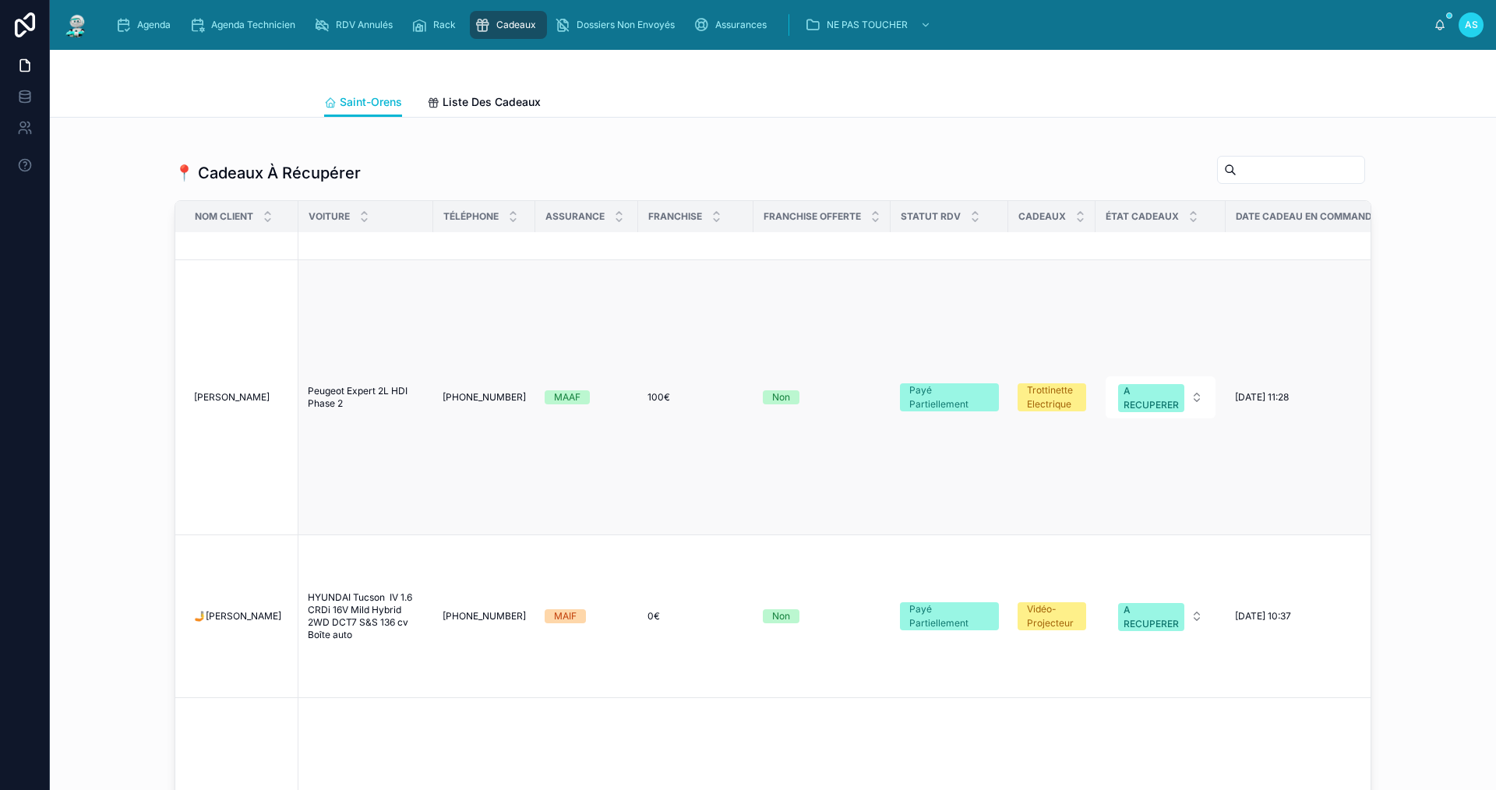
scroll to position [623, 0]
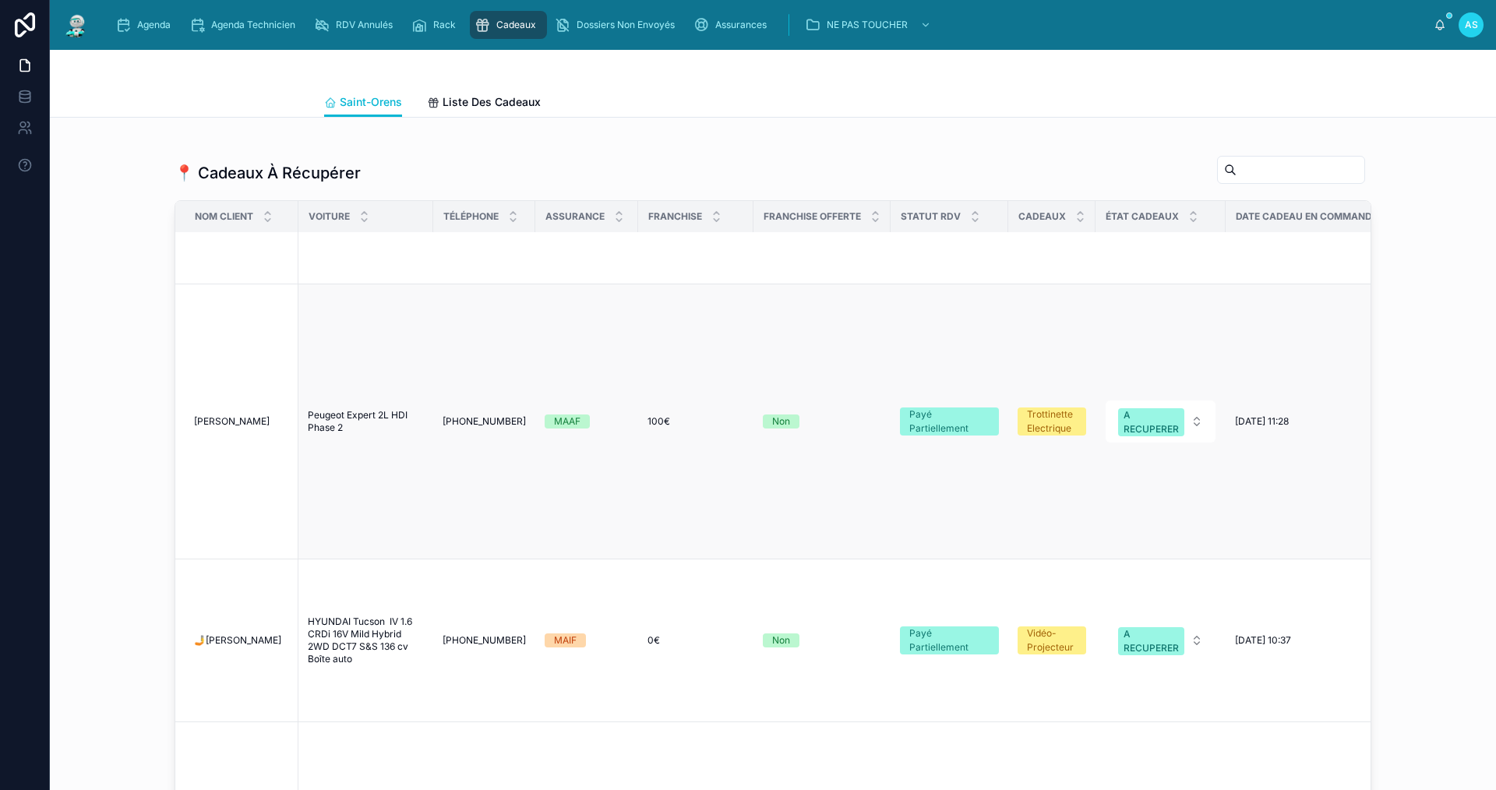
click at [203, 415] on span "[PERSON_NAME]" at bounding box center [232, 421] width 76 height 12
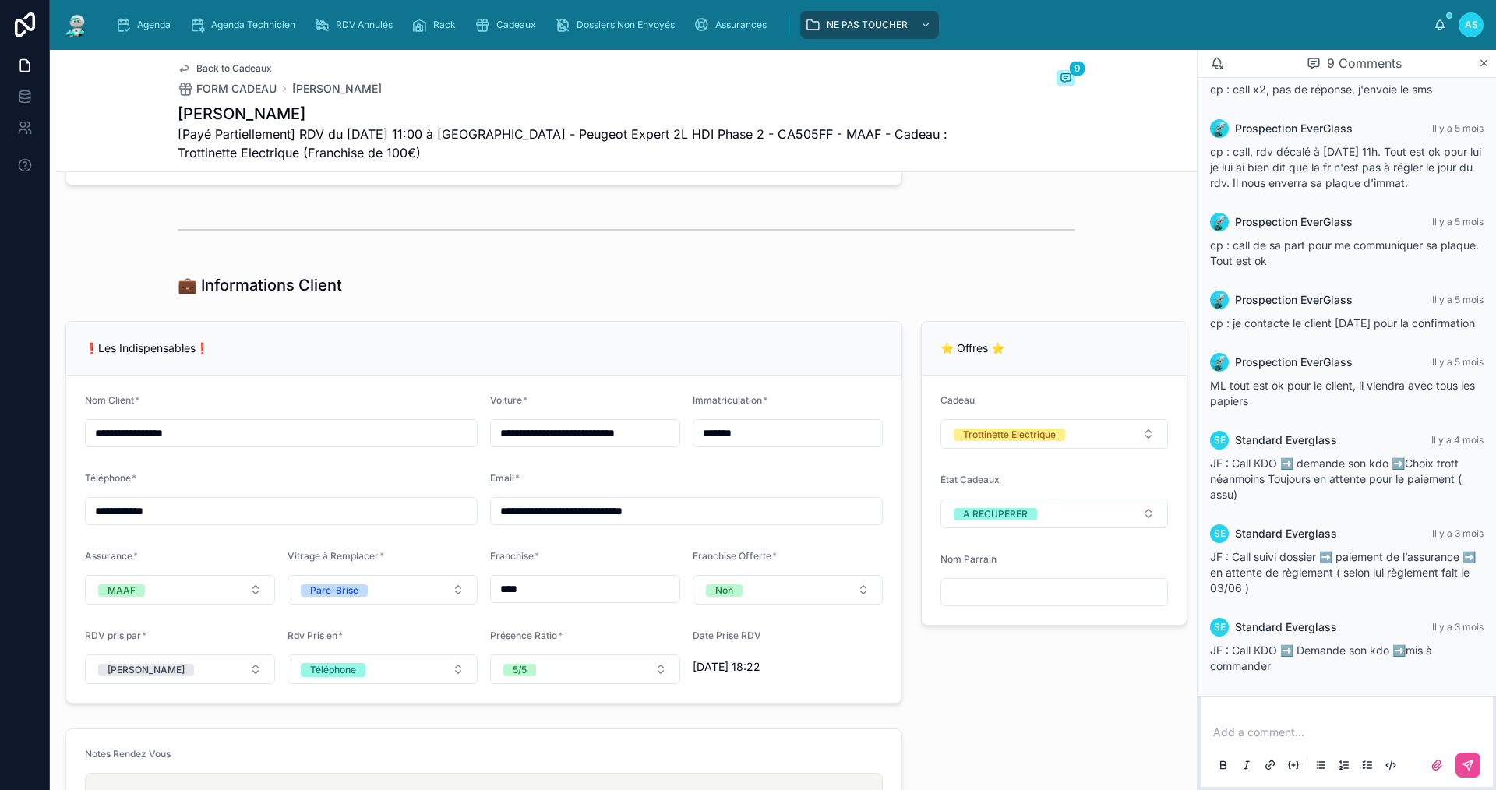
scroll to position [980, 0]
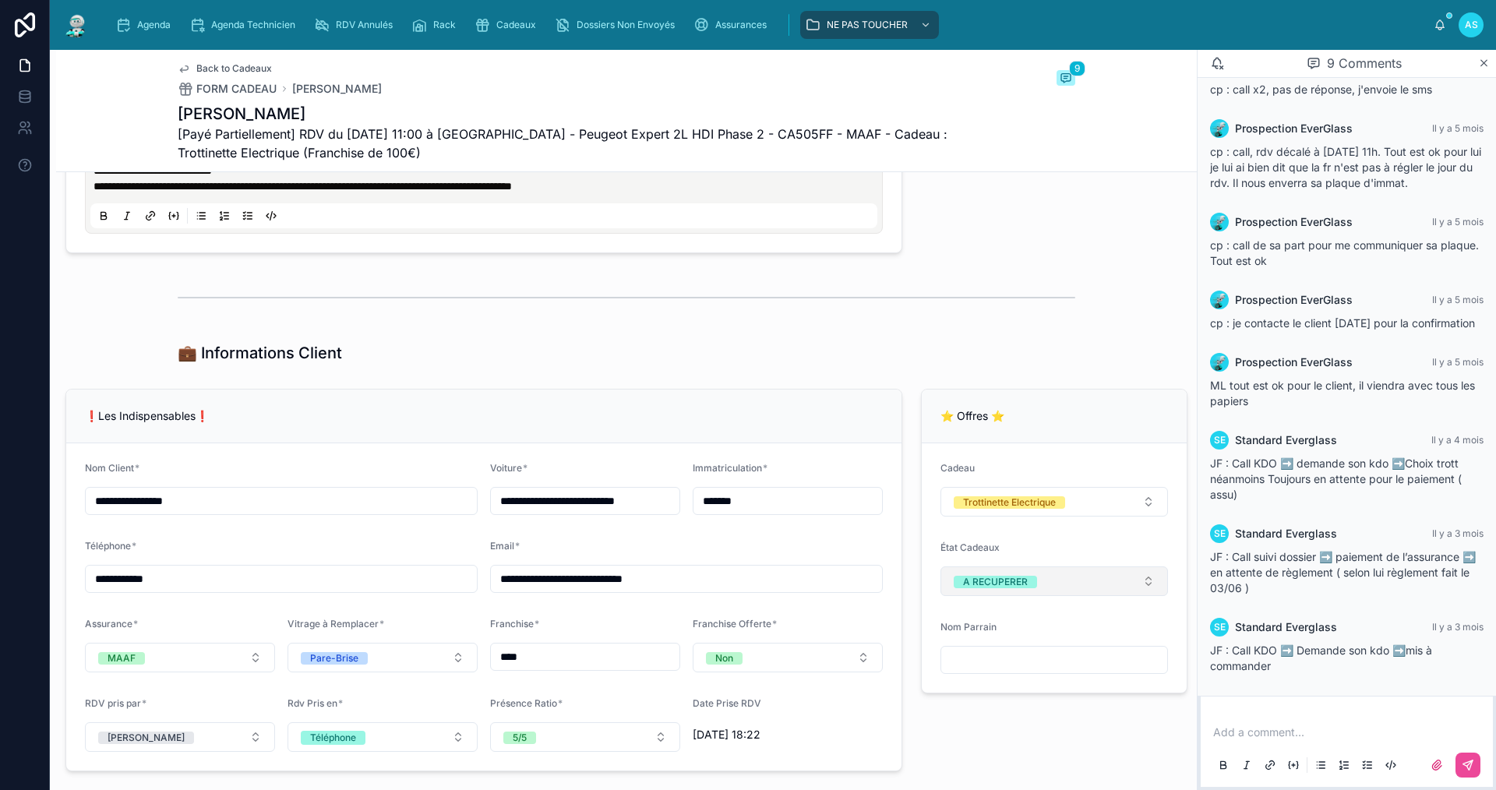
click at [955, 584] on button "A RECUPERER" at bounding box center [1055, 582] width 228 height 30
click at [955, 652] on div "None" at bounding box center [963, 654] width 23 height 12
click at [137, 9] on div "Agenda Agenda Technicien RDV Annulés Rack Cadeaux Dossiers Non Envoyés Assuranc…" at bounding box center [768, 25] width 1331 height 34
click at [141, 20] on span "Agenda" at bounding box center [154, 25] width 34 height 12
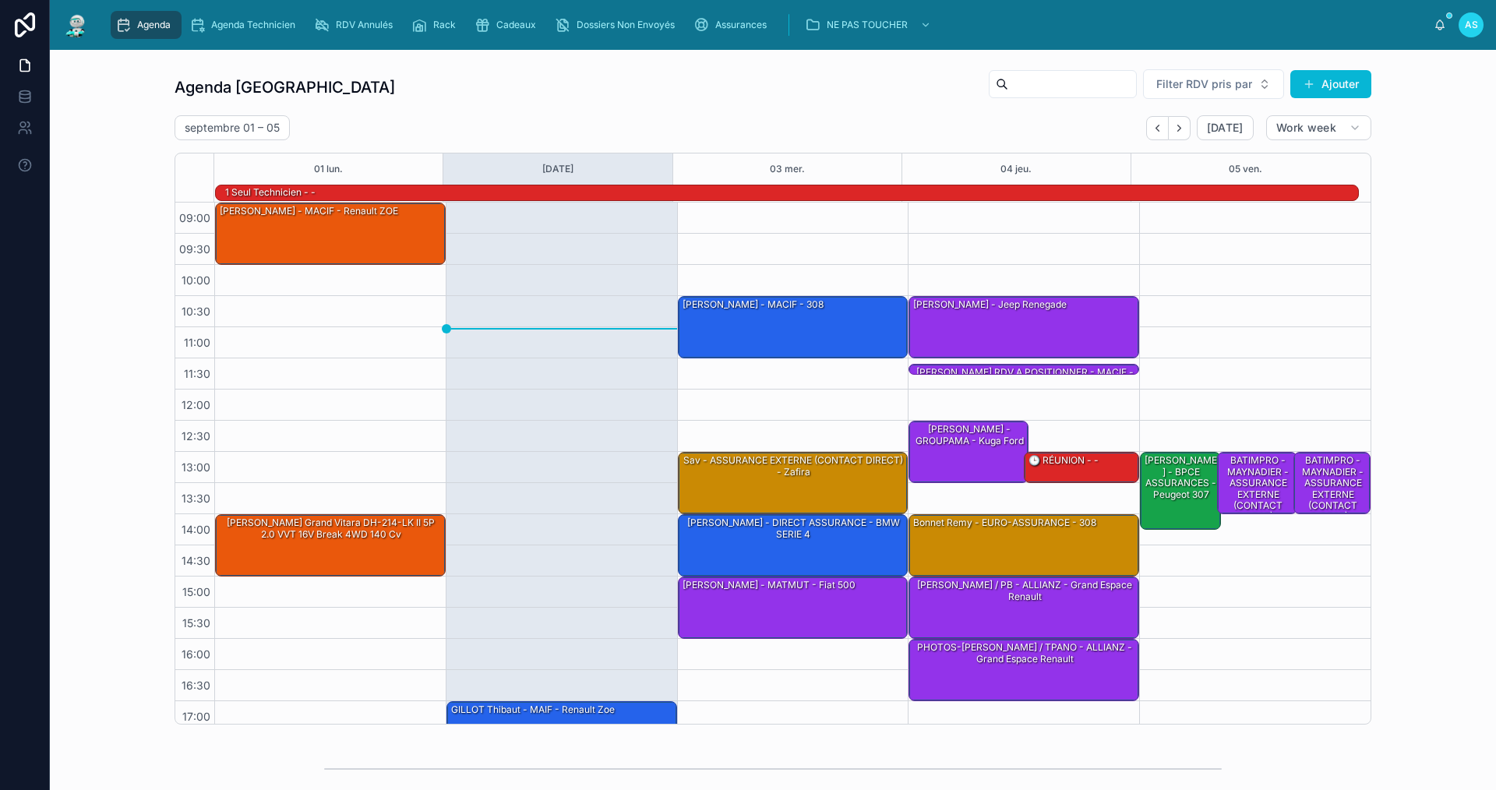
scroll to position [41, 0]
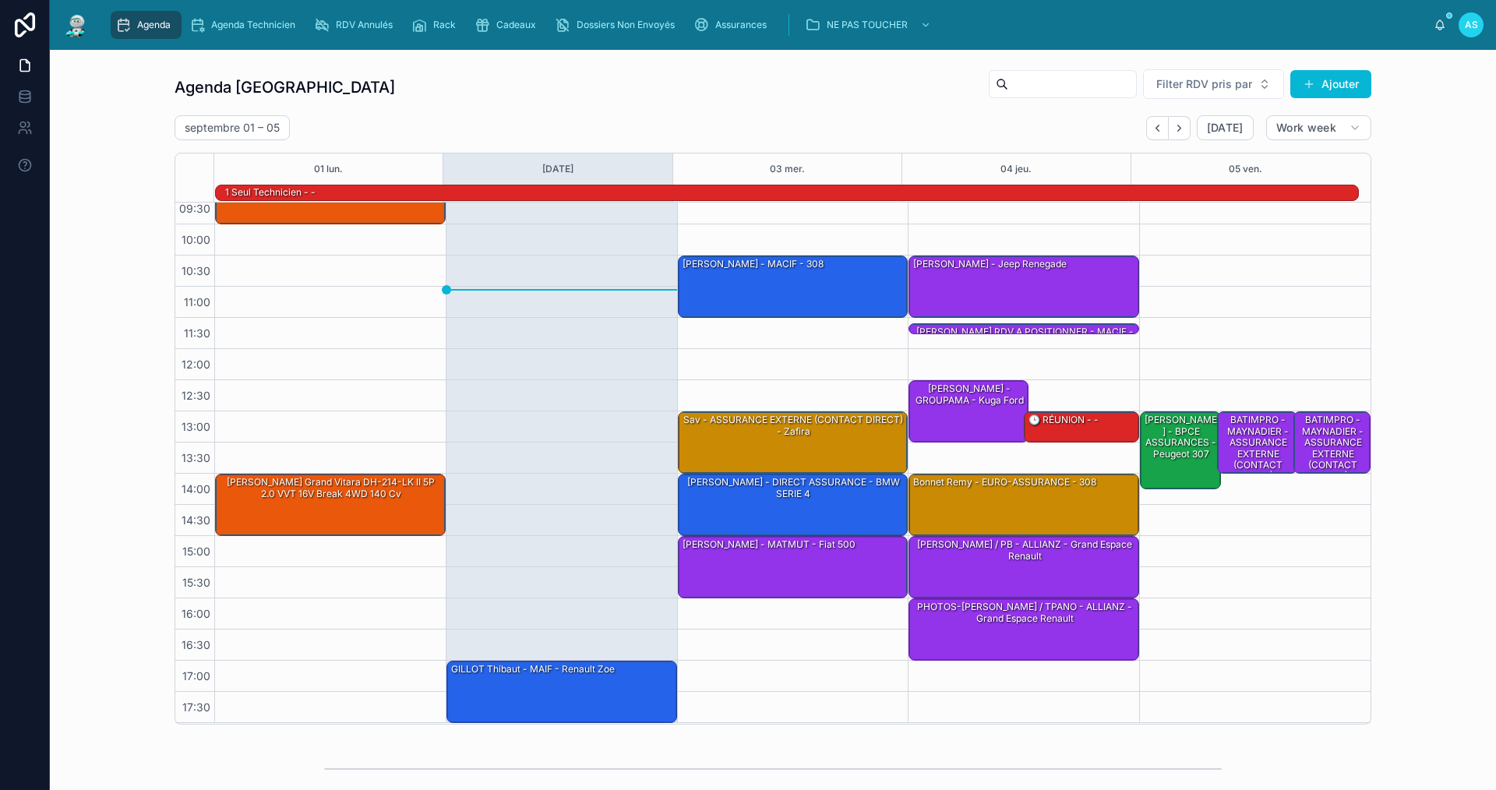
click at [1452, 547] on div "Agenda Saint-Orens Filter RDV pris par Ajouter [DATE] – [DATE] [DATE] Work week…" at bounding box center [772, 396] width 1421 height 669
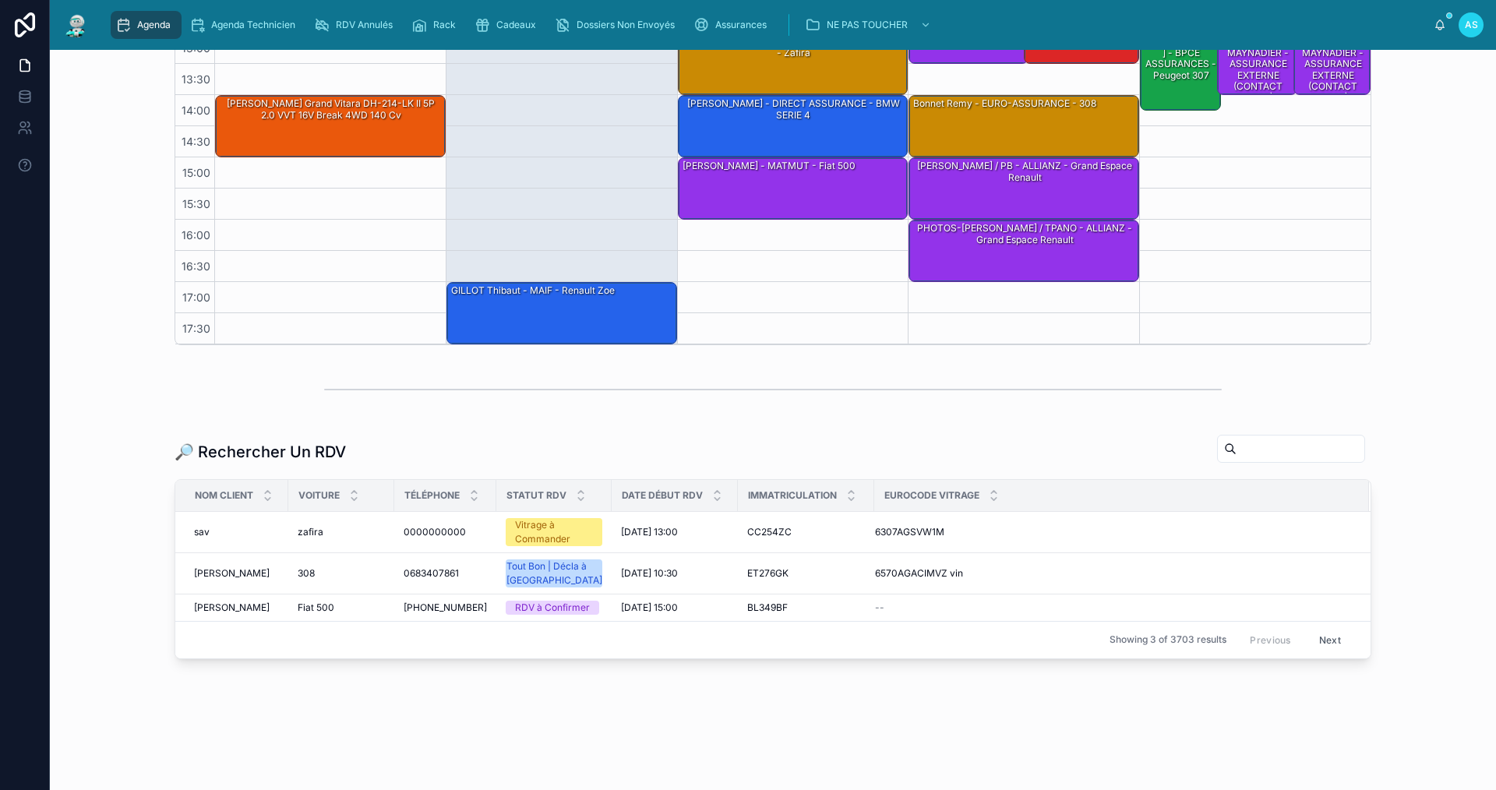
scroll to position [390, 0]
click at [451, 32] on div "Rack" at bounding box center [436, 24] width 51 height 25
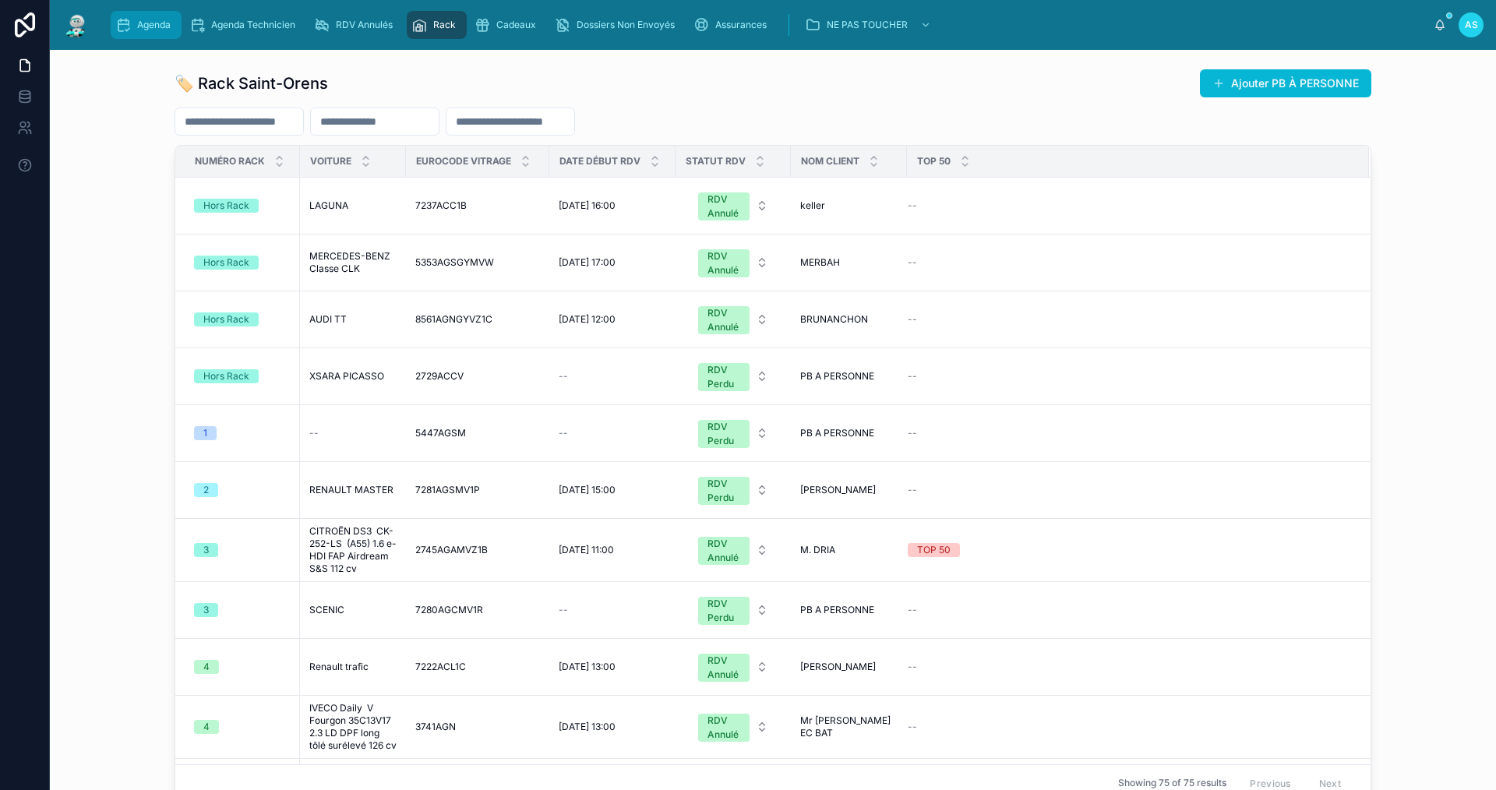
click at [157, 33] on div "Agenda" at bounding box center [146, 24] width 62 height 25
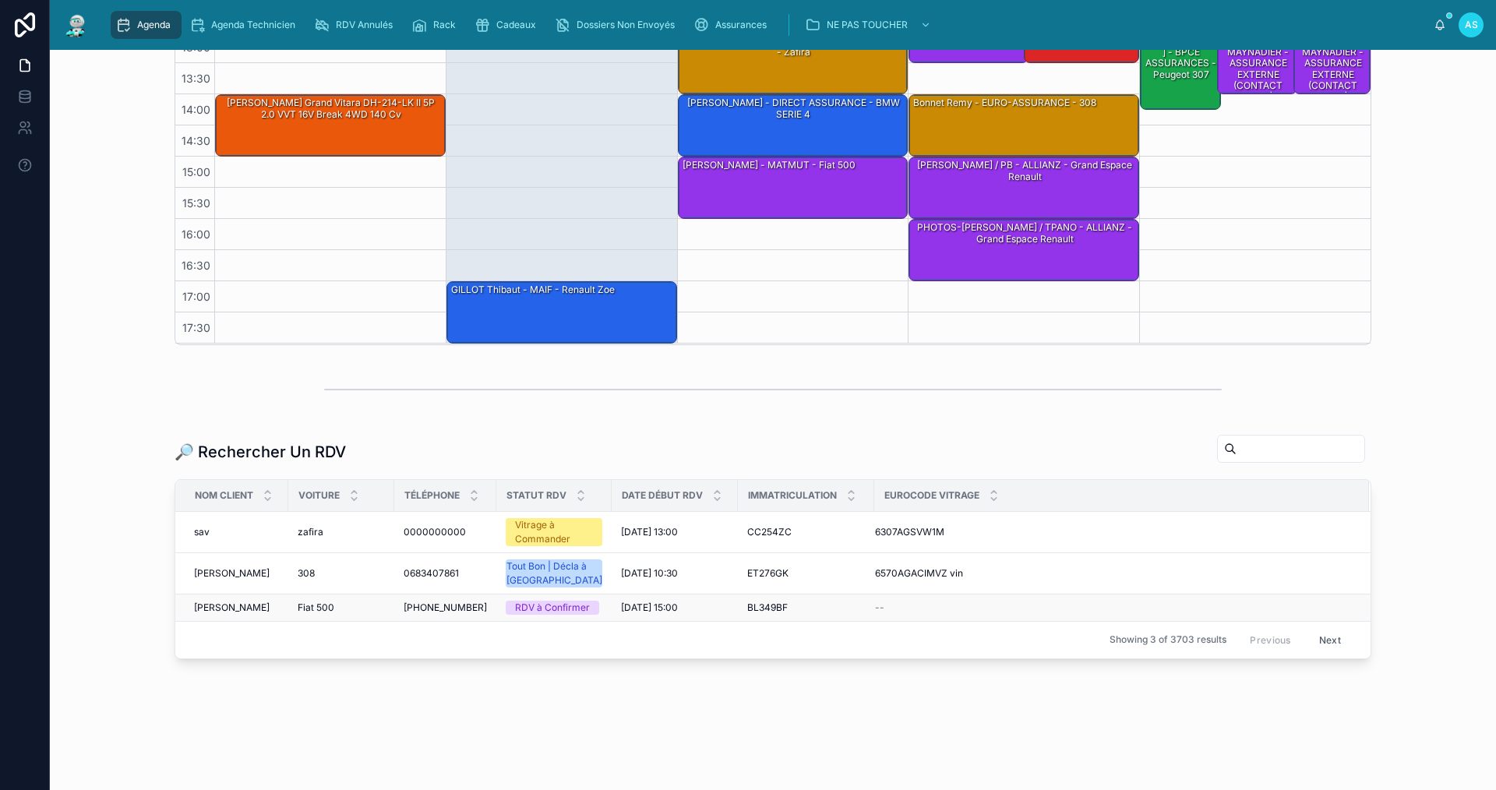
scroll to position [390, 0]
click at [1279, 438] on input "text" at bounding box center [1301, 449] width 128 height 22
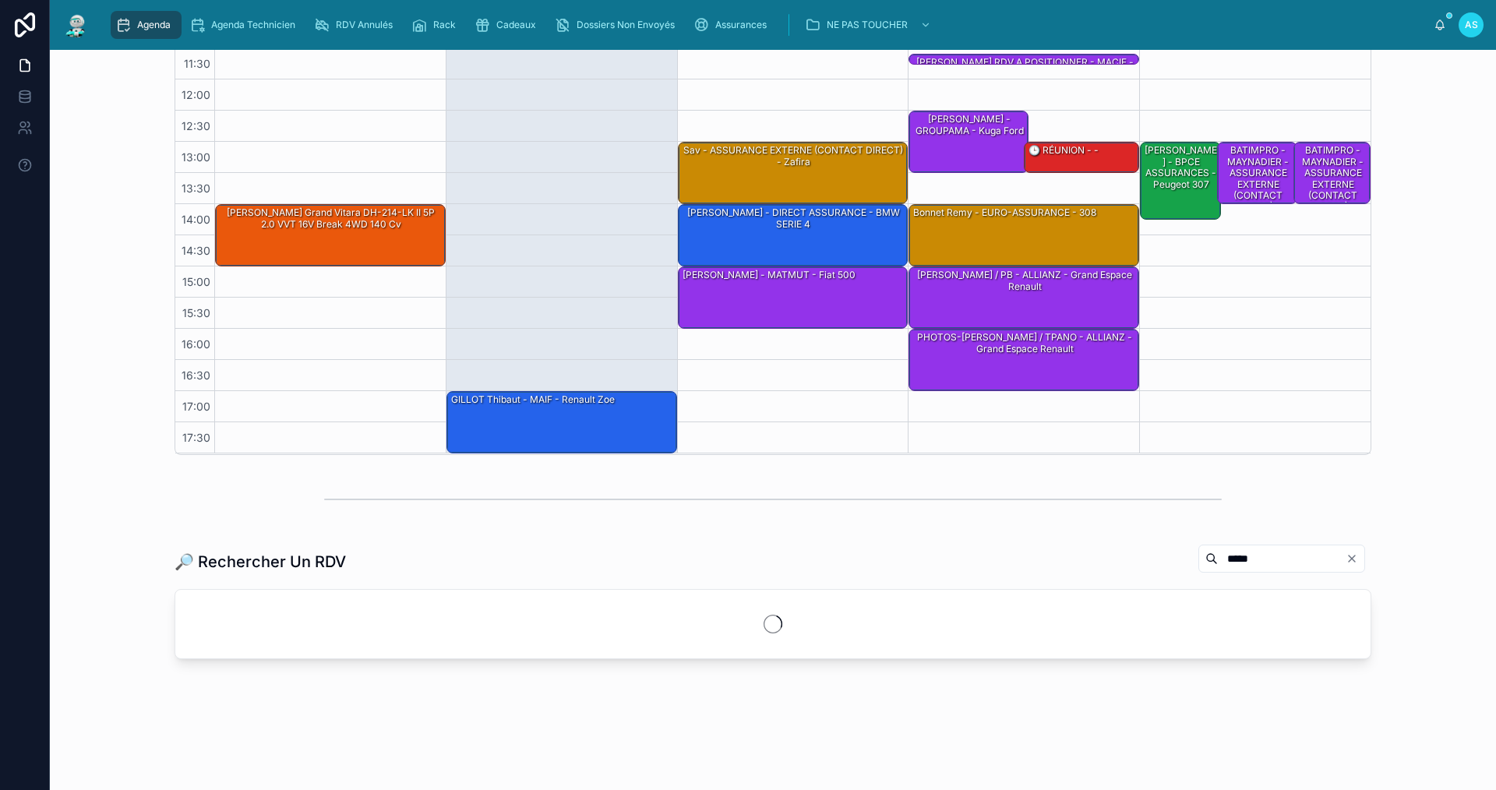
scroll to position [352, 0]
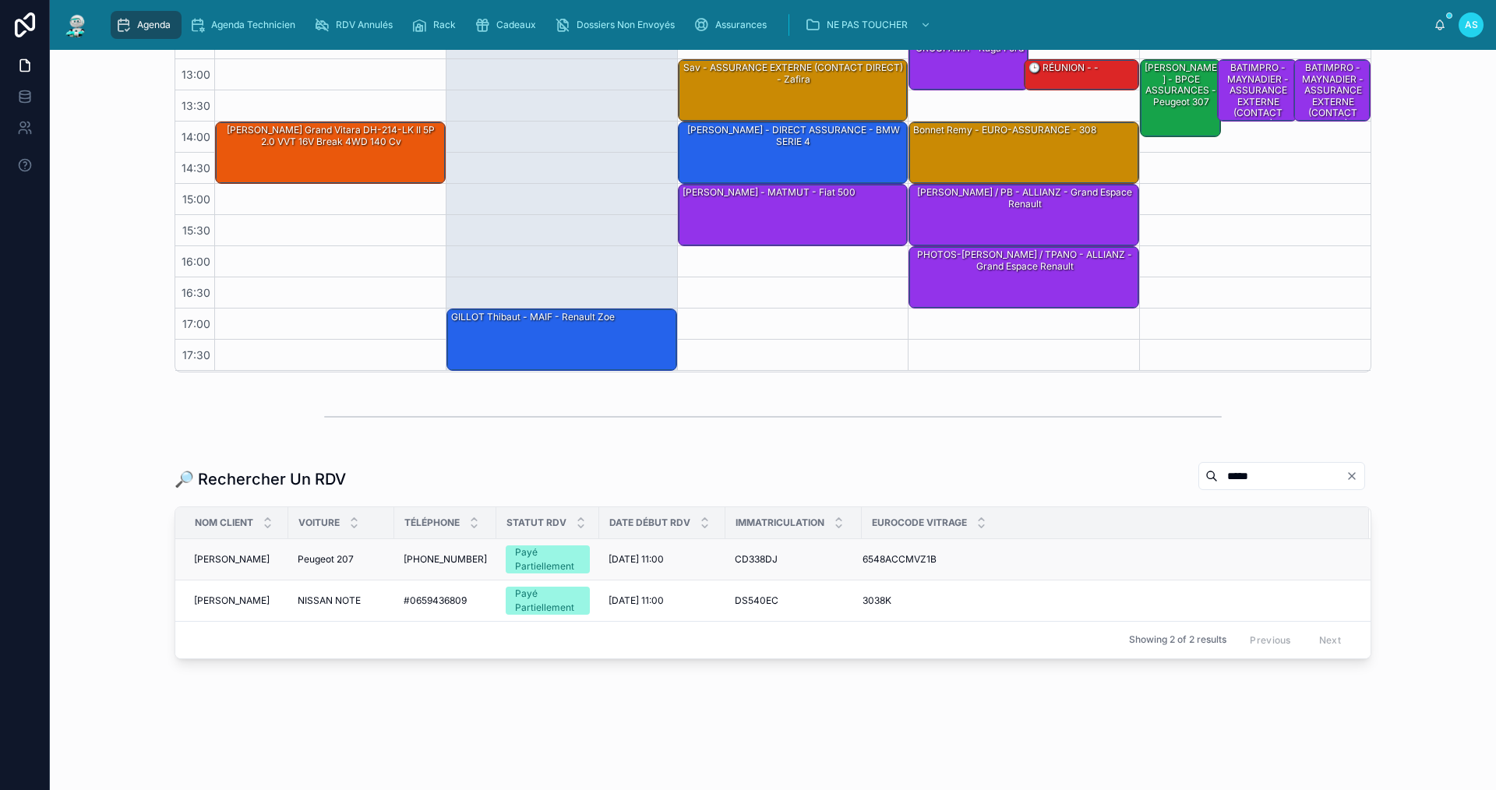
type input "*****"
click at [243, 562] on span "[PERSON_NAME]" at bounding box center [232, 559] width 76 height 12
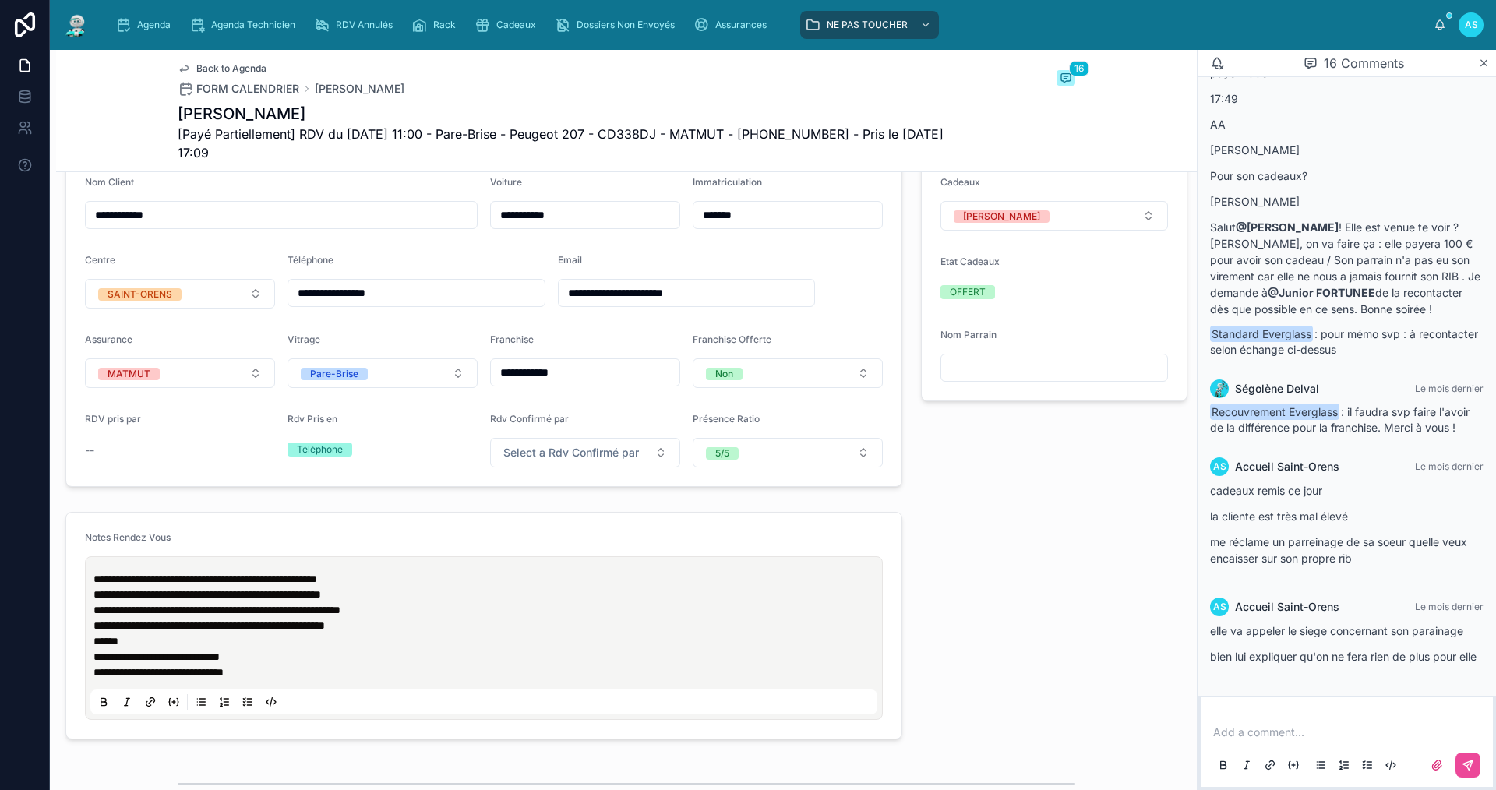
scroll to position [390, 0]
click at [154, 12] on div "Agenda" at bounding box center [146, 24] width 62 height 25
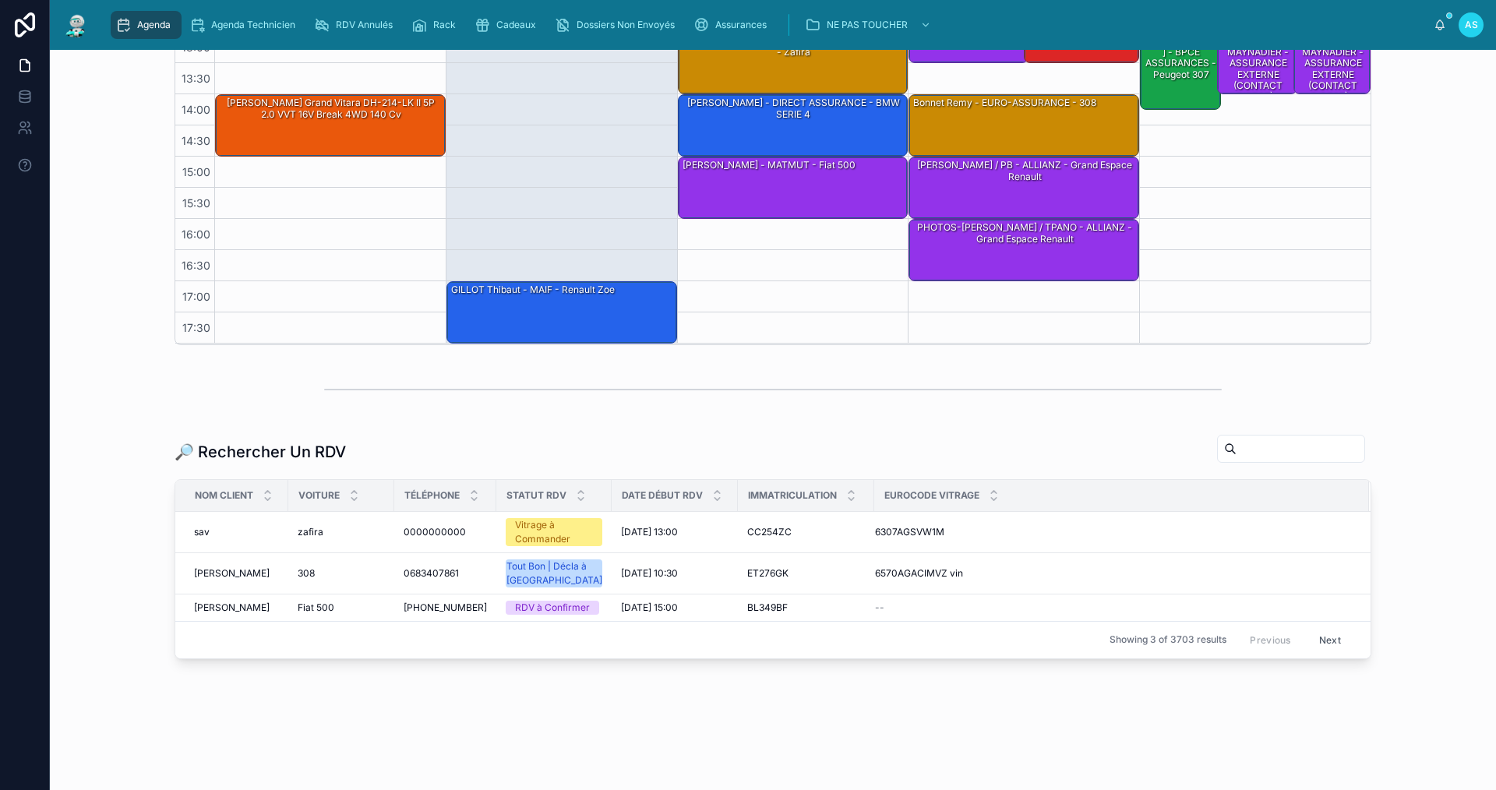
scroll to position [390, 0]
click at [1237, 439] on input "text" at bounding box center [1301, 449] width 128 height 22
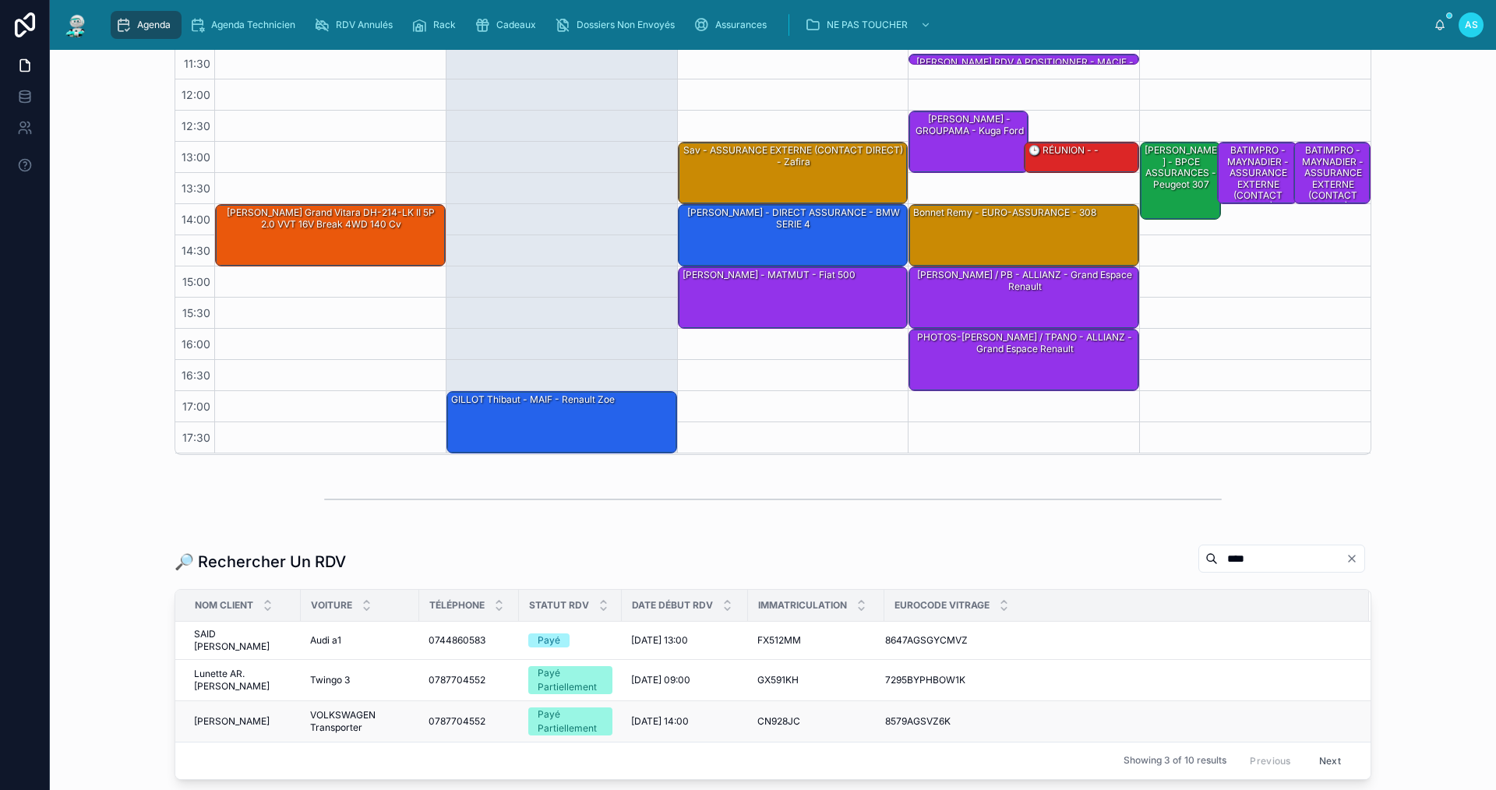
scroll to position [380, 0]
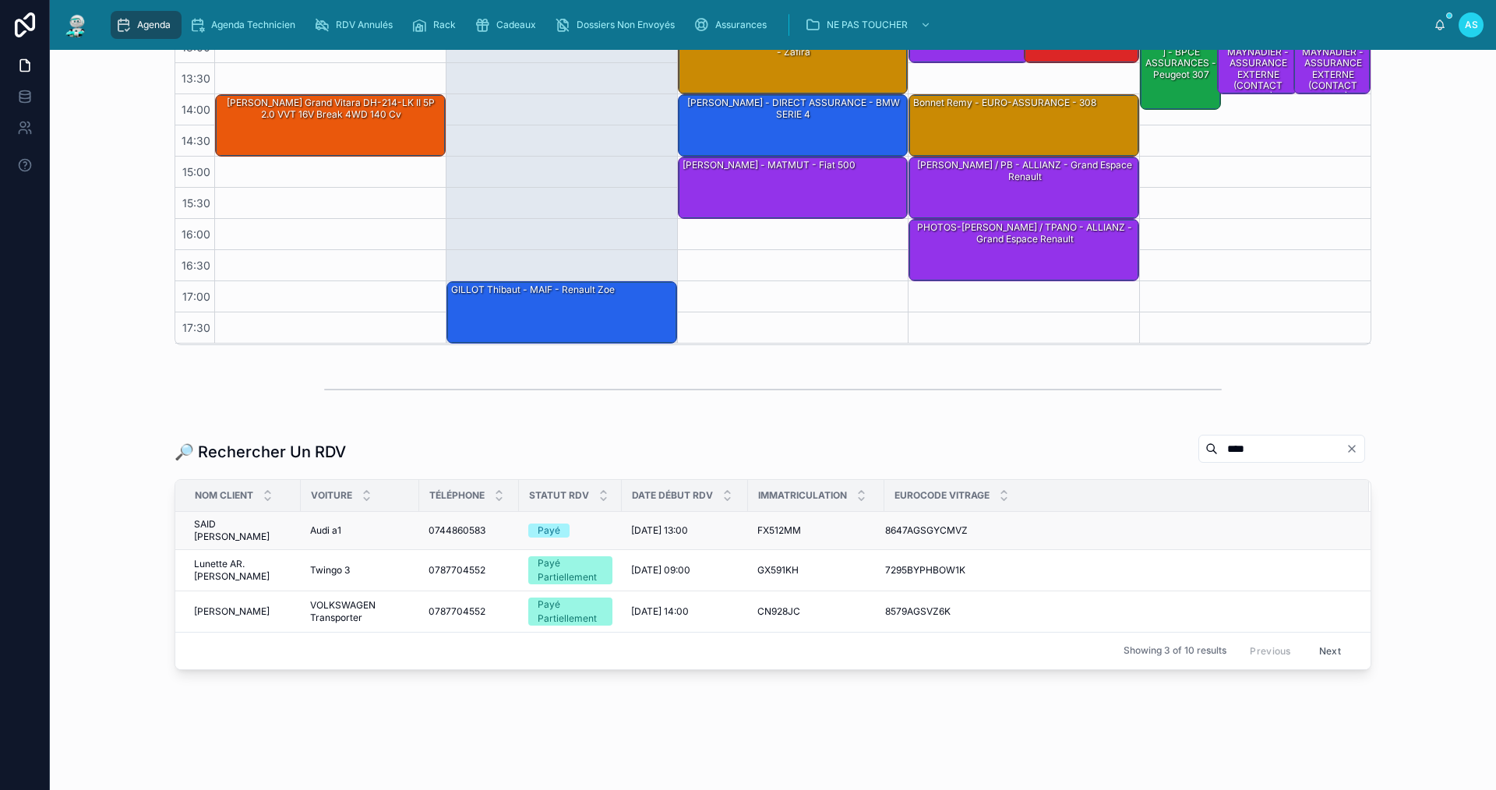
type input "****"
click at [316, 524] on span "Audi a1" at bounding box center [325, 530] width 31 height 12
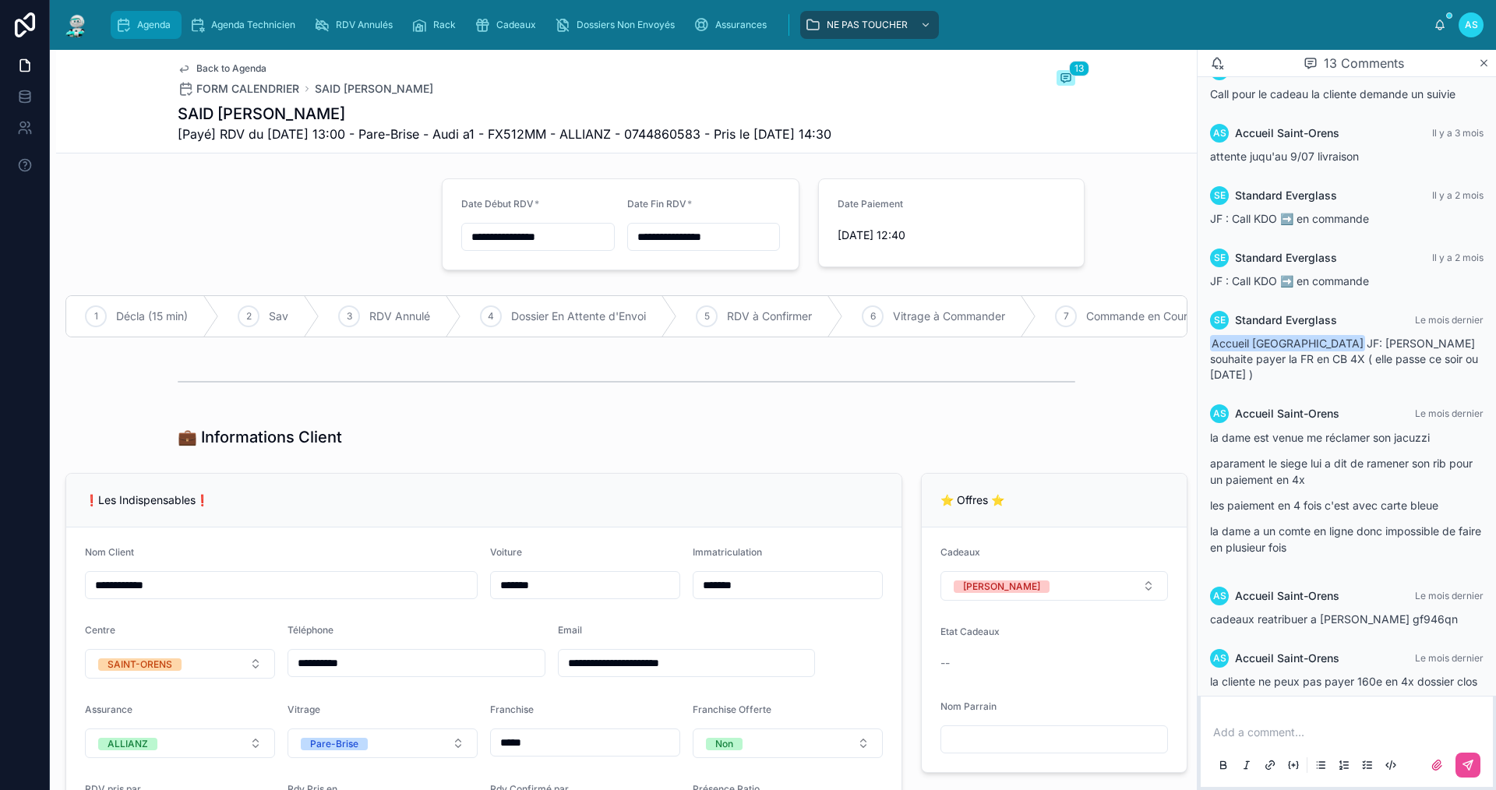
click at [171, 17] on div "Agenda" at bounding box center [146, 24] width 62 height 25
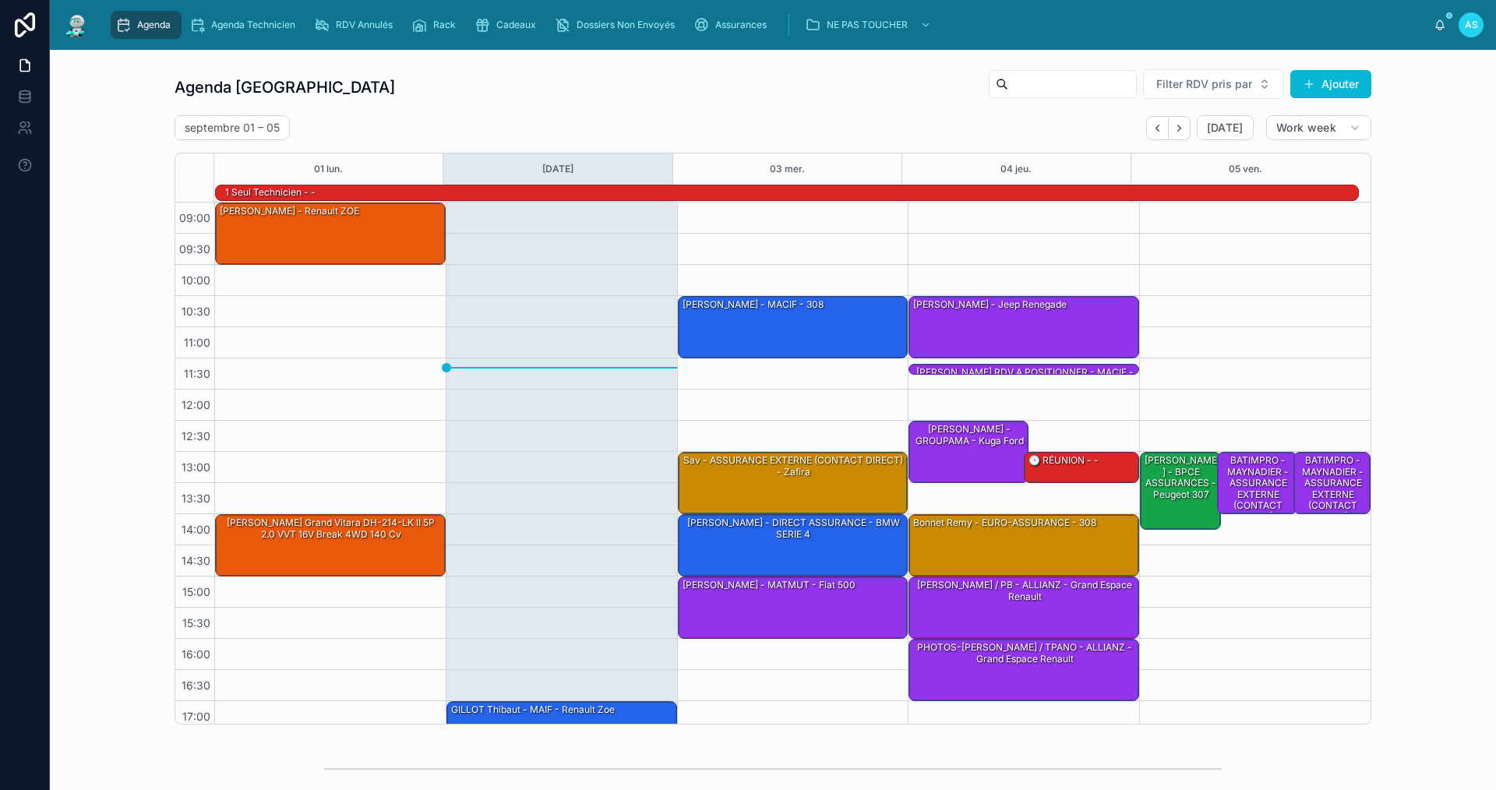
scroll to position [40, 0]
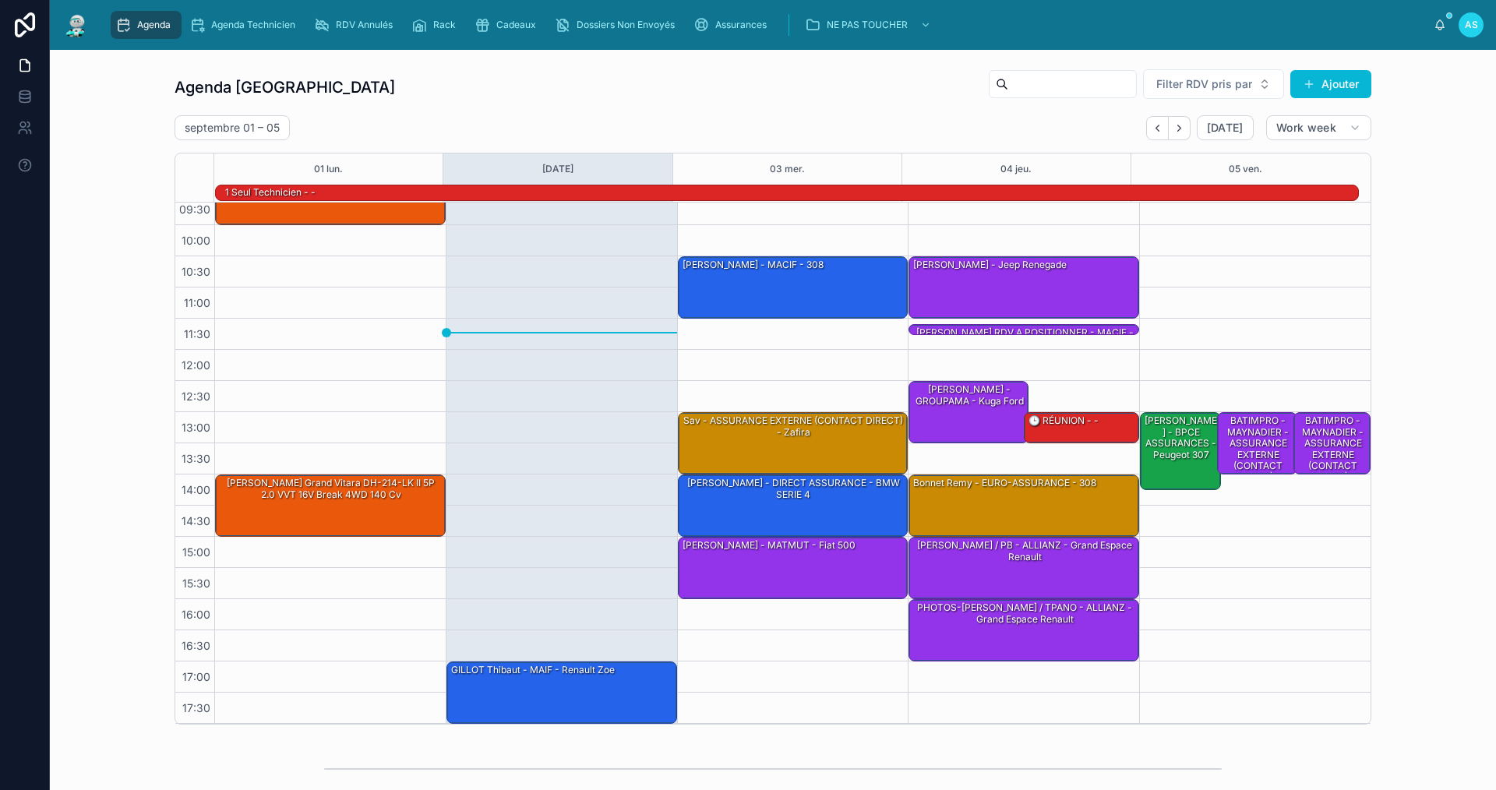
click at [815, 114] on div "Agenda Saint-Orens Filter RDV pris par Ajouter [DATE] – [DATE] [DATE] Work week…" at bounding box center [773, 397] width 1197 height 656
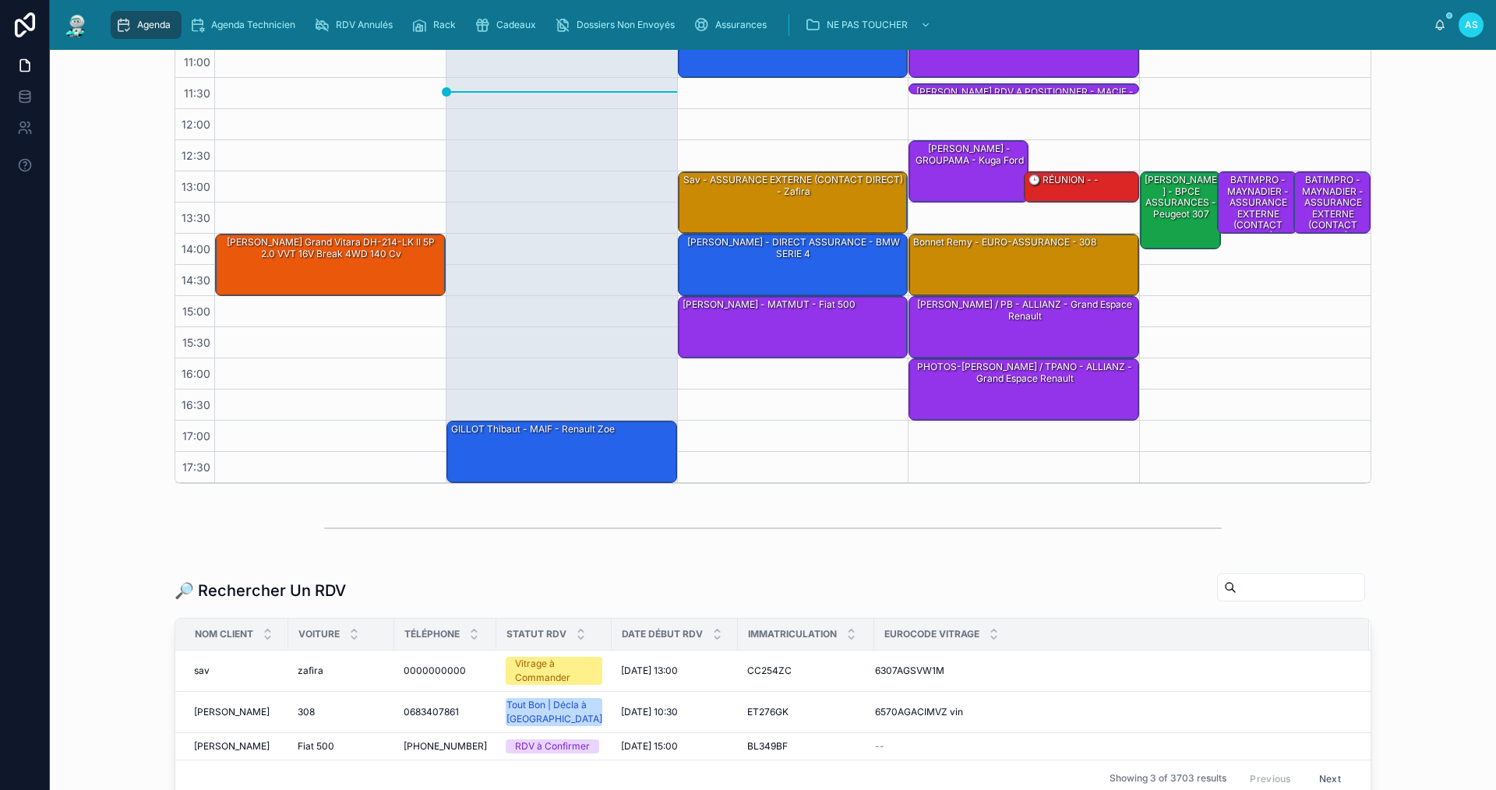
scroll to position [0, 0]
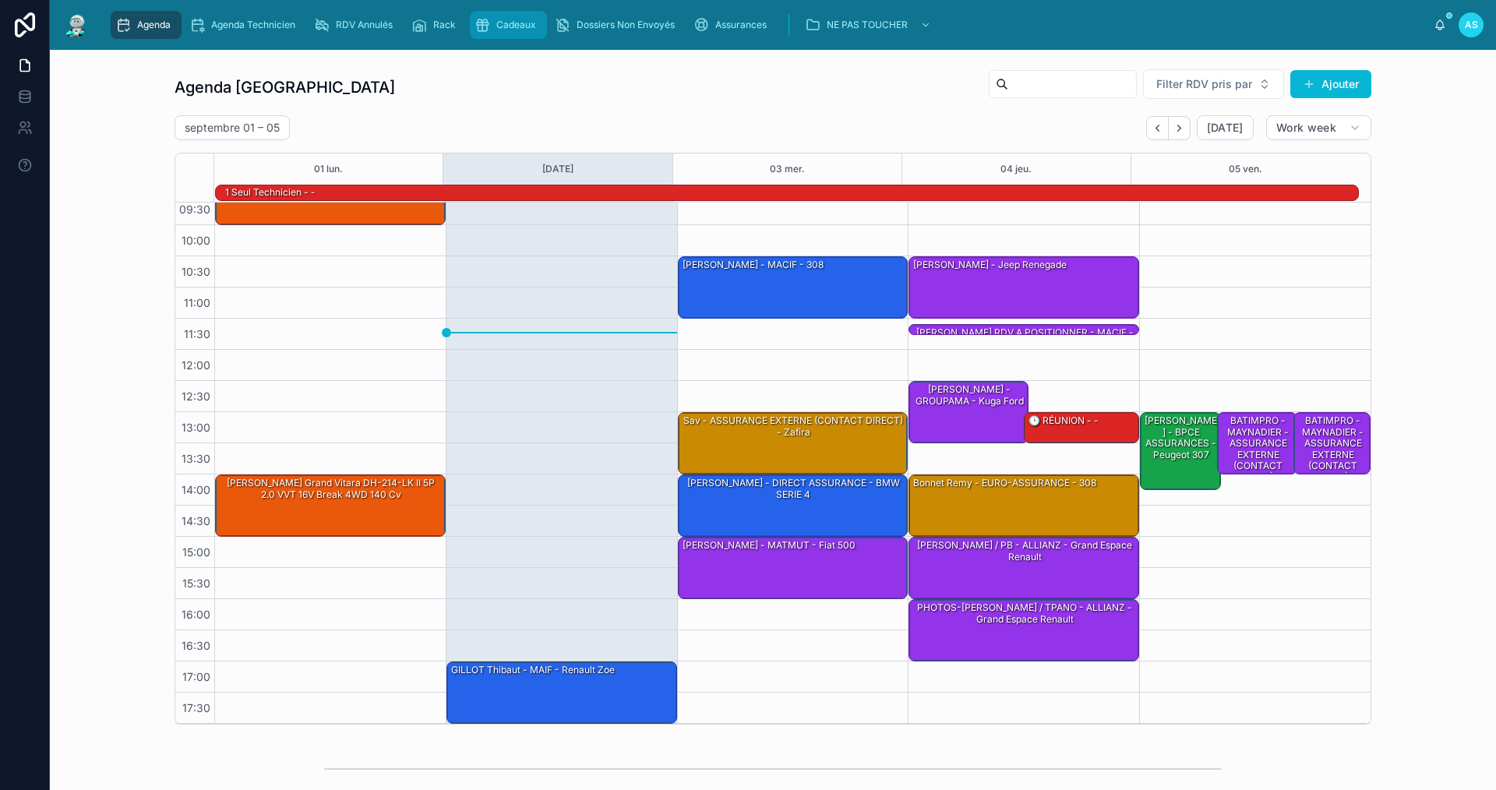
click at [518, 13] on div "Cadeaux" at bounding box center [509, 24] width 68 height 25
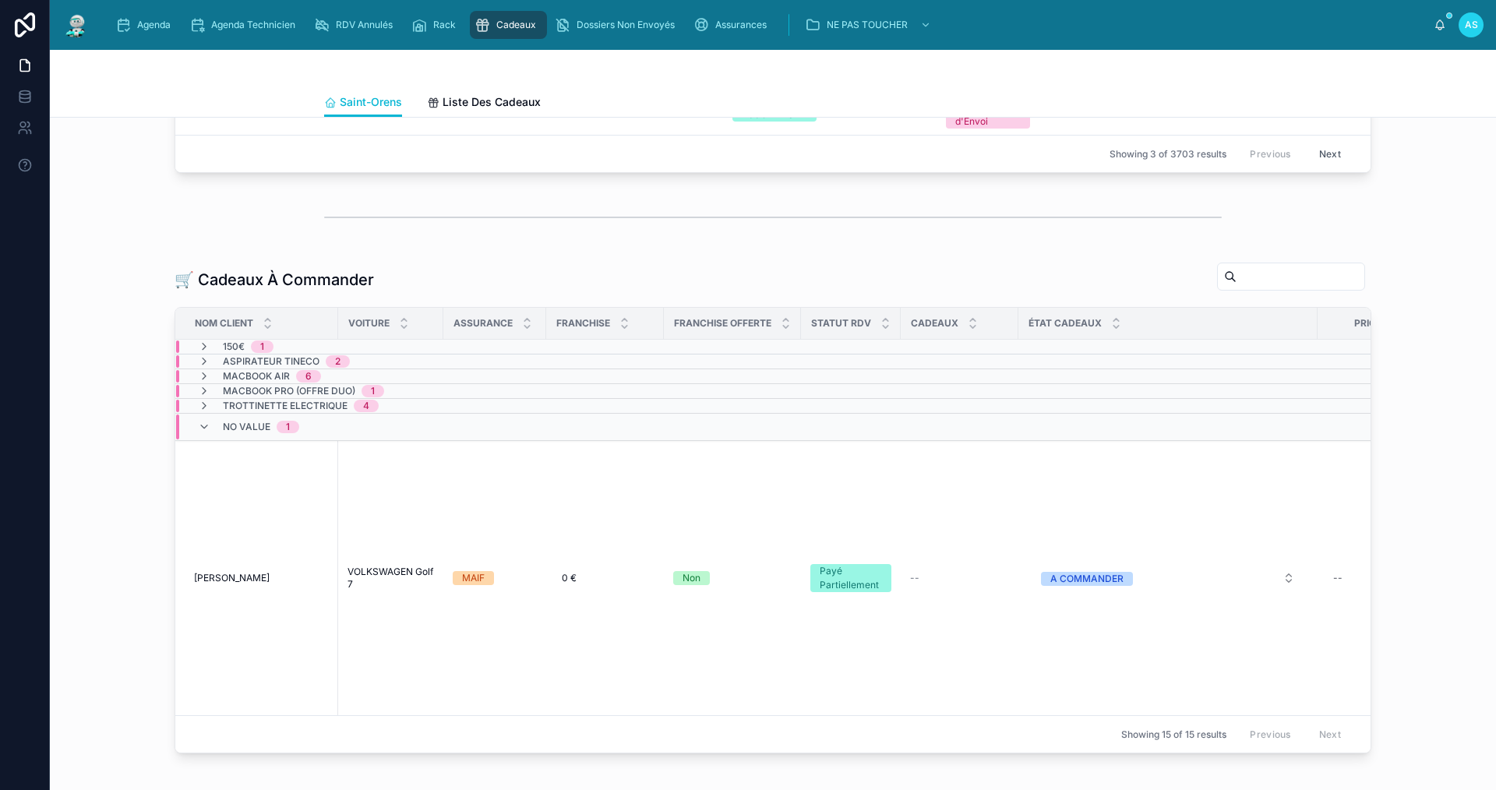
scroll to position [312, 0]
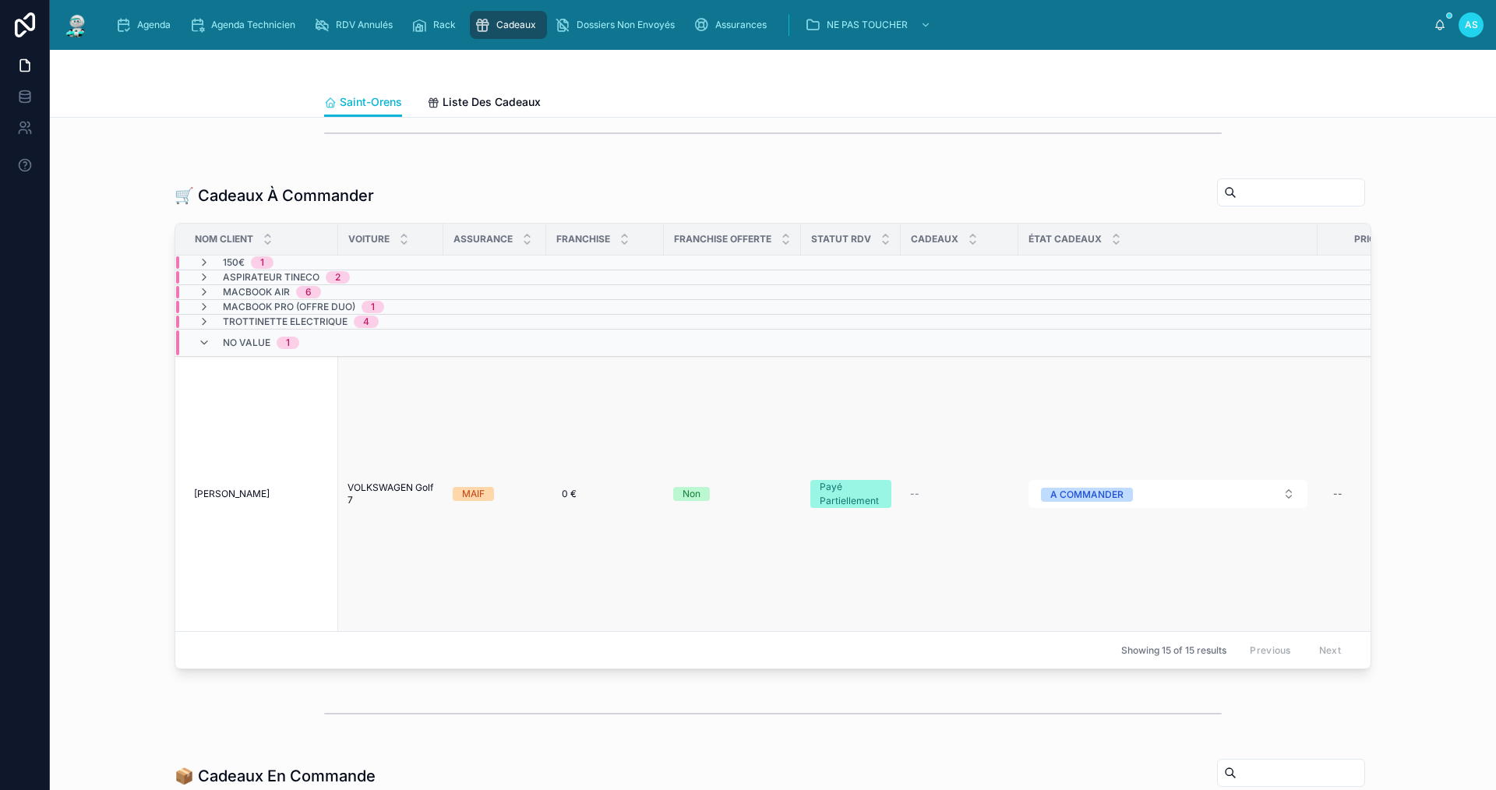
click at [251, 370] on td "[PERSON_NAME] Marie-[PERSON_NAME]" at bounding box center [256, 494] width 163 height 275
click at [254, 355] on div "No value 1" at bounding box center [261, 342] width 76 height 25
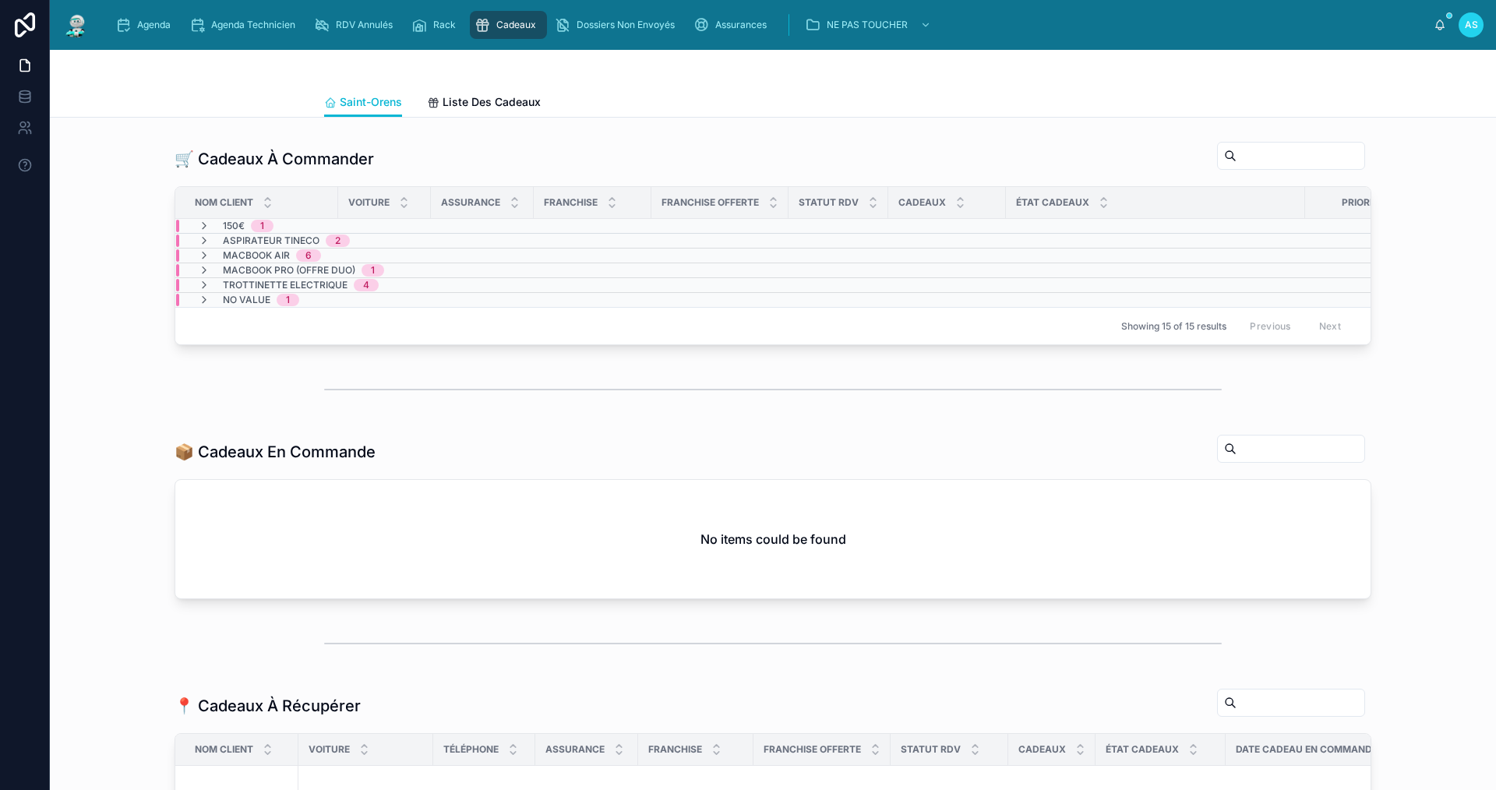
scroll to position [321, 0]
